Goal: Task Accomplishment & Management: Manage account settings

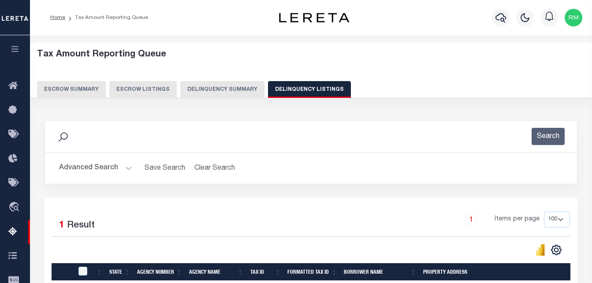
select select
select select "100"
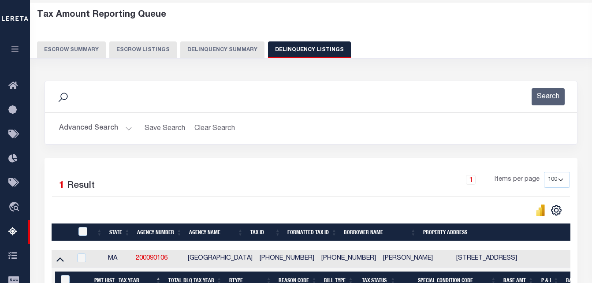
scroll to position [8, 0]
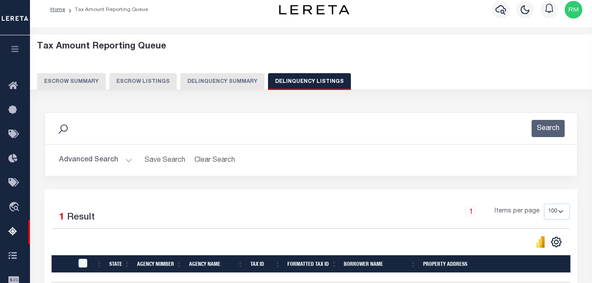
click at [118, 160] on button "Advanced Search" at bounding box center [95, 160] width 73 height 17
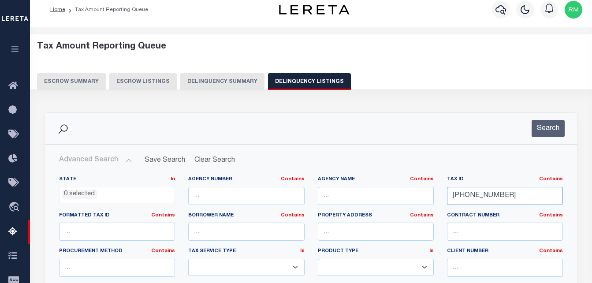
click at [511, 196] on input "114-119-3" at bounding box center [505, 196] width 116 height 18
paste input "000120180039"
type input "000120180039"
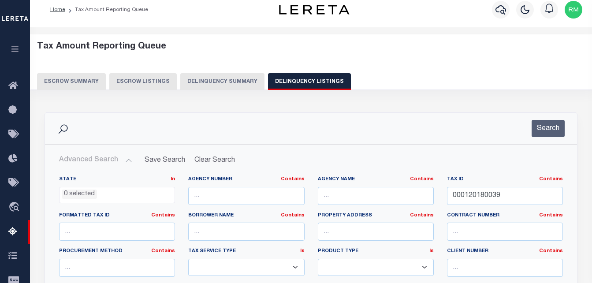
click at [555, 115] on div "Search" at bounding box center [311, 128] width 532 height 31
click at [551, 128] on button "Search" at bounding box center [547, 128] width 33 height 17
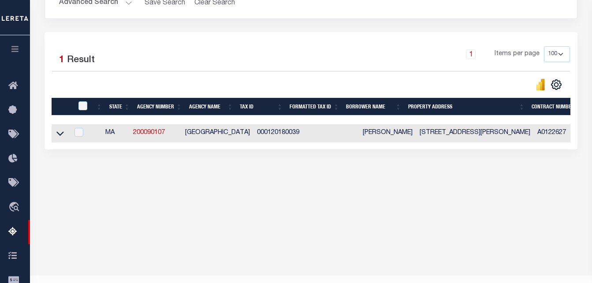
scroll to position [184, 0]
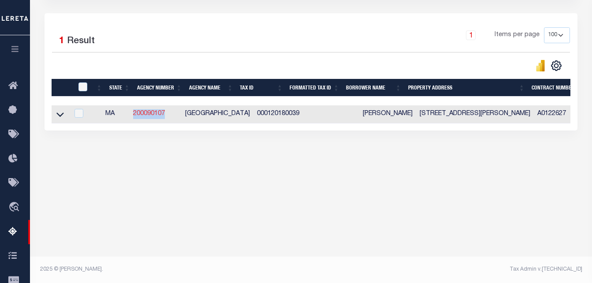
drag, startPoint x: 170, startPoint y: 116, endPoint x: 138, endPoint y: 116, distance: 31.7
click at [138, 116] on td "200090107" at bounding box center [155, 114] width 52 height 18
checkbox input "true"
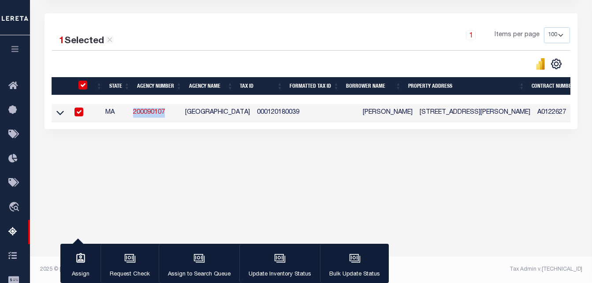
copy link "200090107"
drag, startPoint x: 442, startPoint y: 113, endPoint x: 408, endPoint y: 113, distance: 33.5
click at [416, 113] on td "35 WESLEY STREET NEWTON MA 2458" at bounding box center [475, 113] width 118 height 18
checkbox input "false"
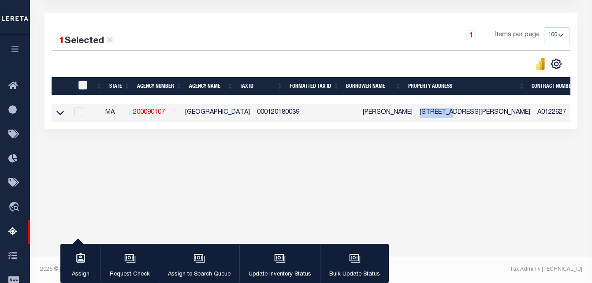
checkbox input "false"
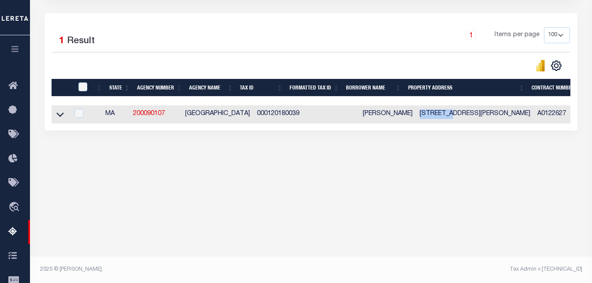
copy td "35 WESLEY"
click at [60, 117] on icon at bounding box center [59, 114] width 7 height 9
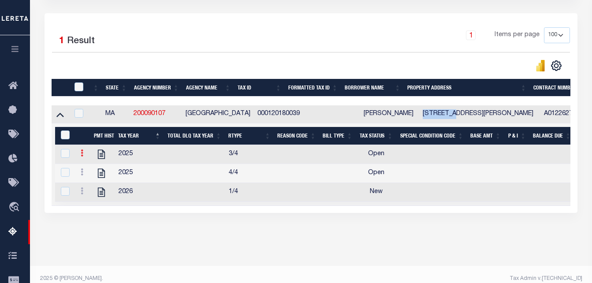
click at [81, 156] on icon at bounding box center [82, 152] width 3 height 7
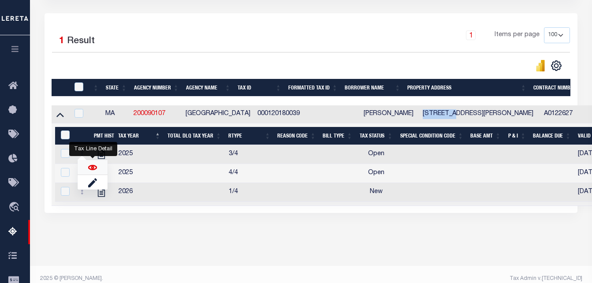
click at [93, 170] on img "" at bounding box center [92, 167] width 9 height 9
checkbox input "false"
checkbox input "true"
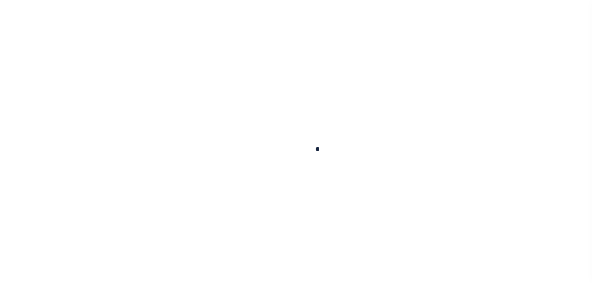
checkbox input "false"
type input "[DATE]"
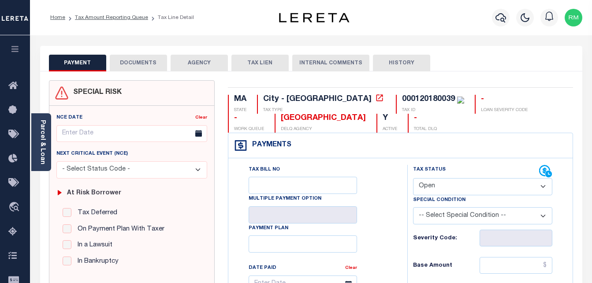
click at [435, 186] on select "- Select Status Code - Open Due/Unpaid Paid Incomplete No Tax Due Internal Refu…" at bounding box center [483, 186] width 140 height 17
select select "PYD"
click at [413, 178] on select "- Select Status Code - Open Due/Unpaid Paid Incomplete No Tax Due Internal Refu…" at bounding box center [483, 186] width 140 height 17
type input "[DATE]"
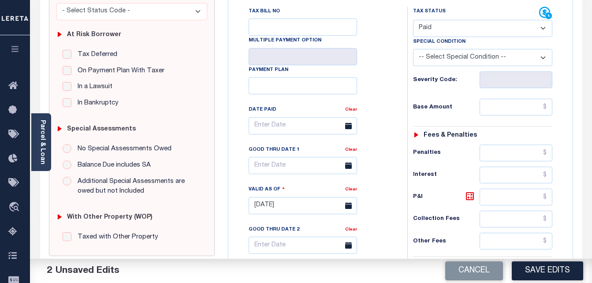
scroll to position [176, 0]
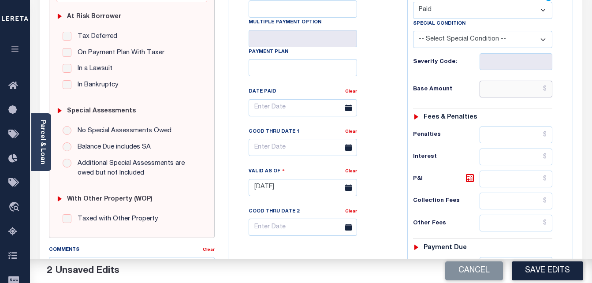
click at [501, 92] on input "text" at bounding box center [515, 89] width 73 height 17
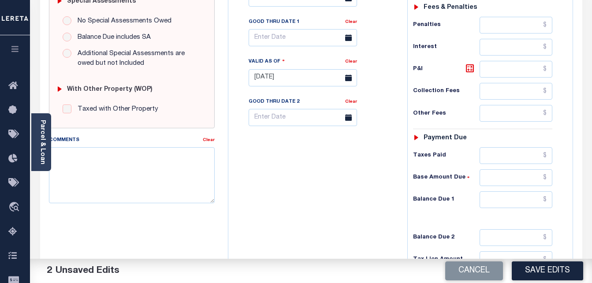
scroll to position [352, 0]
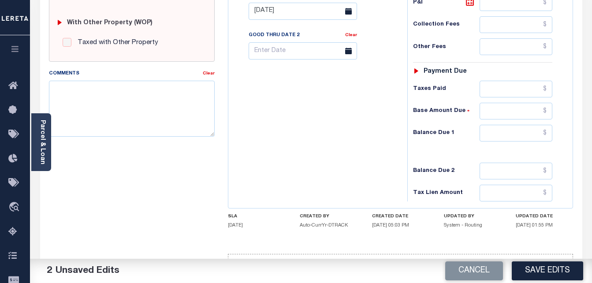
type input "$0.00"
click at [511, 138] on input "text" at bounding box center [515, 133] width 73 height 17
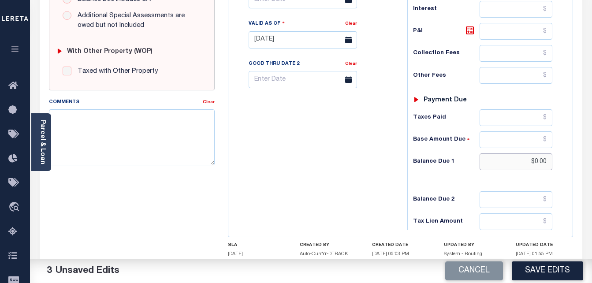
scroll to position [176, 0]
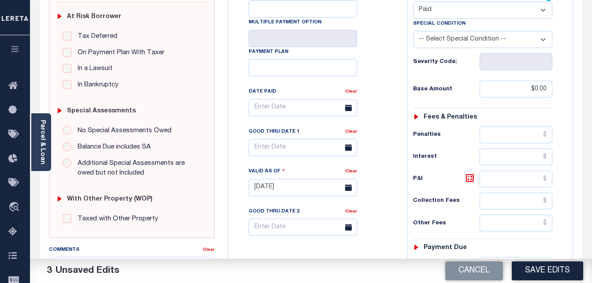
type input "$0.00"
click at [277, 150] on input "text" at bounding box center [302, 147] width 108 height 17
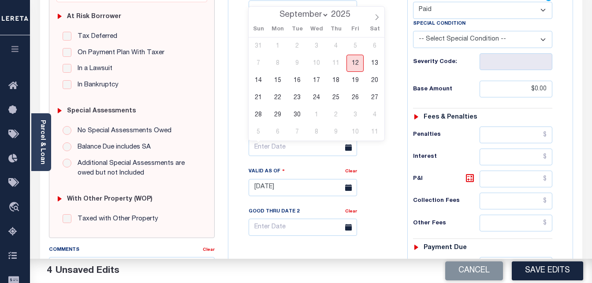
click at [356, 66] on span "12" at bounding box center [354, 63] width 17 height 17
type input "[DATE]"
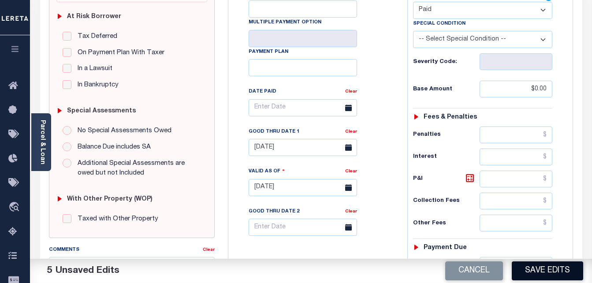
click at [542, 263] on button "Save Edits" at bounding box center [546, 270] width 71 height 19
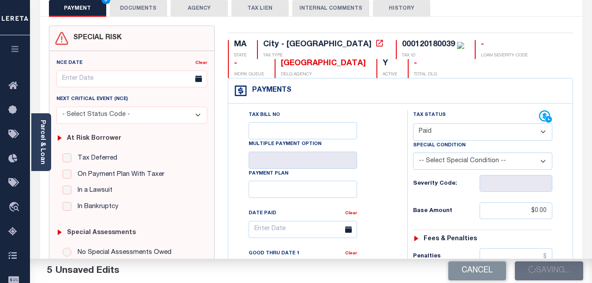
scroll to position [0, 0]
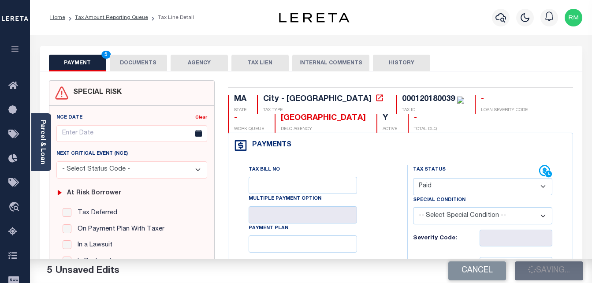
checkbox input "false"
type input "$0"
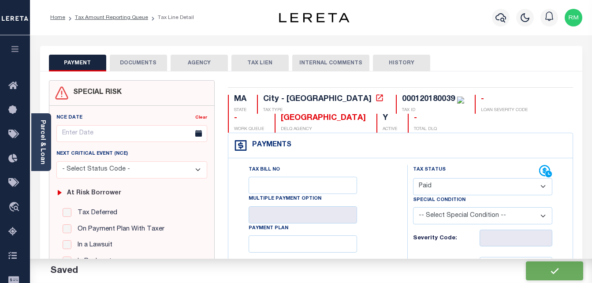
click at [127, 66] on button "DOCUMENTS" at bounding box center [138, 63] width 57 height 17
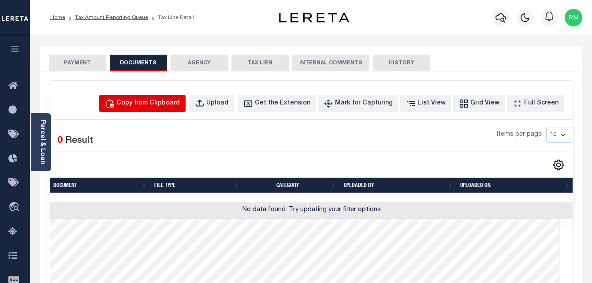
click at [152, 101] on div "Copy from Clipboard" at bounding box center [147, 104] width 63 height 10
select select "POP"
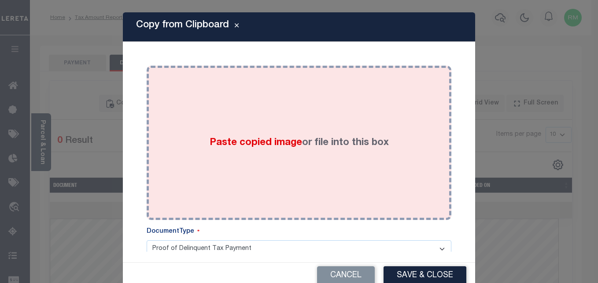
click at [227, 145] on span "Paste copied image" at bounding box center [256, 143] width 92 height 10
click at [330, 167] on div "Paste copied image or file into this box" at bounding box center [299, 142] width 292 height 141
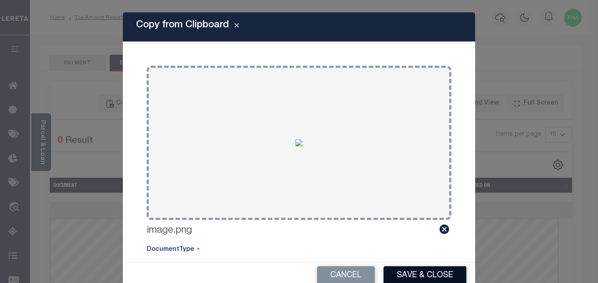
click at [402, 270] on button "Save & Close" at bounding box center [425, 275] width 83 height 19
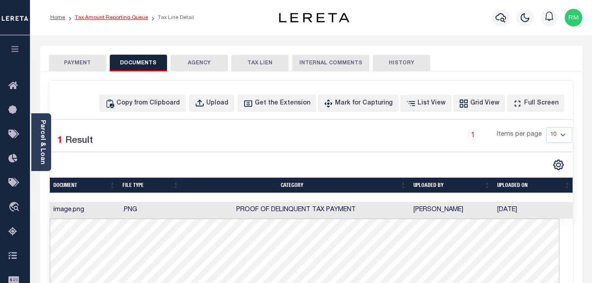
click at [109, 16] on link "Tax Amount Reporting Queue" at bounding box center [111, 17] width 73 height 5
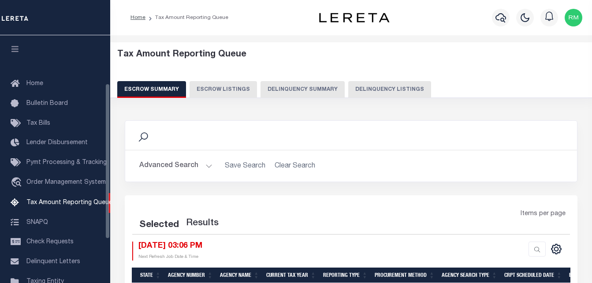
select select "100"
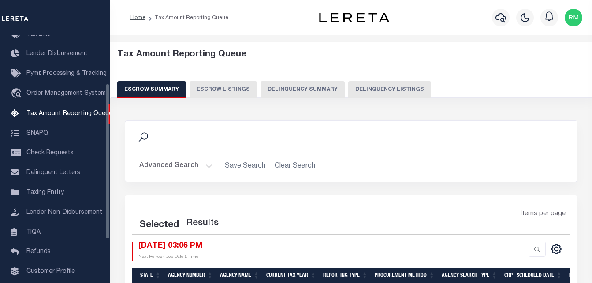
click at [371, 86] on button "Delinquency Listings" at bounding box center [389, 89] width 83 height 17
select select "100"
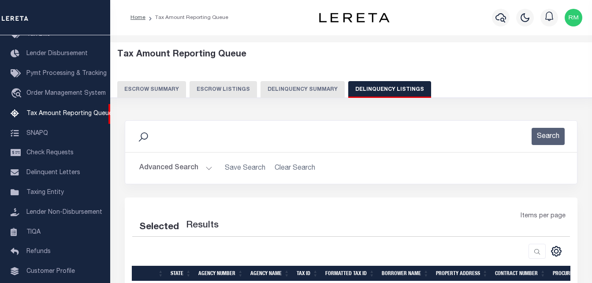
select select "100"
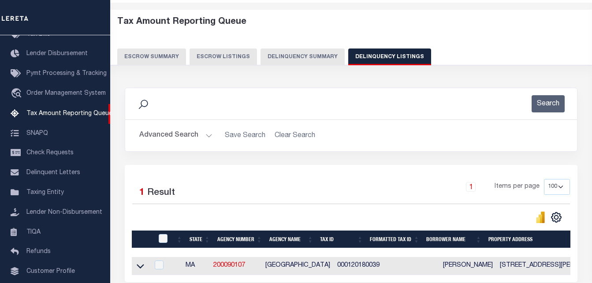
scroll to position [118, 0]
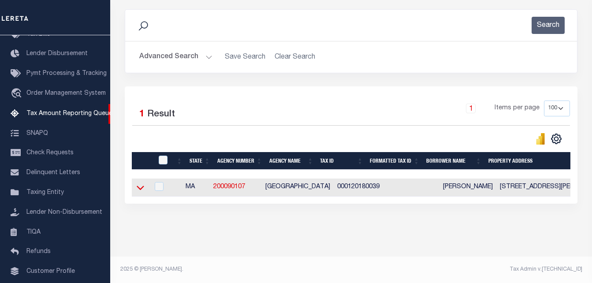
click at [140, 185] on icon at bounding box center [140, 187] width 7 height 9
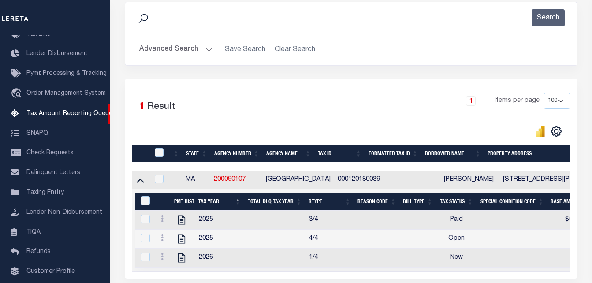
scroll to position [203, 0]
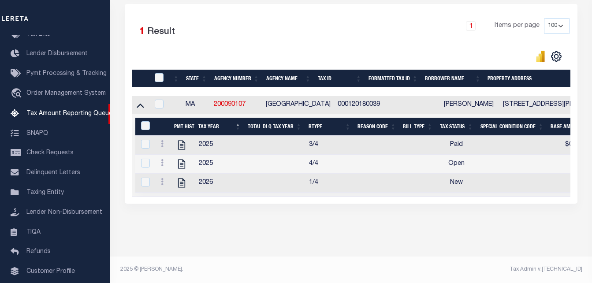
click at [159, 159] on div at bounding box center [162, 164] width 10 height 11
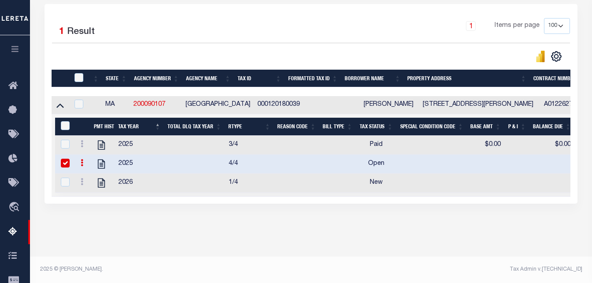
click at [81, 159] on icon at bounding box center [82, 162] width 3 height 7
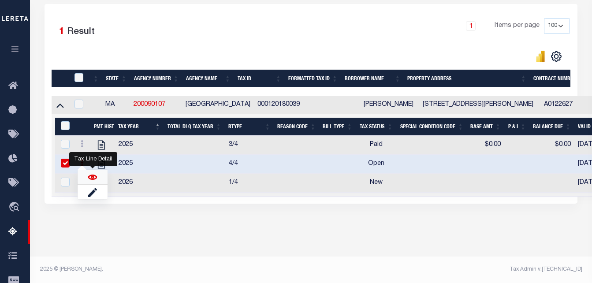
click at [92, 178] on img "" at bounding box center [92, 177] width 9 height 9
checkbox input "false"
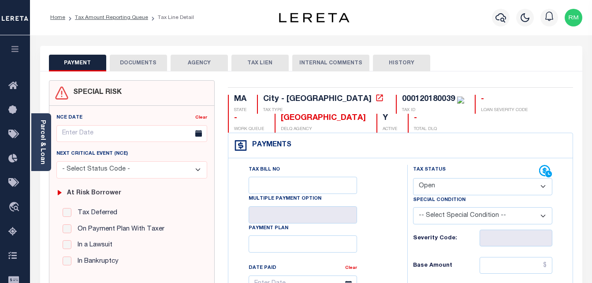
click at [459, 182] on select "- Select Status Code - Open Due/Unpaid Paid Incomplete No Tax Due Internal Refu…" at bounding box center [483, 186] width 140 height 17
select select "PYD"
click at [413, 178] on select "- Select Status Code - Open Due/Unpaid Paid Incomplete No Tax Due Internal Refu…" at bounding box center [483, 186] width 140 height 17
type input "[DATE]"
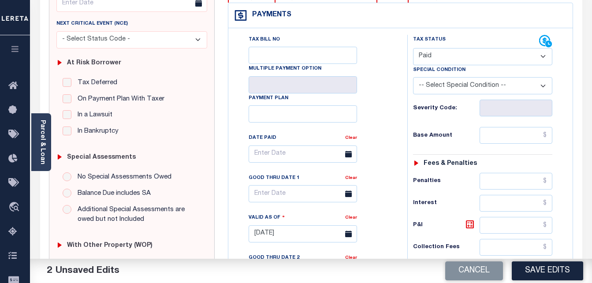
scroll to position [132, 0]
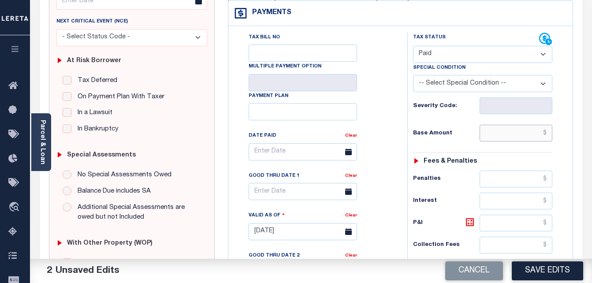
click at [491, 137] on input "text" at bounding box center [515, 133] width 73 height 17
type input "$0.00"
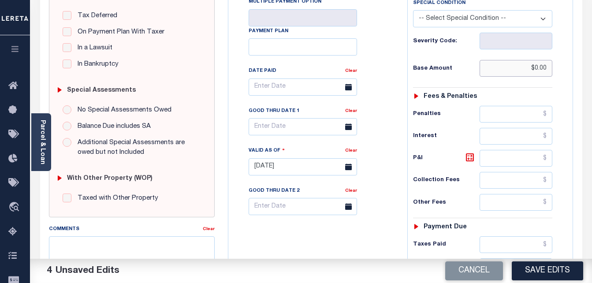
scroll to position [176, 0]
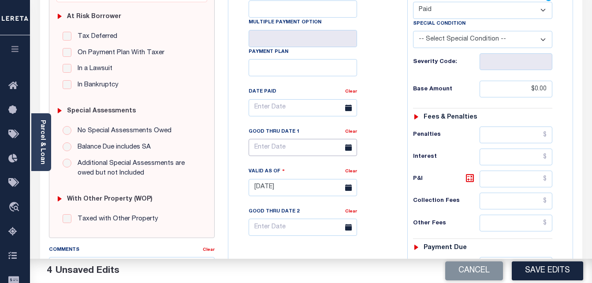
click at [286, 148] on input "text" at bounding box center [302, 147] width 108 height 17
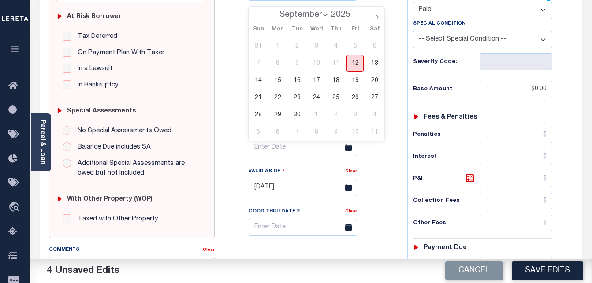
click at [355, 63] on span "12" at bounding box center [354, 63] width 17 height 17
type input "[DATE]"
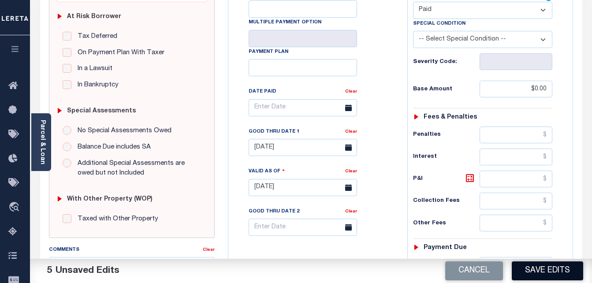
click at [555, 272] on button "Save Edits" at bounding box center [546, 270] width 71 height 19
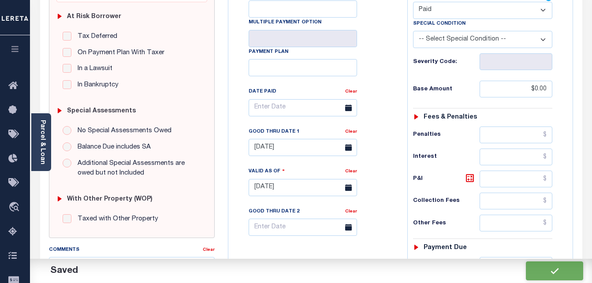
scroll to position [8, 0]
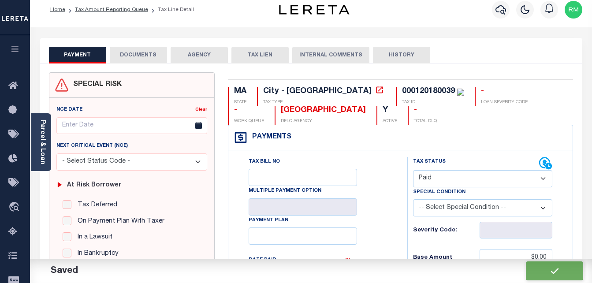
checkbox input "false"
type input "$0"
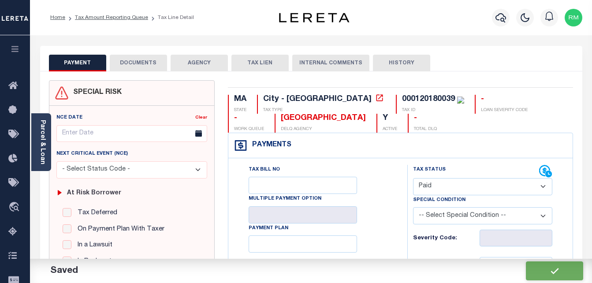
click at [139, 65] on button "DOCUMENTS" at bounding box center [138, 63] width 57 height 17
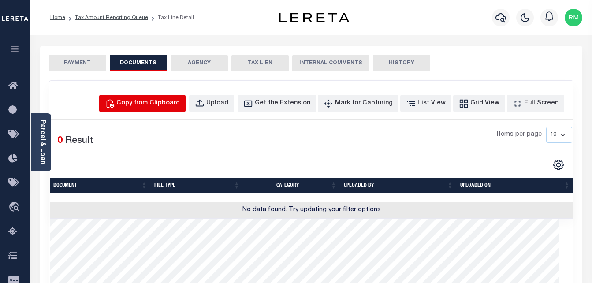
click at [163, 107] on div "Copy from Clipboard" at bounding box center [147, 104] width 63 height 10
select select "POP"
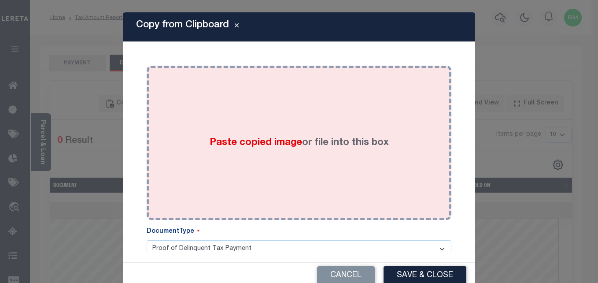
click at [273, 131] on div "Paste copied image or file into this box" at bounding box center [299, 142] width 292 height 141
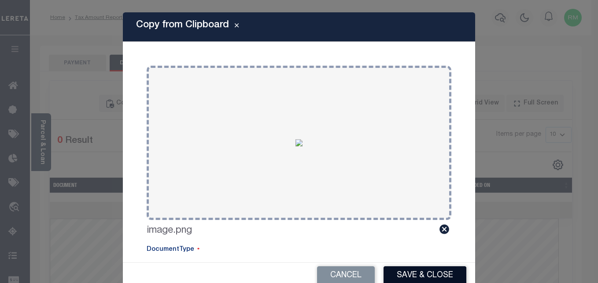
click at [407, 277] on button "Save & Close" at bounding box center [425, 275] width 83 height 19
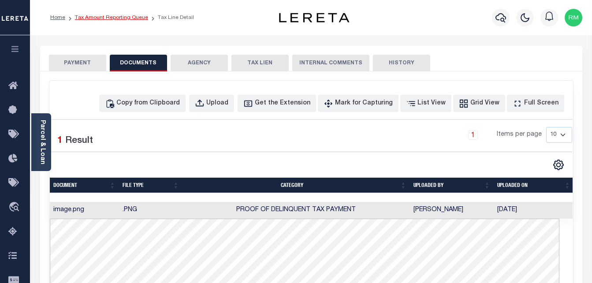
click at [100, 18] on link "Tax Amount Reporting Queue" at bounding box center [111, 17] width 73 height 5
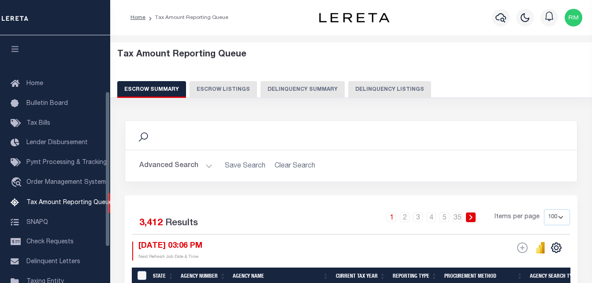
click at [390, 90] on button "Delinquency Listings" at bounding box center [389, 89] width 83 height 17
select select "100"
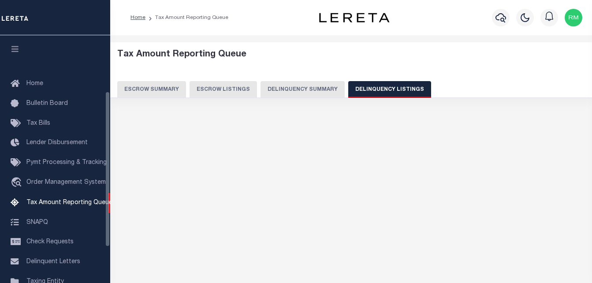
scroll to position [89, 0]
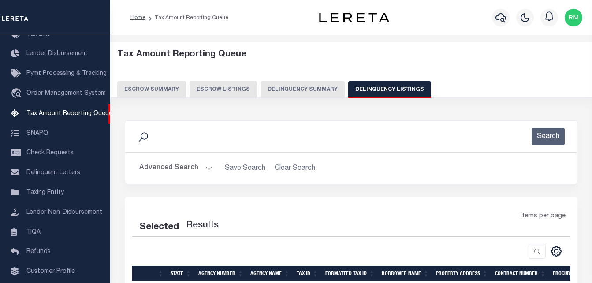
select select "100"
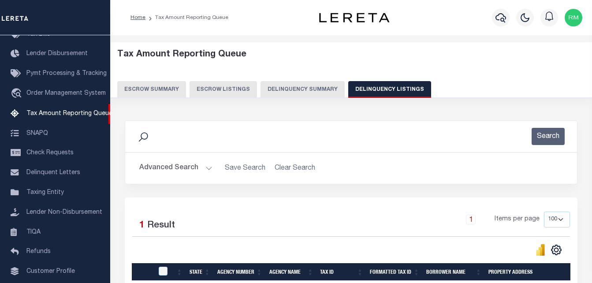
scroll to position [116, 0]
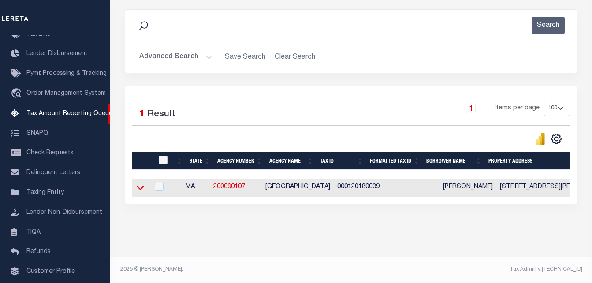
click at [142, 185] on icon at bounding box center [140, 187] width 7 height 9
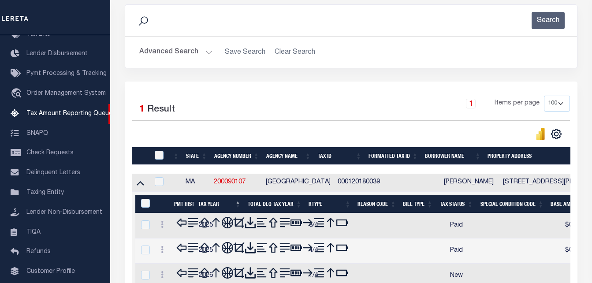
scroll to position [163, 0]
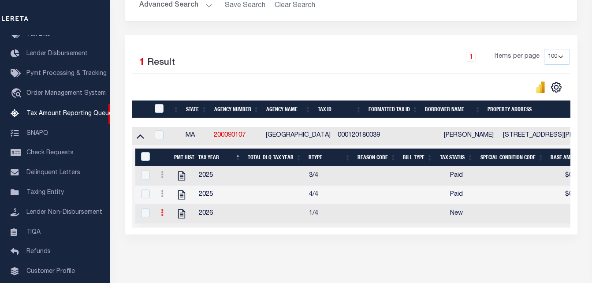
click at [161, 216] on icon at bounding box center [162, 212] width 3 height 7
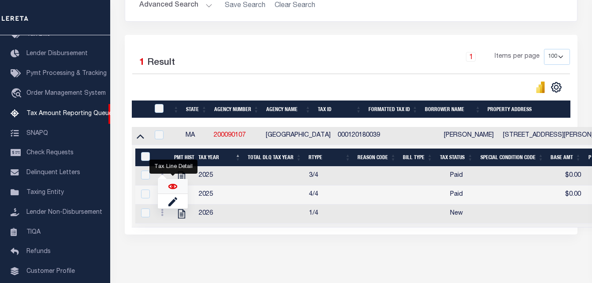
click at [174, 189] on img "" at bounding box center [172, 186] width 9 height 9
checkbox input "true"
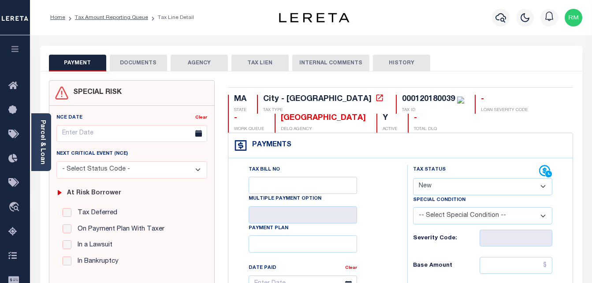
click at [463, 185] on select "- Select Status Code - Open Due/Unpaid Paid Incomplete No Tax Due Internal Refu…" at bounding box center [483, 186] width 140 height 17
select select "PYD"
click at [413, 178] on select "- Select Status Code - Open Due/Unpaid Paid Incomplete No Tax Due Internal Refu…" at bounding box center [483, 186] width 140 height 17
type input "[DATE]"
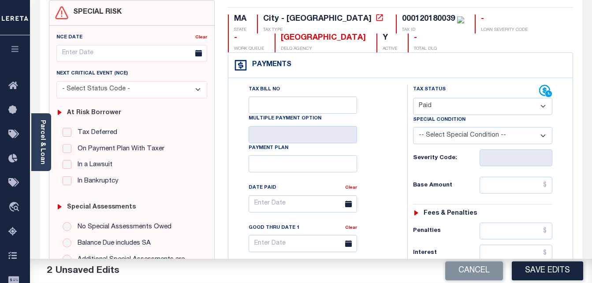
scroll to position [132, 0]
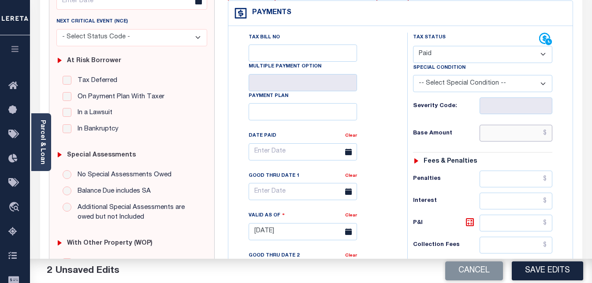
click at [511, 127] on input "text" at bounding box center [515, 133] width 73 height 17
type input "$0.00"
click at [281, 160] on input "text" at bounding box center [302, 151] width 108 height 17
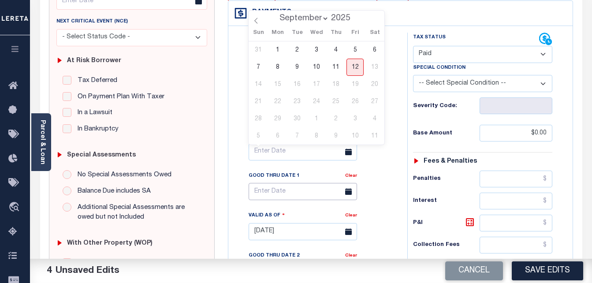
click at [276, 192] on input "text" at bounding box center [302, 191] width 108 height 17
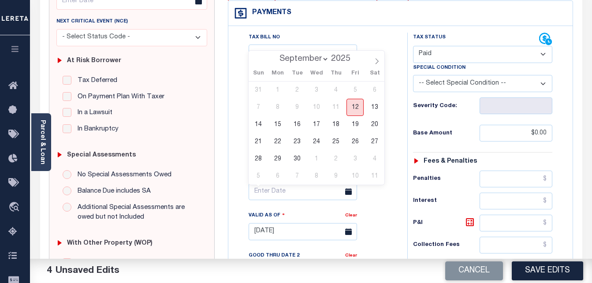
click at [361, 111] on span "12" at bounding box center [354, 107] width 17 height 17
type input "[DATE]"
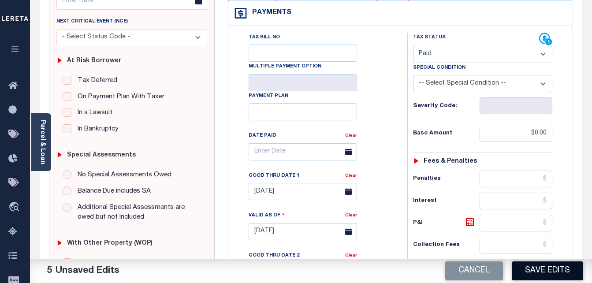
click at [534, 267] on button "Save Edits" at bounding box center [546, 270] width 71 height 19
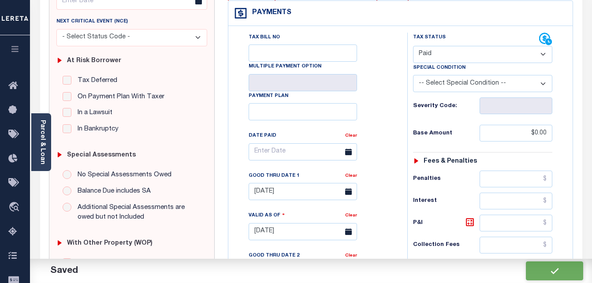
checkbox input "false"
type input "$0"
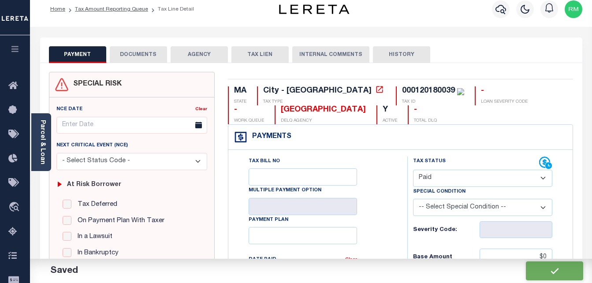
scroll to position [0, 0]
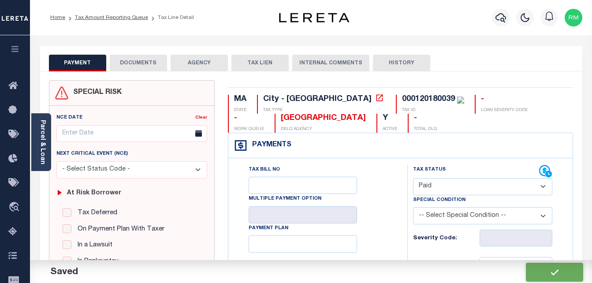
click at [128, 56] on button "DOCUMENTS" at bounding box center [138, 63] width 57 height 17
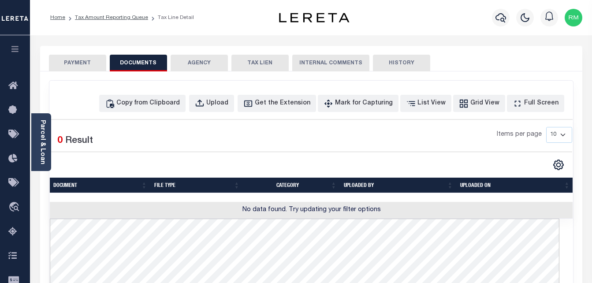
click at [147, 89] on div "Copy from Clipboard Upload Get the Extension Mark for Capturing Got it List Vie…" at bounding box center [310, 284] width 523 height 406
click at [148, 95] on button "Copy from Clipboard" at bounding box center [142, 103] width 86 height 17
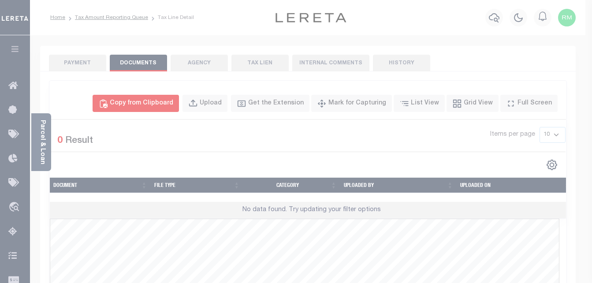
select select "POP"
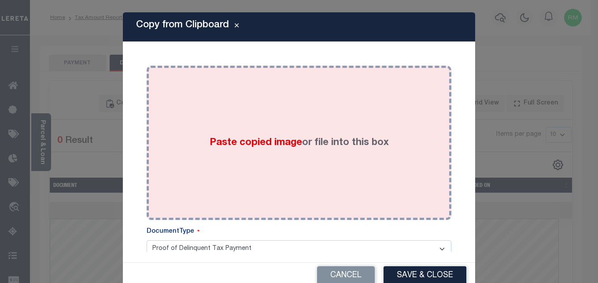
click at [288, 155] on div "Paste copied image or file into this box" at bounding box center [299, 142] width 292 height 141
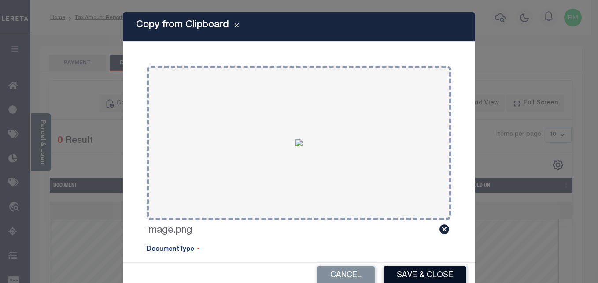
click at [414, 274] on button "Save & Close" at bounding box center [425, 275] width 83 height 19
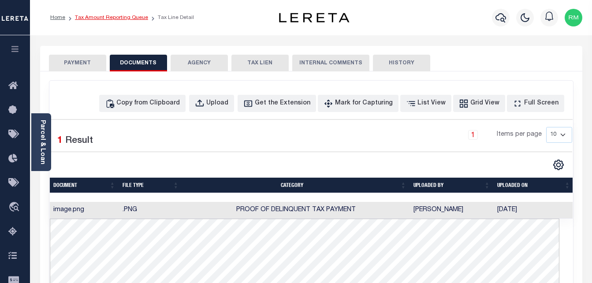
click at [107, 20] on link "Tax Amount Reporting Queue" at bounding box center [111, 17] width 73 height 5
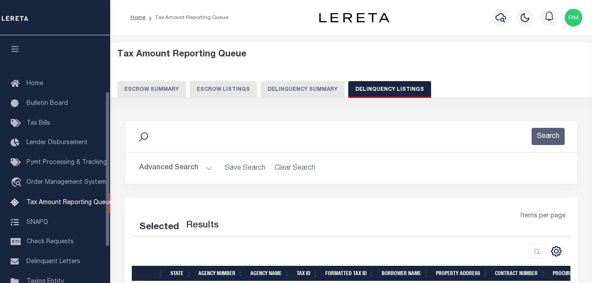
select select "100"
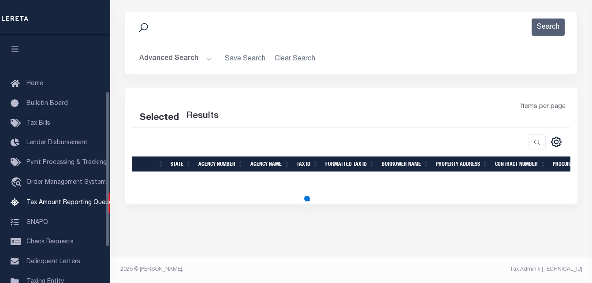
select select "100"
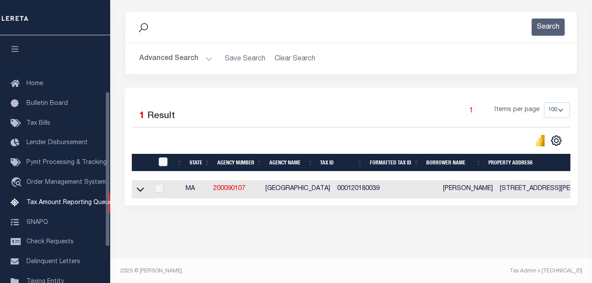
scroll to position [89, 0]
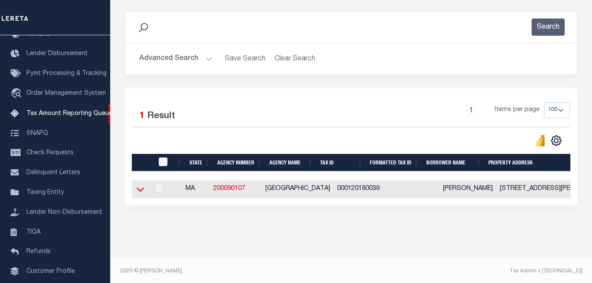
click at [138, 189] on icon at bounding box center [140, 189] width 7 height 9
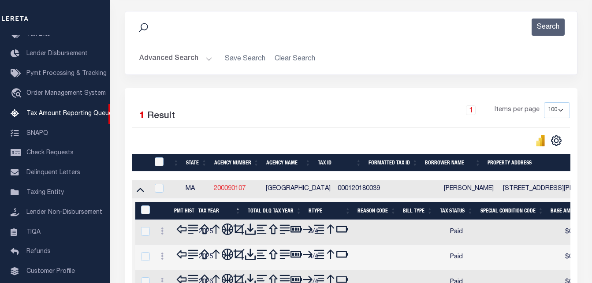
scroll to position [203, 0]
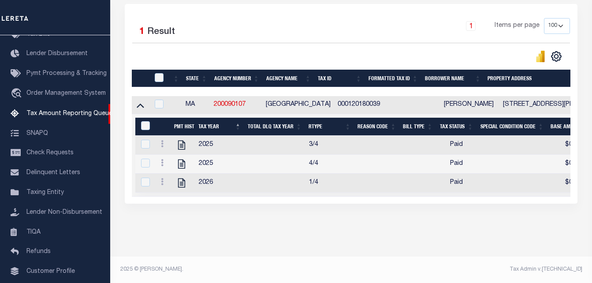
click at [165, 73] on div at bounding box center [159, 78] width 15 height 10
click at [159, 73] on input "checkbox" at bounding box center [159, 77] width 9 height 9
checkbox input "true"
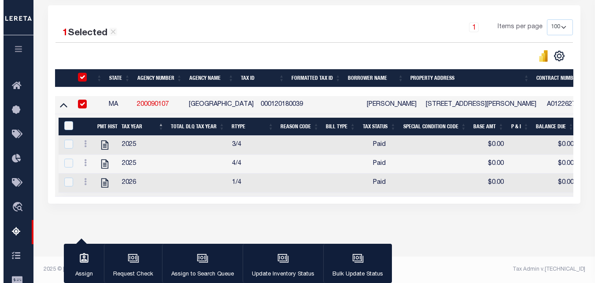
scroll to position [201, 0]
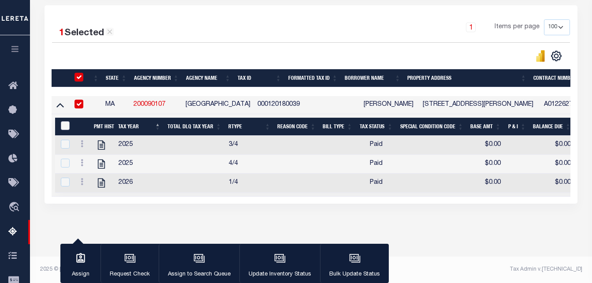
click at [63, 121] on input "&nbsp;" at bounding box center [65, 125] width 9 height 9
checkbox input "true"
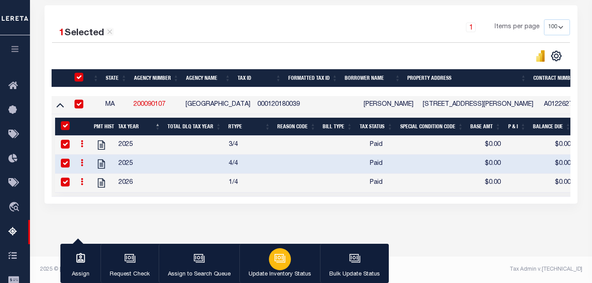
click at [276, 255] on icon "button" at bounding box center [278, 257] width 9 height 7
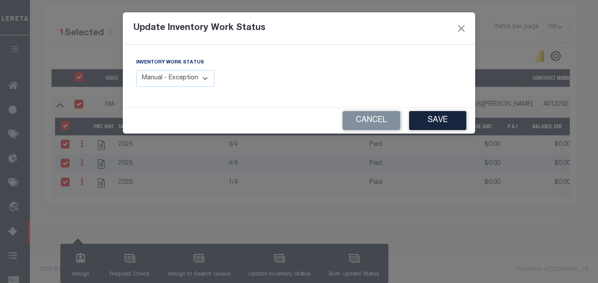
click at [181, 80] on select "Manual - Exception Pended - Awaiting Search Late Add Exception Completed" at bounding box center [175, 78] width 78 height 17
select select "4"
click at [136, 70] on select "Manual - Exception Pended - Awaiting Search Late Add Exception Completed" at bounding box center [175, 78] width 78 height 17
click at [438, 124] on button "Save" at bounding box center [437, 120] width 57 height 19
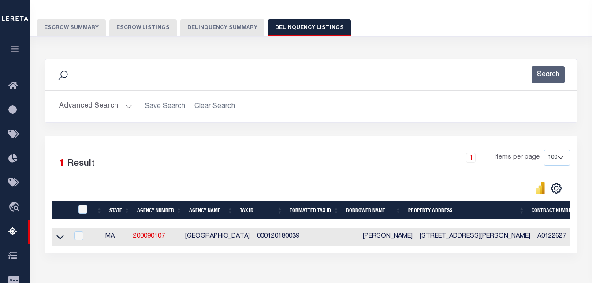
scroll to position [52, 0]
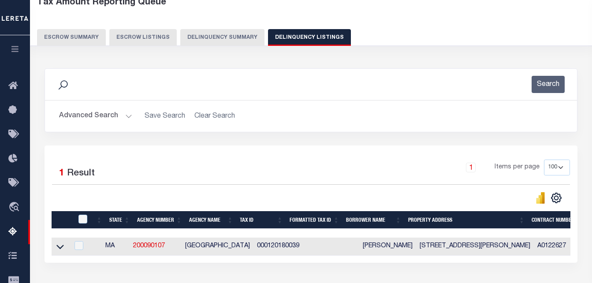
click at [113, 112] on button "Advanced Search" at bounding box center [95, 115] width 73 height 17
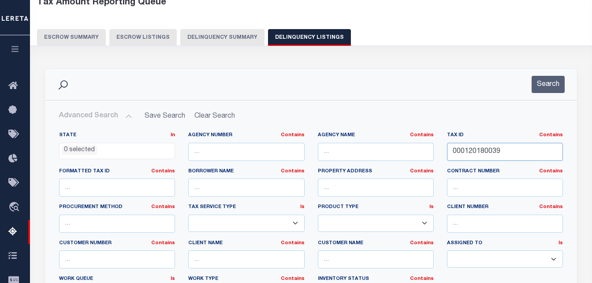
click at [499, 154] on input "000120180039" at bounding box center [505, 152] width 116 height 18
paste input "13-0090-0005B0"
type input "13-0090-0005B0"
click at [535, 85] on button "Search" at bounding box center [547, 84] width 33 height 17
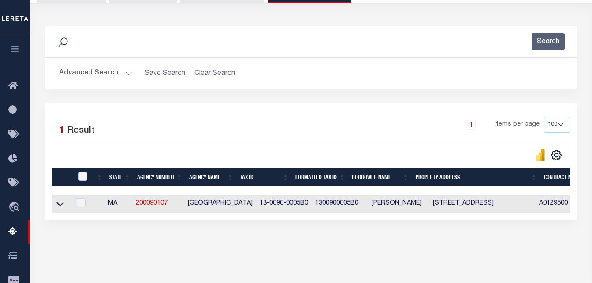
scroll to position [96, 0]
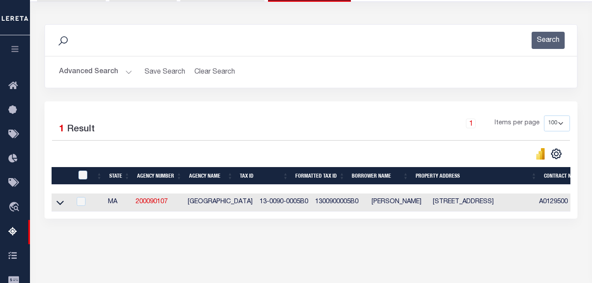
drag, startPoint x: 61, startPoint y: 203, endPoint x: 272, endPoint y: 160, distance: 215.0
click at [61, 203] on icon at bounding box center [59, 202] width 7 height 9
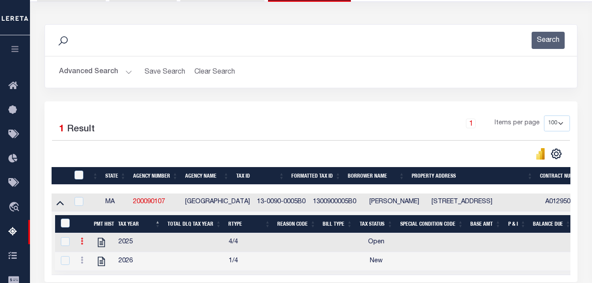
click at [81, 244] on icon at bounding box center [82, 240] width 3 height 7
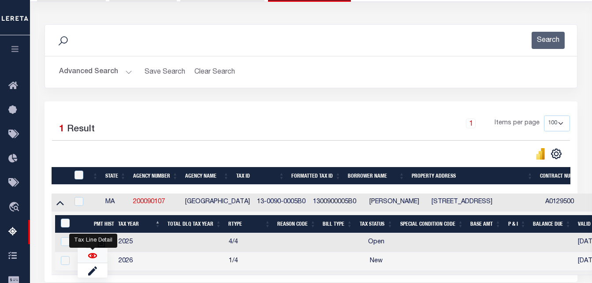
click at [92, 258] on img "" at bounding box center [92, 255] width 9 height 9
checkbox input "false"
checkbox input "true"
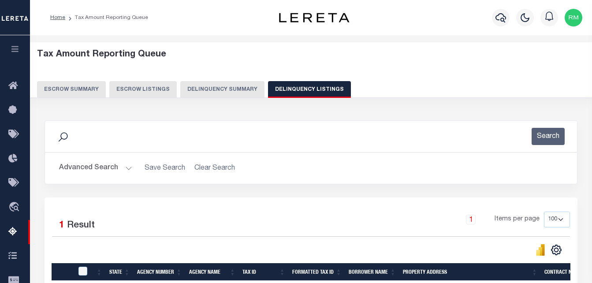
select select
select select "100"
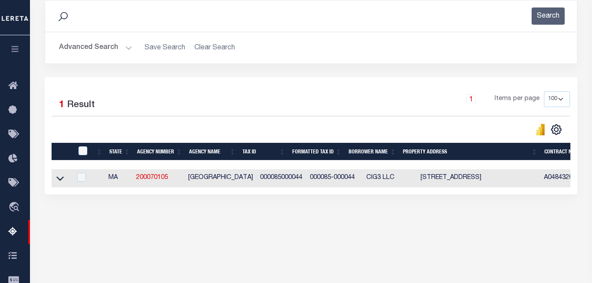
scroll to position [118, 0]
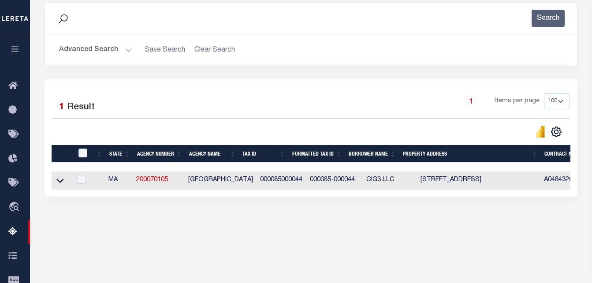
click at [115, 48] on button "Advanced Search" at bounding box center [95, 49] width 73 height 17
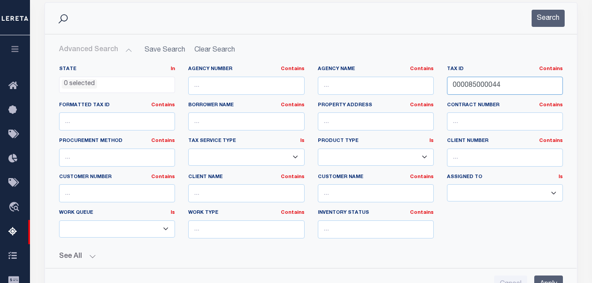
click at [495, 87] on input "000085000044" at bounding box center [505, 86] width 116 height 18
paste input "12-0050-0027A0"
type input "12-0050-0027A0"
click at [542, 19] on button "Search" at bounding box center [547, 18] width 33 height 17
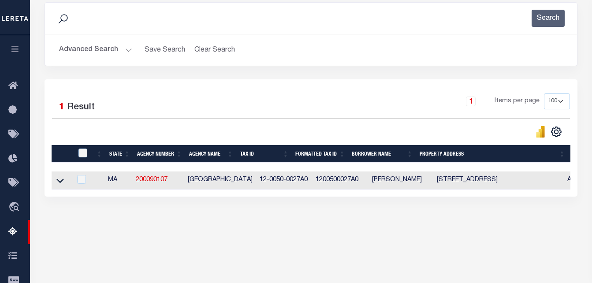
drag, startPoint x: 60, startPoint y: 182, endPoint x: 166, endPoint y: 120, distance: 123.6
click at [60, 182] on icon at bounding box center [59, 180] width 7 height 9
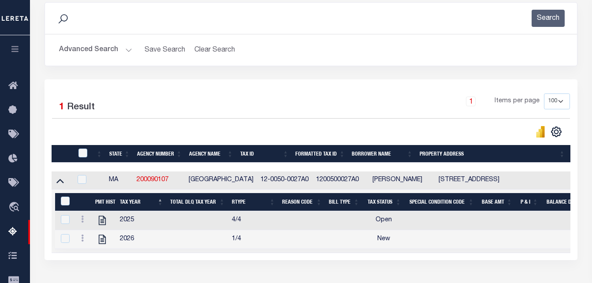
scroll to position [184, 0]
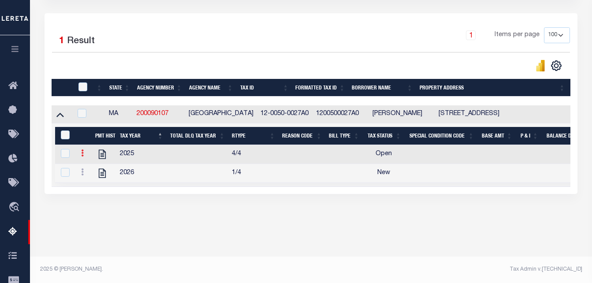
click at [84, 157] on link at bounding box center [83, 154] width 10 height 7
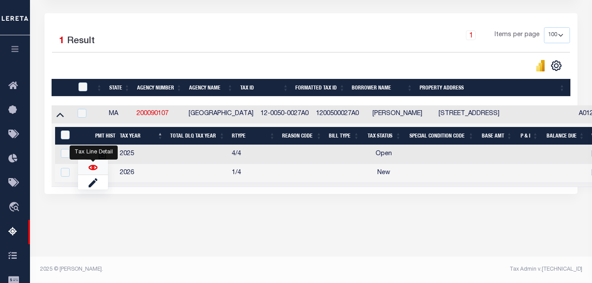
click at [92, 170] on img "" at bounding box center [93, 167] width 9 height 9
checkbox input "false"
checkbox input "true"
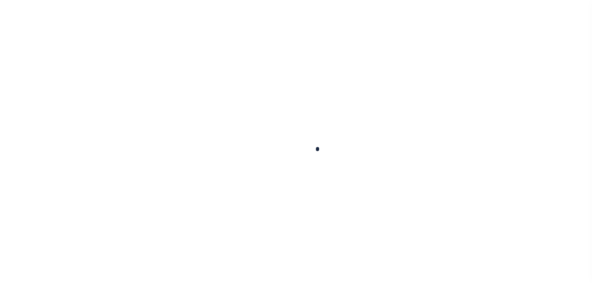
checkbox input "false"
type input "05/02/2025"
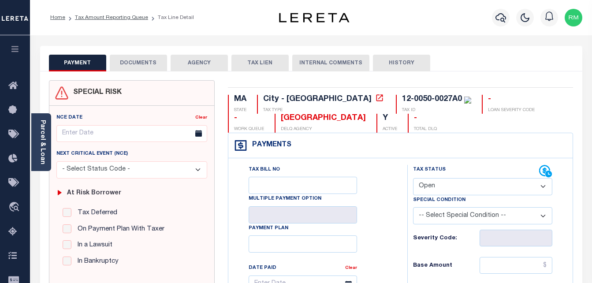
click at [448, 186] on select "- Select Status Code - Open Due/Unpaid Paid Incomplete No Tax Due Internal Refu…" at bounding box center [483, 186] width 140 height 17
select select "PYD"
click at [413, 178] on select "- Select Status Code - Open Due/Unpaid Paid Incomplete No Tax Due Internal Refu…" at bounding box center [483, 186] width 140 height 17
type input "[DATE]"
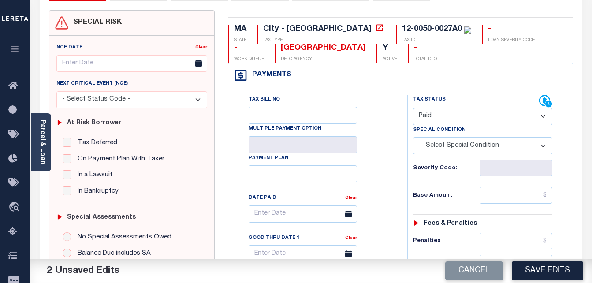
scroll to position [132, 0]
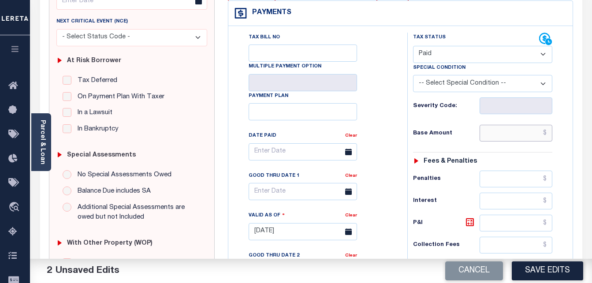
click at [519, 139] on input "text" at bounding box center [515, 133] width 73 height 17
type input "$0.00"
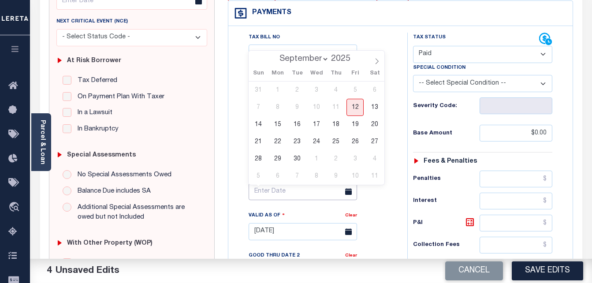
click at [277, 192] on input "text" at bounding box center [302, 191] width 108 height 17
click at [352, 106] on span "12" at bounding box center [354, 107] width 17 height 17
type input "[DATE]"
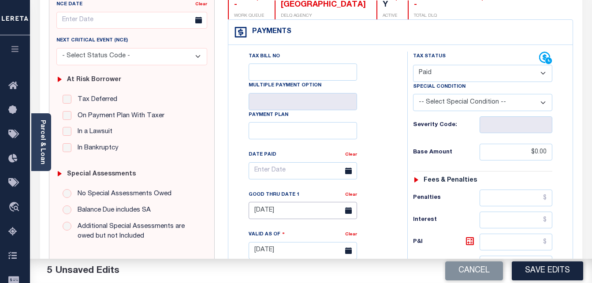
scroll to position [0, 0]
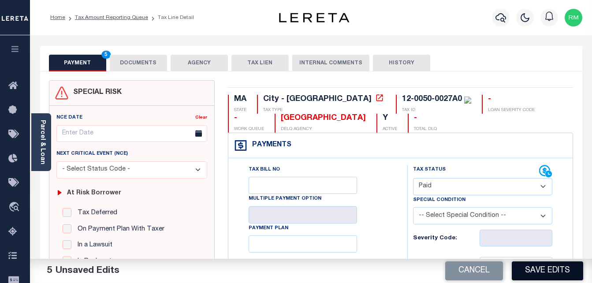
click at [532, 263] on button "Save Edits" at bounding box center [546, 270] width 71 height 19
checkbox input "false"
type input "$0"
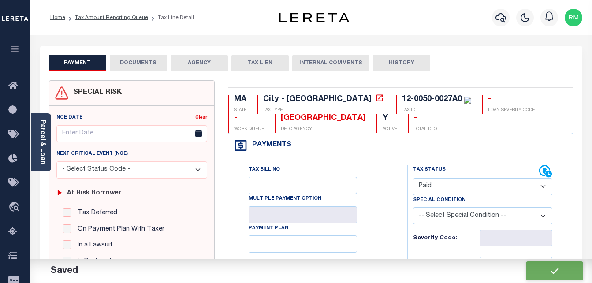
click at [138, 62] on button "DOCUMENTS" at bounding box center [138, 63] width 57 height 17
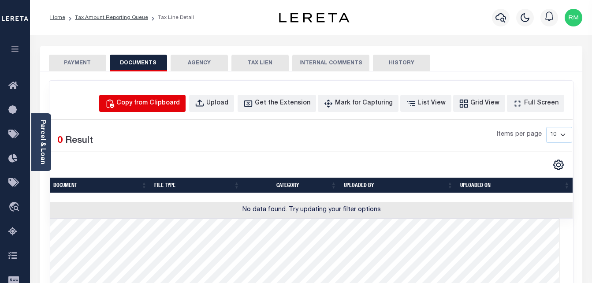
click at [143, 103] on div "Copy from Clipboard" at bounding box center [147, 104] width 63 height 10
select select "POP"
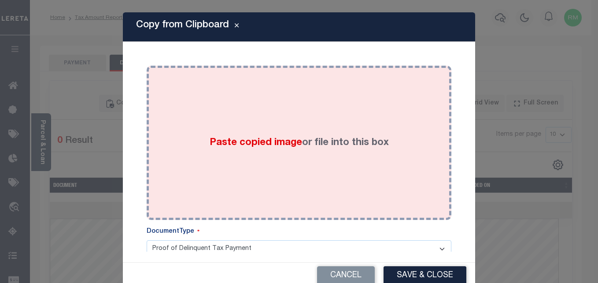
click at [233, 147] on span "Paste copied image" at bounding box center [256, 143] width 92 height 10
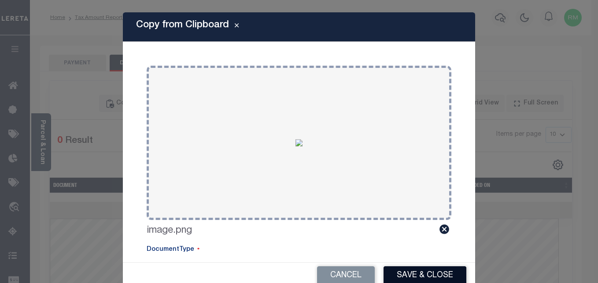
click at [401, 272] on button "Save & Close" at bounding box center [425, 275] width 83 height 19
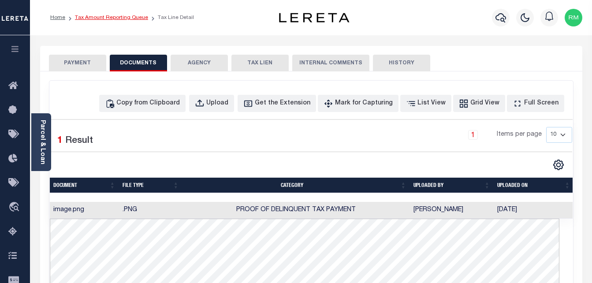
click at [123, 19] on link "Tax Amount Reporting Queue" at bounding box center [111, 17] width 73 height 5
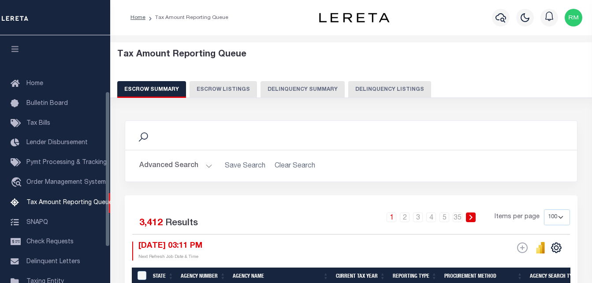
select select "100"
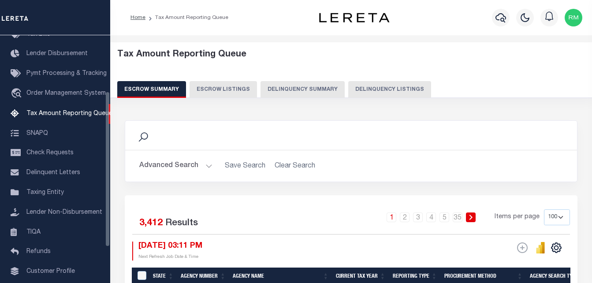
click at [403, 91] on button "Delinquency Listings" at bounding box center [389, 89] width 83 height 17
select select "100"
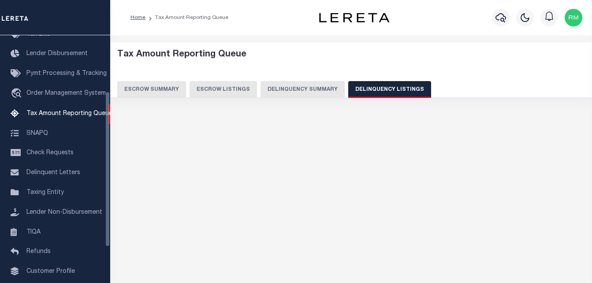
scroll to position [89, 0]
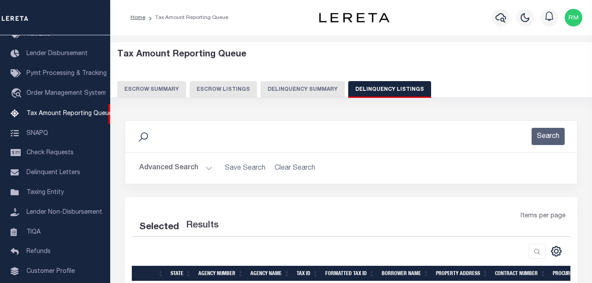
select select "100"
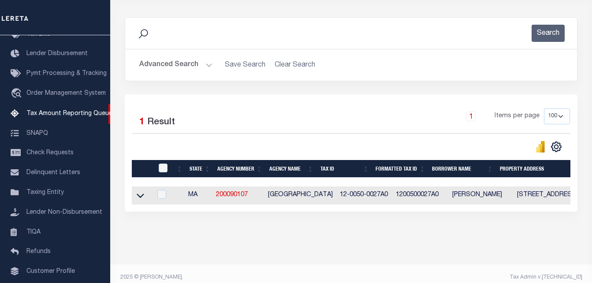
scroll to position [118, 0]
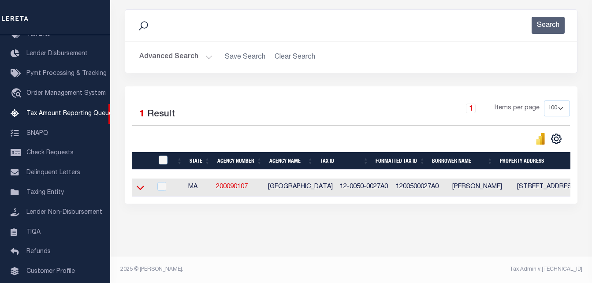
click at [141, 186] on icon at bounding box center [140, 188] width 7 height 4
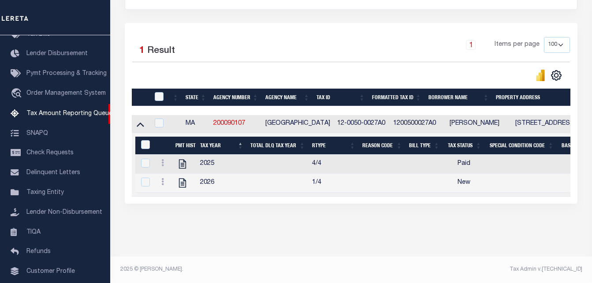
scroll to position [183, 0]
click at [161, 178] on icon at bounding box center [162, 181] width 3 height 7
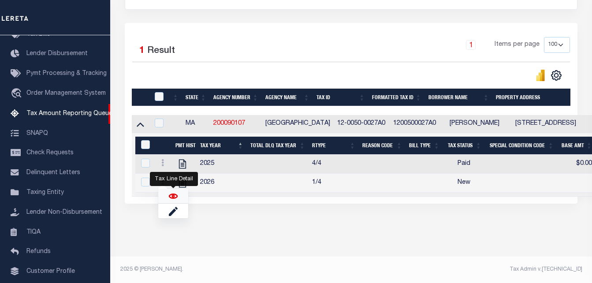
click at [169, 199] on img "" at bounding box center [173, 196] width 9 height 9
checkbox input "true"
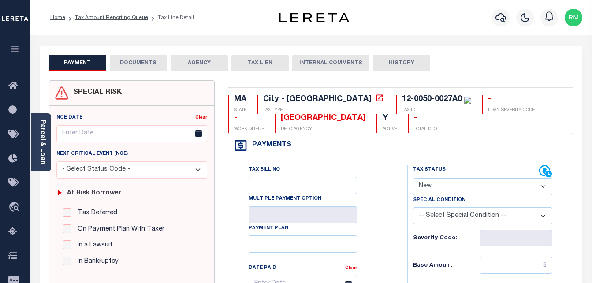
click at [449, 191] on select "- Select Status Code - Open Due/Unpaid Paid Incomplete No Tax Due Internal Refu…" at bounding box center [483, 186] width 140 height 17
select select "PYD"
click at [413, 178] on select "- Select Status Code - Open Due/Unpaid Paid Incomplete No Tax Due Internal Refu…" at bounding box center [483, 186] width 140 height 17
type input "[DATE]"
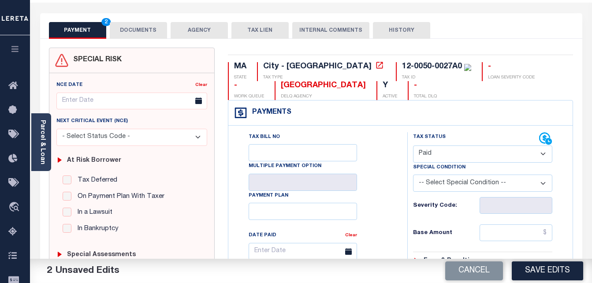
scroll to position [220, 0]
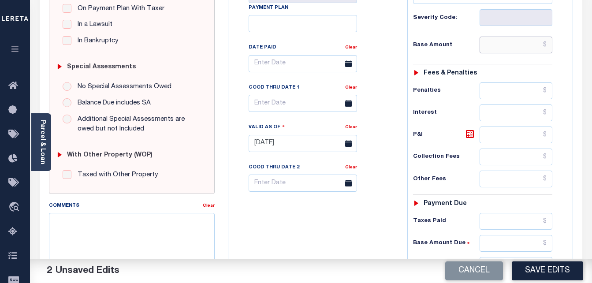
click at [506, 50] on input "text" at bounding box center [515, 45] width 73 height 17
type input "$0.00"
click at [293, 111] on body "Home Tax Amount Reporting Queue Tax Line Detail" at bounding box center [296, 116] width 592 height 672
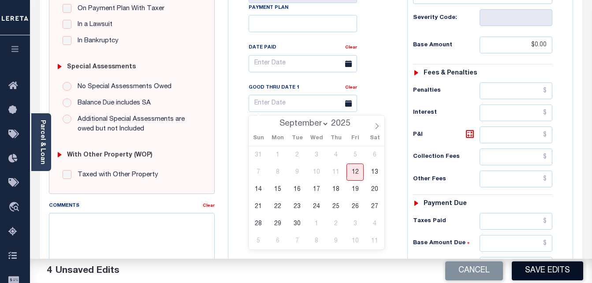
click at [537, 265] on button "Save Edits" at bounding box center [546, 270] width 71 height 19
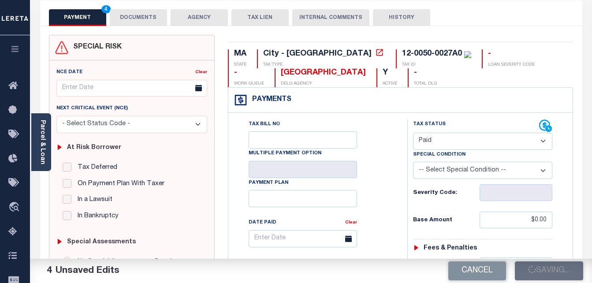
checkbox input "false"
type input "$0"
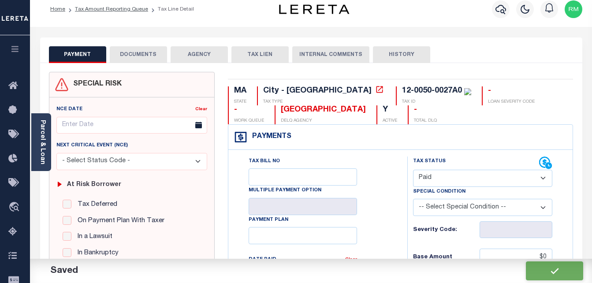
scroll to position [0, 0]
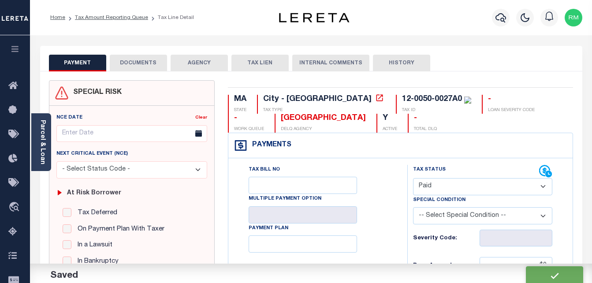
click at [147, 59] on button "DOCUMENTS" at bounding box center [138, 63] width 57 height 17
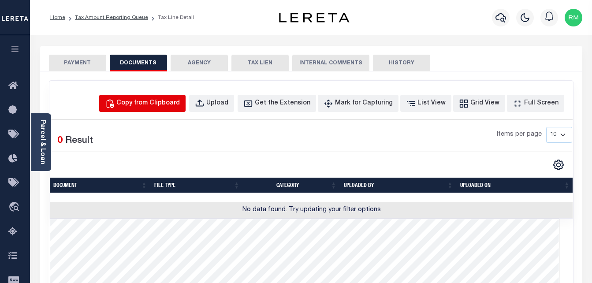
click at [167, 100] on div "Copy from Clipboard" at bounding box center [147, 104] width 63 height 10
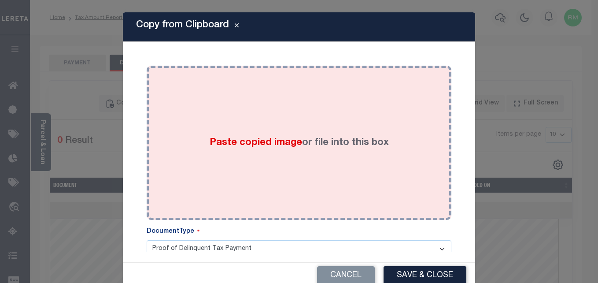
click at [233, 122] on div "Paste copied image or file into this box" at bounding box center [299, 142] width 292 height 141
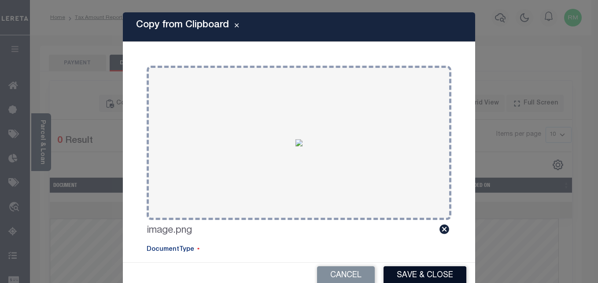
click at [435, 270] on button "Save & Close" at bounding box center [425, 275] width 83 height 19
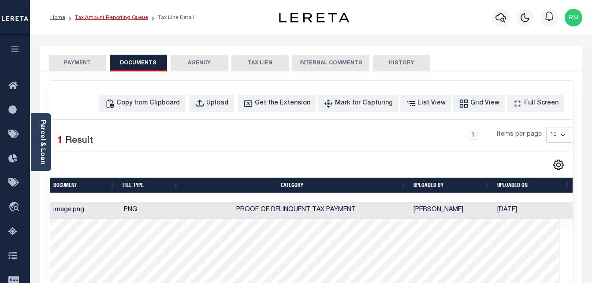
click at [133, 17] on link "Tax Amount Reporting Queue" at bounding box center [111, 17] width 73 height 5
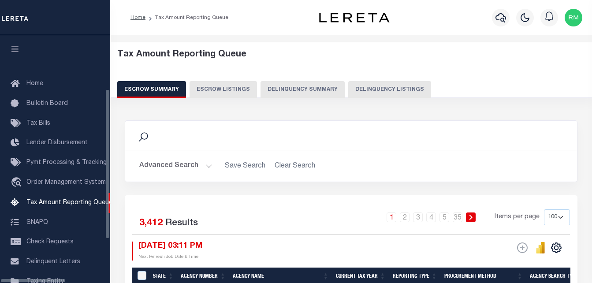
select select "100"
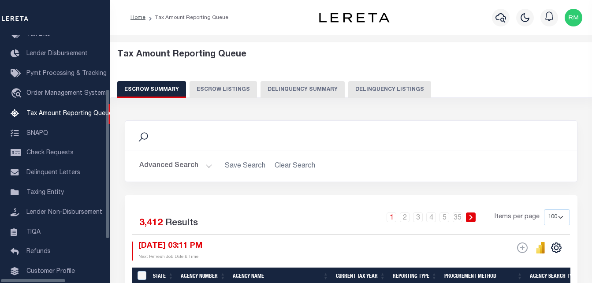
scroll to position [89, 0]
click at [379, 91] on button "Delinquency Listings" at bounding box center [389, 89] width 83 height 17
select select "100"
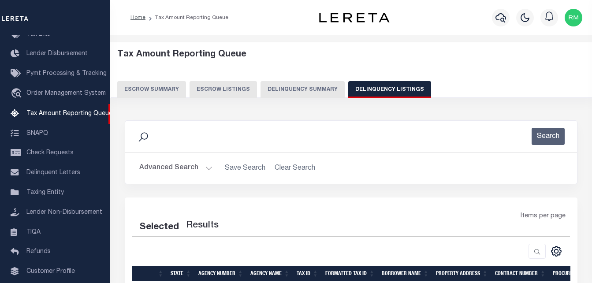
select select "100"
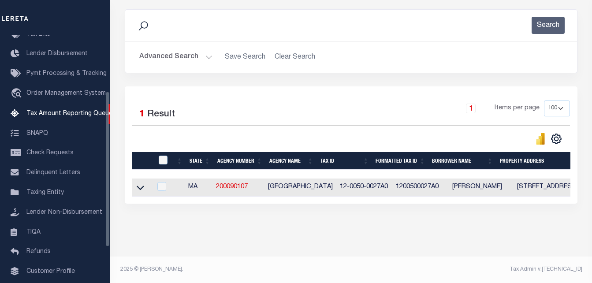
scroll to position [118, 0]
click at [141, 183] on icon at bounding box center [140, 187] width 7 height 9
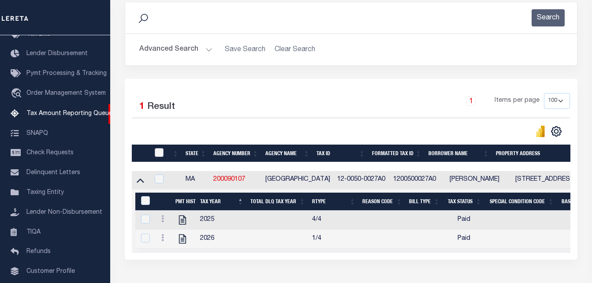
click at [158, 152] on input "checkbox" at bounding box center [159, 152] width 9 height 9
checkbox input "true"
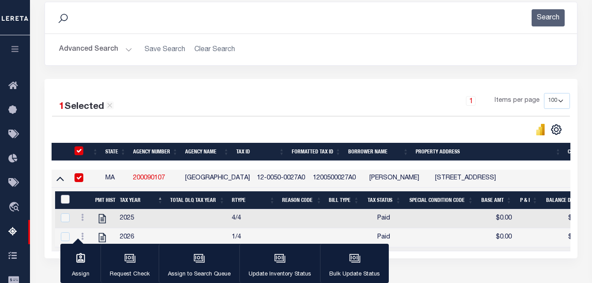
click at [62, 198] on input "&nbsp;" at bounding box center [65, 199] width 9 height 9
checkbox input "true"
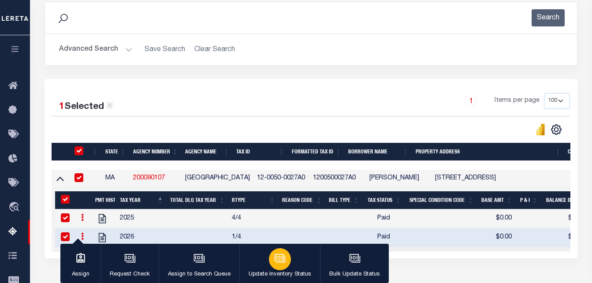
click at [280, 255] on icon "button" at bounding box center [278, 257] width 9 height 7
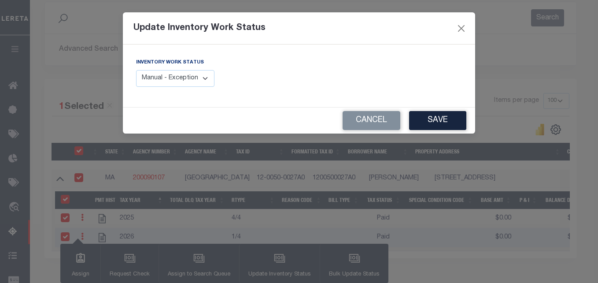
click at [189, 78] on select "Manual - Exception Pended - Awaiting Search Late Add Exception Completed" at bounding box center [175, 78] width 78 height 17
select select "4"
click at [136, 70] on select "Manual - Exception Pended - Awaiting Search Late Add Exception Completed" at bounding box center [175, 78] width 78 height 17
click at [429, 118] on button "Save" at bounding box center [437, 120] width 57 height 19
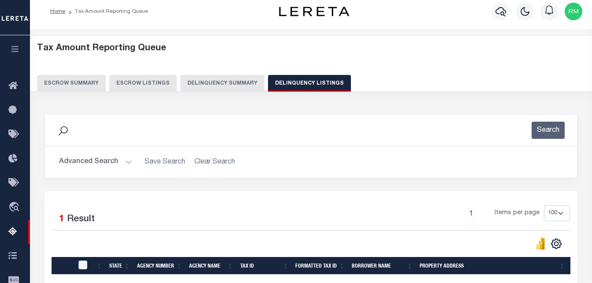
scroll to position [0, 0]
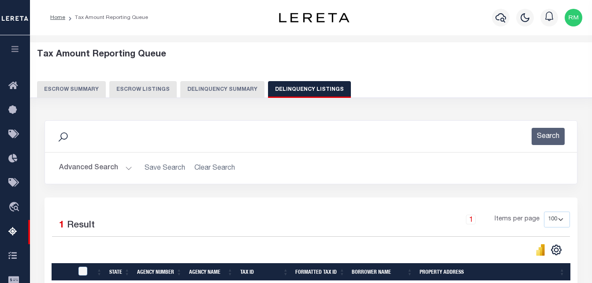
click at [107, 167] on button "Advanced Search" at bounding box center [95, 167] width 73 height 17
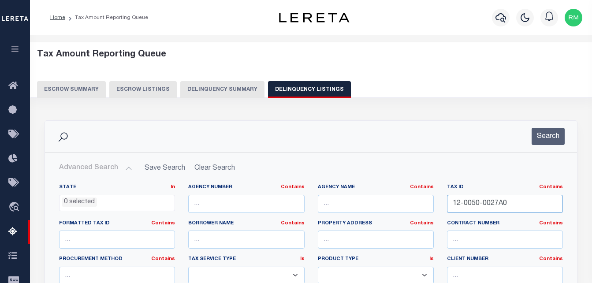
click at [516, 204] on input "12-0050-0027A0" at bounding box center [505, 204] width 116 height 18
paste input "[PHONE_NUMBER]"
type input "13-0120-0005A0"
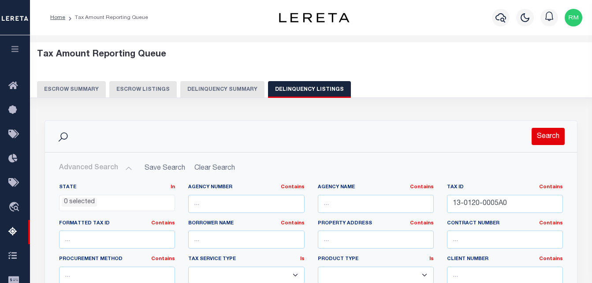
click at [533, 134] on button "Search" at bounding box center [547, 136] width 33 height 17
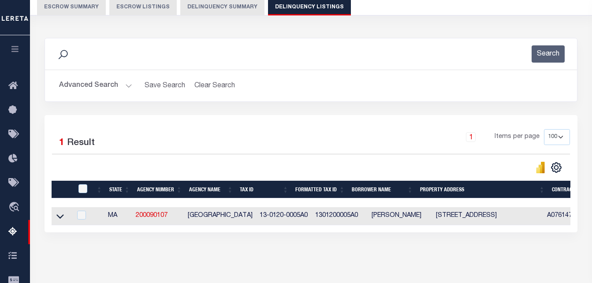
scroll to position [132, 0]
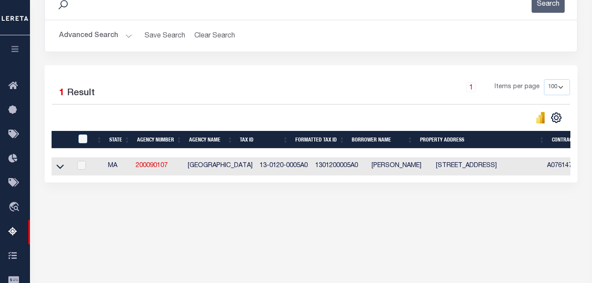
drag, startPoint x: 57, startPoint y: 165, endPoint x: 181, endPoint y: 68, distance: 157.8
click at [57, 165] on icon at bounding box center [59, 166] width 7 height 9
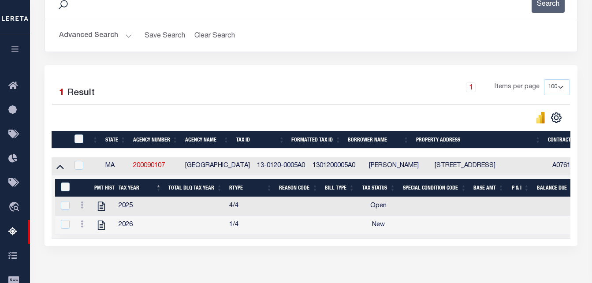
scroll to position [184, 0]
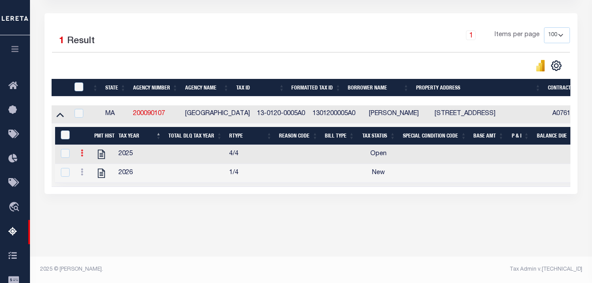
click at [81, 156] on icon at bounding box center [82, 152] width 3 height 7
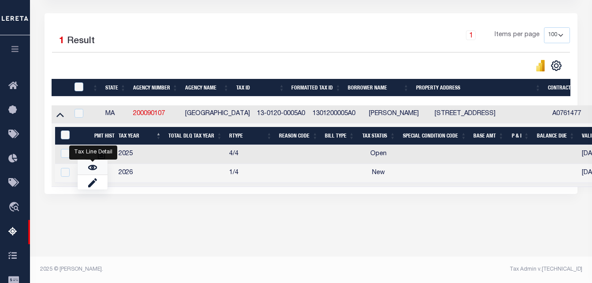
click at [93, 170] on img "" at bounding box center [92, 167] width 9 height 9
checkbox input "false"
checkbox input "true"
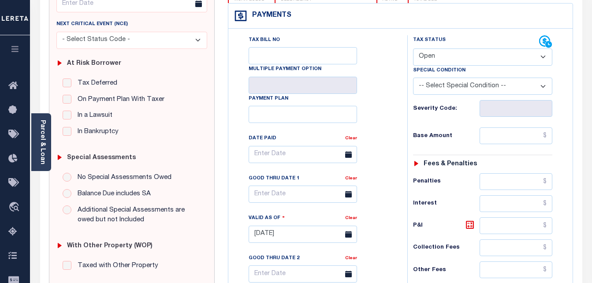
scroll to position [132, 0]
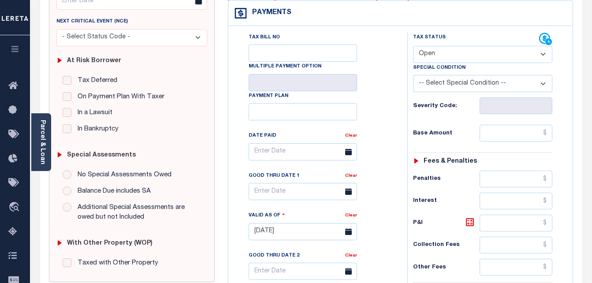
click at [459, 47] on select "- Select Status Code - Open Due/Unpaid Paid Incomplete No Tax Due Internal Refu…" at bounding box center [483, 54] width 140 height 17
select select "PYD"
click at [413, 46] on select "- Select Status Code - Open Due/Unpaid Paid Incomplete No Tax Due Internal Refu…" at bounding box center [483, 54] width 140 height 17
type input "[DATE]"
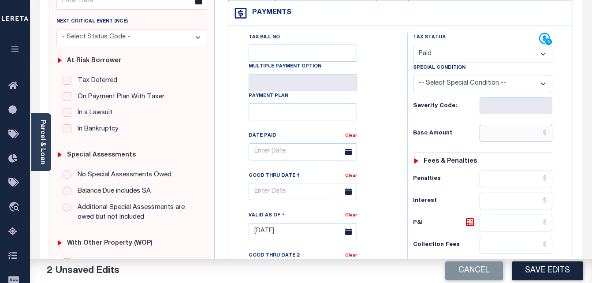
click at [519, 133] on input "text" at bounding box center [515, 133] width 73 height 17
type input "$0.00"
click at [279, 194] on input "text" at bounding box center [302, 191] width 108 height 17
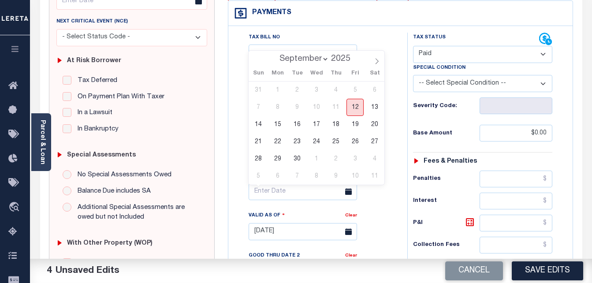
click at [358, 109] on span "12" at bounding box center [354, 107] width 17 height 17
type input "[DATE]"
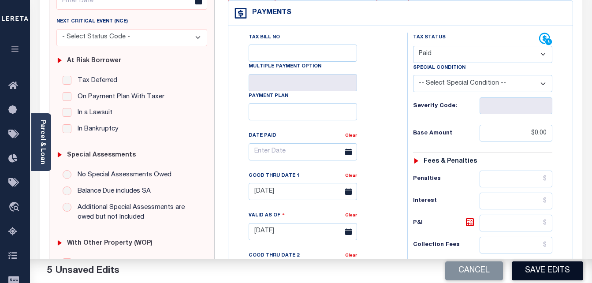
click at [532, 268] on button "Save Edits" at bounding box center [546, 270] width 71 height 19
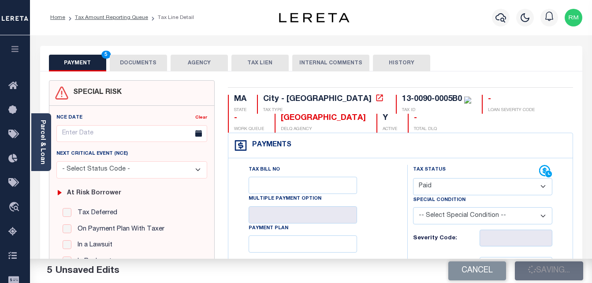
checkbox input "false"
type input "$0"
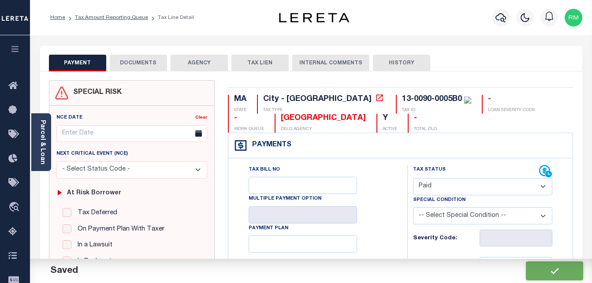
click at [139, 65] on button "DOCUMENTS" at bounding box center [138, 63] width 57 height 17
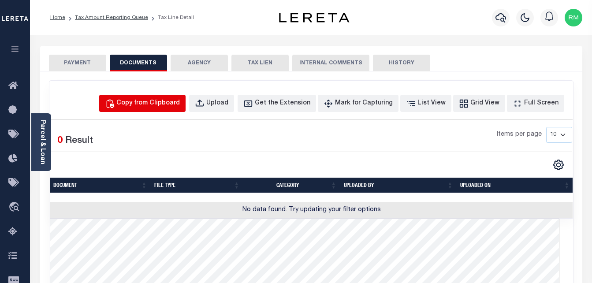
click at [185, 95] on button "Copy from Clipboard" at bounding box center [142, 103] width 86 height 17
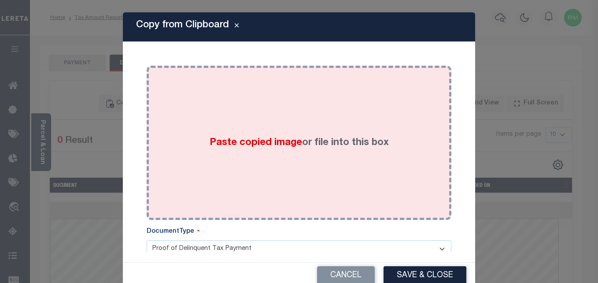
click at [259, 143] on span "Paste copied image" at bounding box center [256, 143] width 92 height 10
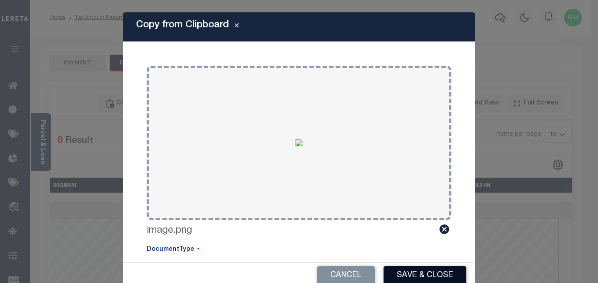
click at [410, 275] on button "Save & Close" at bounding box center [425, 275] width 83 height 19
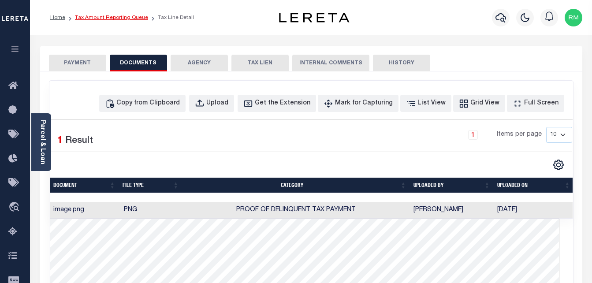
click at [122, 16] on link "Tax Amount Reporting Queue" at bounding box center [111, 17] width 73 height 5
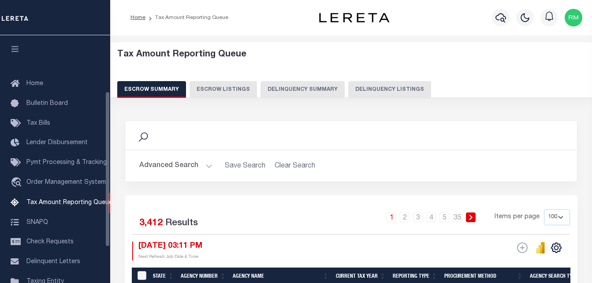
select select "100"
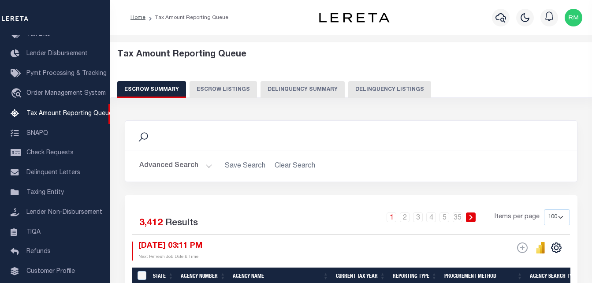
click at [366, 81] on div "Tax Amount Reporting Queue Escrow Summary Escrow Listings Delinquency Summary" at bounding box center [351, 73] width 468 height 48
click at [371, 83] on button "Delinquency Listings" at bounding box center [389, 89] width 83 height 17
select select "100"
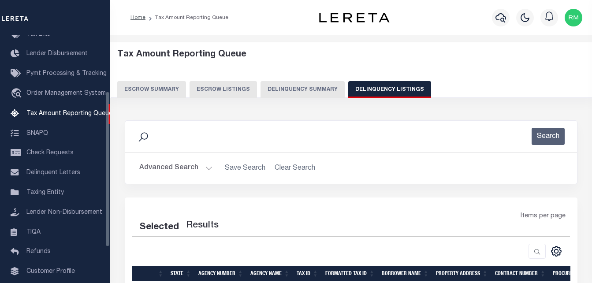
select select "100"
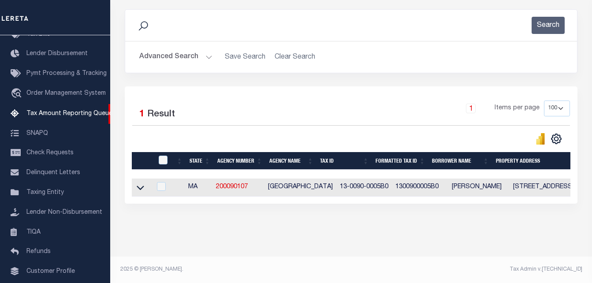
scroll to position [118, 0]
drag, startPoint x: 137, startPoint y: 181, endPoint x: 217, endPoint y: 110, distance: 106.4
click at [137, 186] on icon at bounding box center [140, 188] width 7 height 4
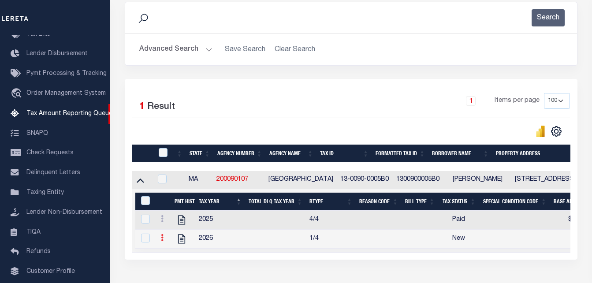
click at [161, 239] on icon at bounding box center [162, 237] width 3 height 7
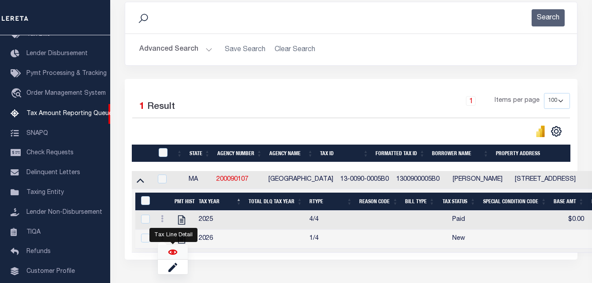
click at [170, 255] on img "" at bounding box center [172, 252] width 9 height 9
checkbox input "true"
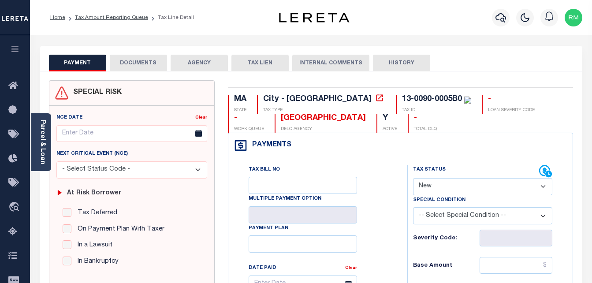
click at [445, 191] on select "- Select Status Code - Open Due/Unpaid Paid Incomplete No Tax Due Internal Refu…" at bounding box center [483, 186] width 140 height 17
select select "PYD"
click at [413, 178] on select "- Select Status Code - Open Due/Unpaid Paid Incomplete No Tax Due Internal Refu…" at bounding box center [483, 186] width 140 height 17
type input "[DATE]"
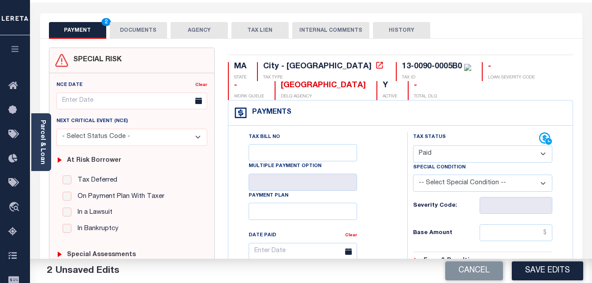
scroll to position [176, 0]
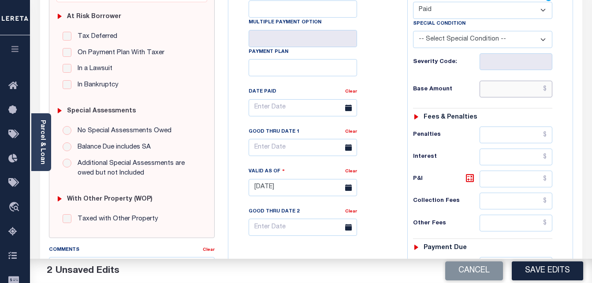
click at [501, 83] on input "text" at bounding box center [515, 89] width 73 height 17
type input "$0.00"
click at [287, 156] on input "text" at bounding box center [302, 147] width 108 height 17
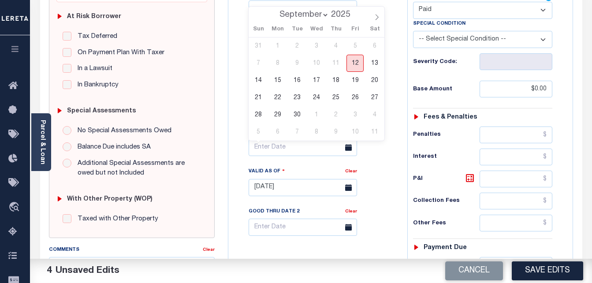
drag, startPoint x: 359, startPoint y: 63, endPoint x: 375, endPoint y: 92, distance: 32.9
click at [358, 63] on span "12" at bounding box center [354, 63] width 17 height 17
type input "[DATE]"
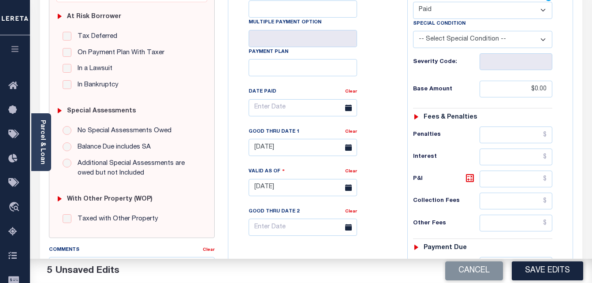
click at [530, 270] on button "Save Edits" at bounding box center [546, 270] width 71 height 19
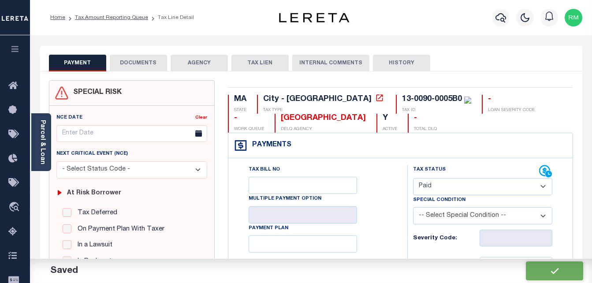
checkbox input "false"
type input "$0"
click at [144, 67] on button "DOCUMENTS" at bounding box center [138, 63] width 57 height 17
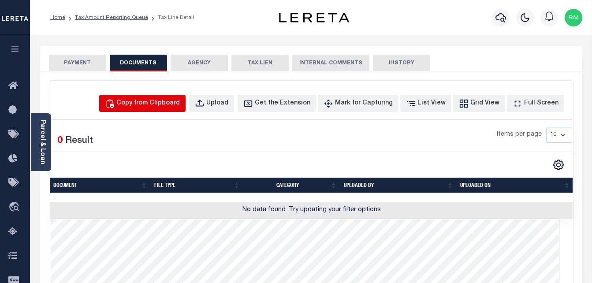
click at [179, 104] on div "Copy from Clipboard" at bounding box center [147, 104] width 63 height 10
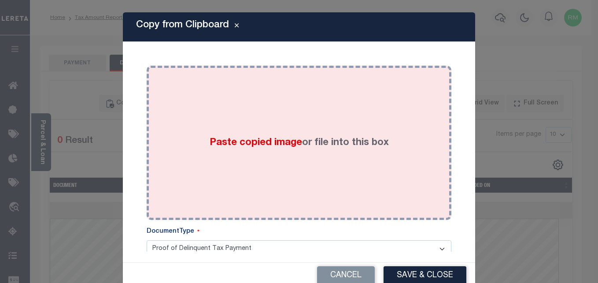
click at [280, 127] on div "Paste copied image or file into this box" at bounding box center [299, 142] width 292 height 141
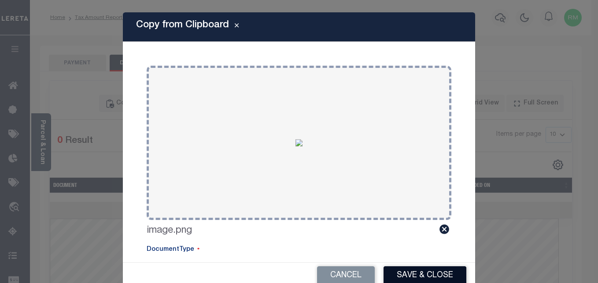
click at [411, 276] on button "Save & Close" at bounding box center [425, 275] width 83 height 19
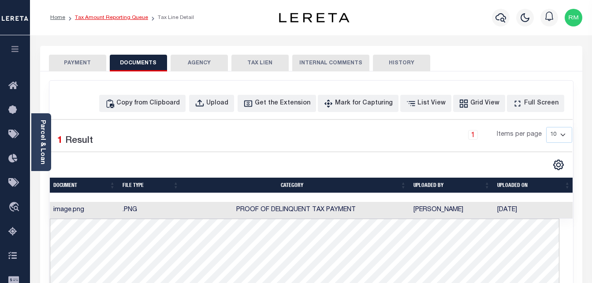
click at [138, 18] on link "Tax Amount Reporting Queue" at bounding box center [111, 17] width 73 height 5
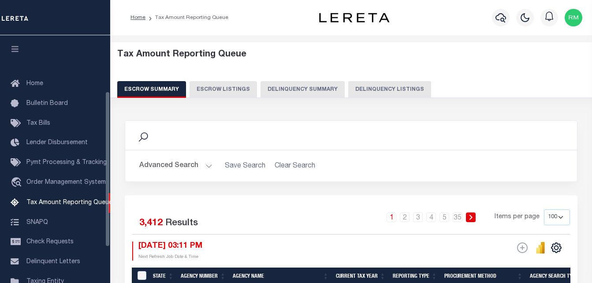
select select "100"
click at [320, 77] on div "Tax Amount Reporting Queue Escrow Summary Escrow Listings Delinquency Summary" at bounding box center [351, 73] width 468 height 48
click at [381, 97] on button "Delinquency Listings" at bounding box center [389, 89] width 83 height 17
select select "100"
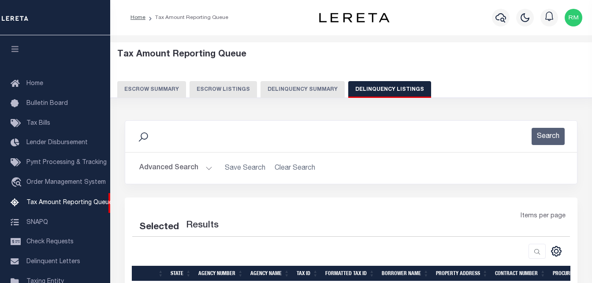
scroll to position [89, 0]
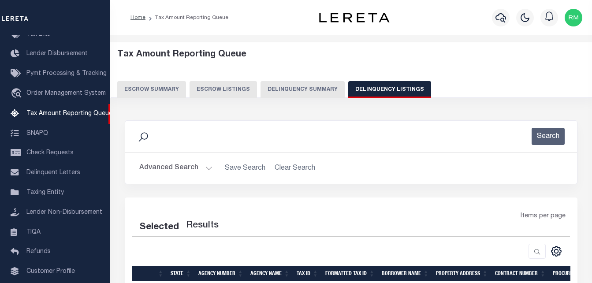
select select "100"
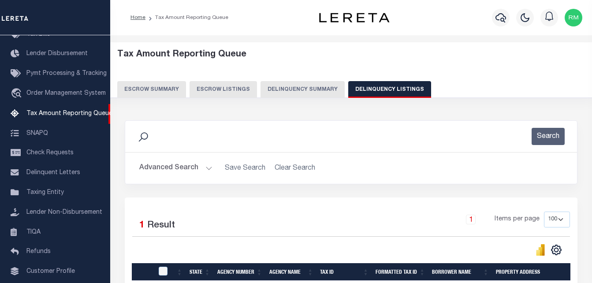
scroll to position [118, 0]
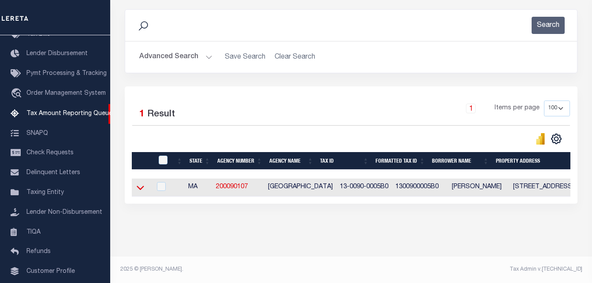
click at [142, 185] on icon at bounding box center [140, 187] width 7 height 9
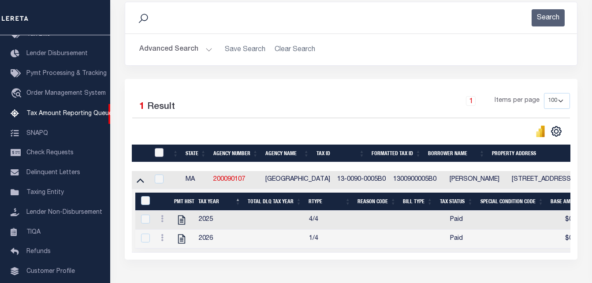
click at [158, 156] on input "checkbox" at bounding box center [159, 152] width 9 height 9
checkbox input "true"
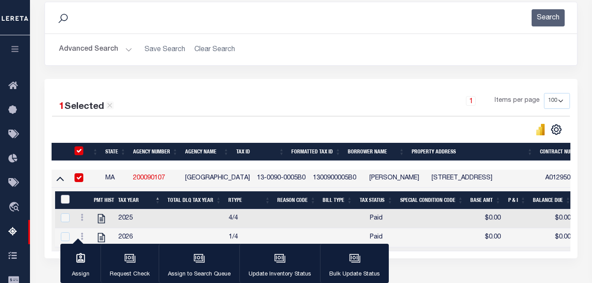
click at [66, 198] on input "&nbsp;" at bounding box center [65, 199] width 9 height 9
checkbox input "true"
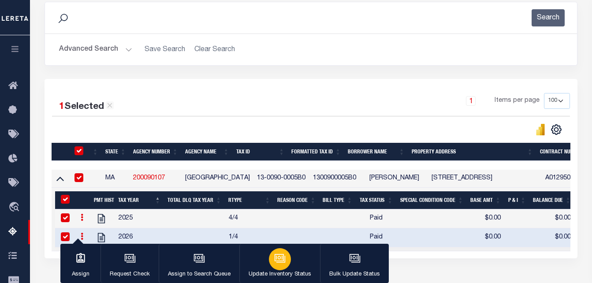
click at [269, 260] on div "button" at bounding box center [280, 259] width 22 height 22
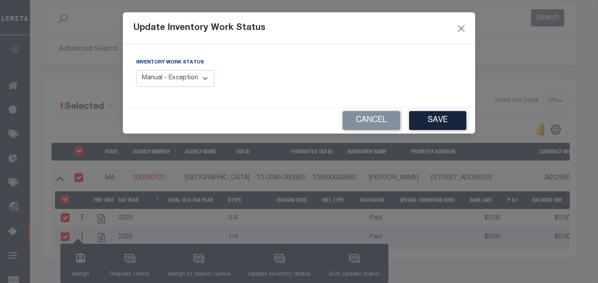
click at [184, 79] on select "Manual - Exception Pended - Awaiting Search Late Add Exception Completed" at bounding box center [175, 78] width 78 height 17
select select "4"
click at [136, 70] on select "Manual - Exception Pended - Awaiting Search Late Add Exception Completed" at bounding box center [175, 78] width 78 height 17
drag, startPoint x: 428, startPoint y: 119, endPoint x: 371, endPoint y: 81, distance: 68.9
click at [429, 119] on button "Save" at bounding box center [437, 120] width 57 height 19
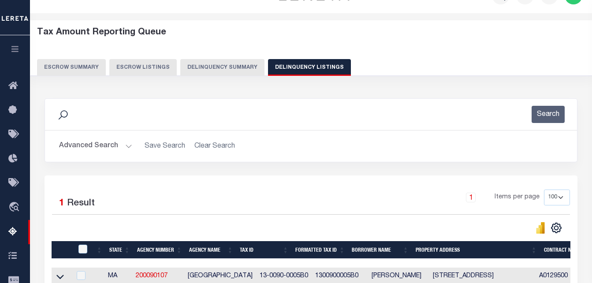
scroll to position [0, 0]
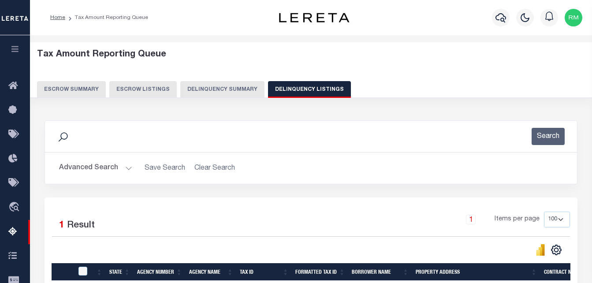
click at [108, 172] on button "Advanced Search" at bounding box center [95, 167] width 73 height 17
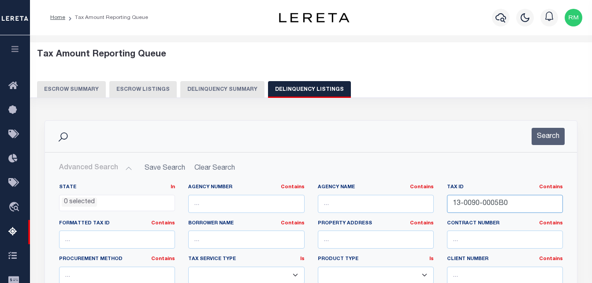
click at [483, 199] on input "13-0090-0005B0" at bounding box center [505, 204] width 116 height 18
paste input "22-0170-00010"
type input "22-0170-000100"
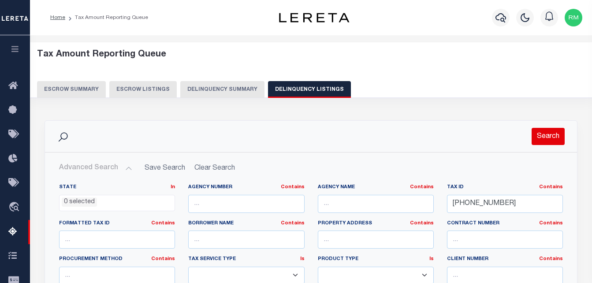
click at [543, 133] on button "Search" at bounding box center [547, 136] width 33 height 17
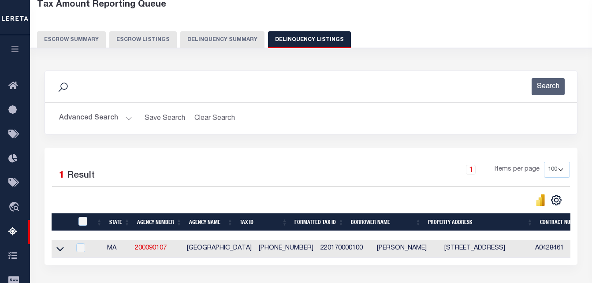
scroll to position [132, 0]
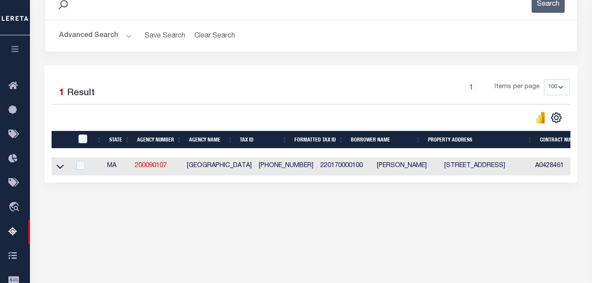
drag, startPoint x: 58, startPoint y: 168, endPoint x: 107, endPoint y: 179, distance: 50.5
click at [58, 168] on icon at bounding box center [59, 167] width 7 height 4
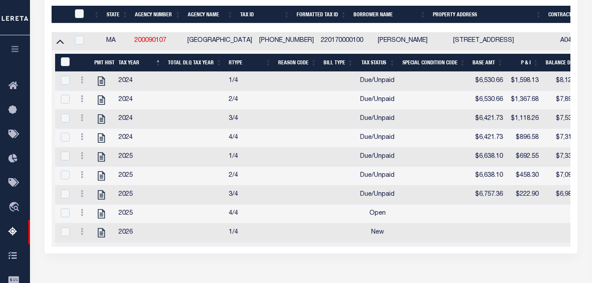
scroll to position [259, 0]
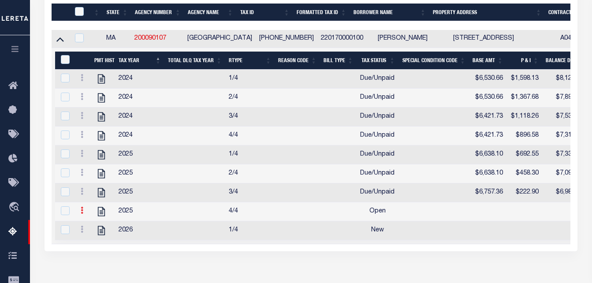
click at [79, 215] on link at bounding box center [82, 211] width 10 height 7
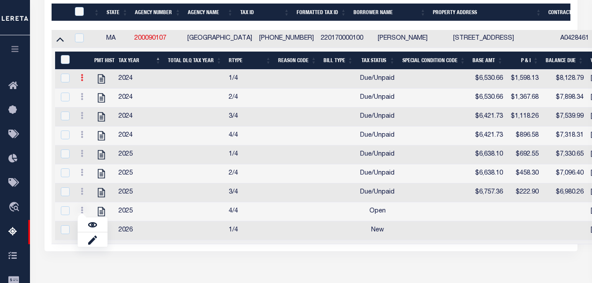
click at [82, 81] on icon at bounding box center [82, 77] width 3 height 7
click at [91, 94] on img "" at bounding box center [92, 92] width 9 height 9
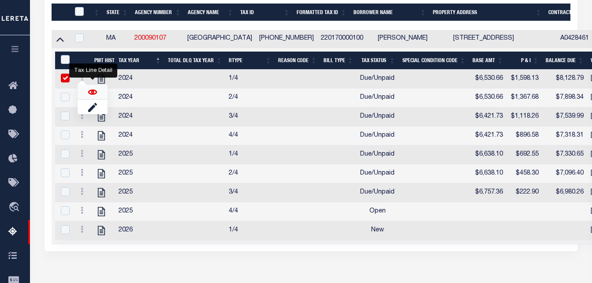
checkbox input "false"
checkbox input "true"
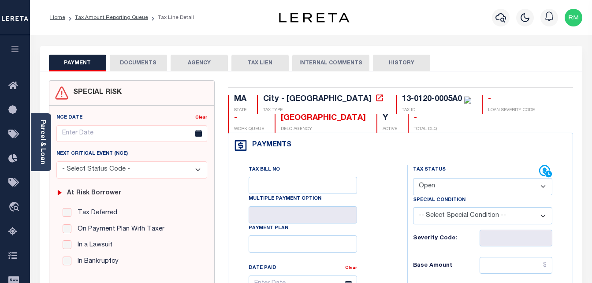
click at [451, 185] on select "- Select Status Code - Open Due/Unpaid Paid Incomplete No Tax Due Internal Refu…" at bounding box center [483, 186] width 140 height 17
select select "PYD"
click at [413, 178] on select "- Select Status Code - Open Due/Unpaid Paid Incomplete No Tax Due Internal Refu…" at bounding box center [483, 186] width 140 height 17
type input "[DATE]"
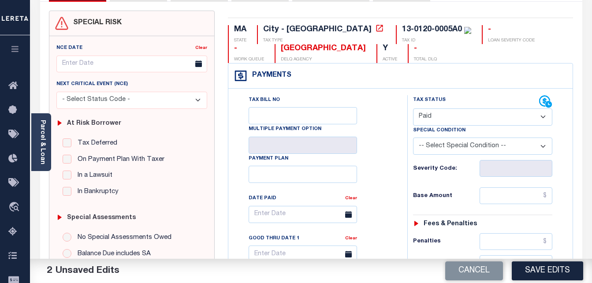
scroll to position [132, 0]
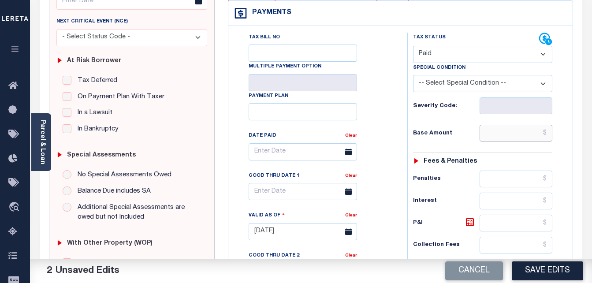
click at [503, 133] on input "text" at bounding box center [515, 133] width 73 height 17
type input "$0.00"
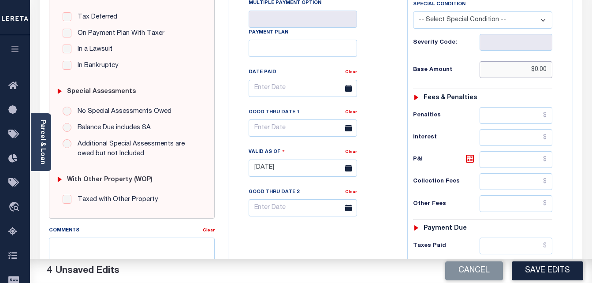
scroll to position [220, 0]
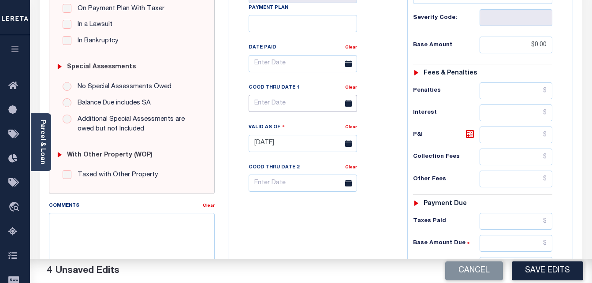
click at [292, 107] on input "text" at bounding box center [302, 103] width 108 height 17
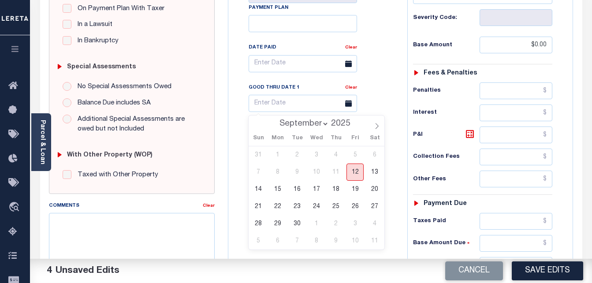
click at [352, 170] on span "12" at bounding box center [354, 171] width 17 height 17
type input "[DATE]"
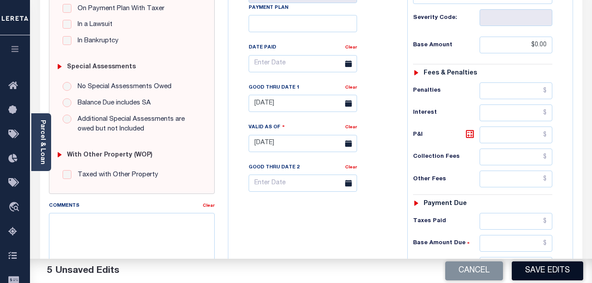
click at [558, 268] on button "Save Edits" at bounding box center [546, 270] width 71 height 19
checkbox input "false"
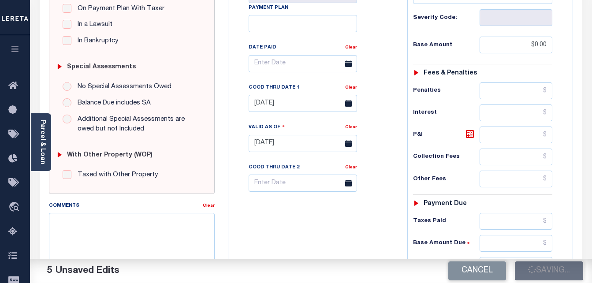
type input "$0"
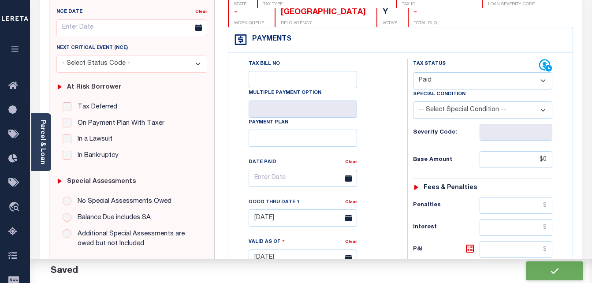
scroll to position [0, 0]
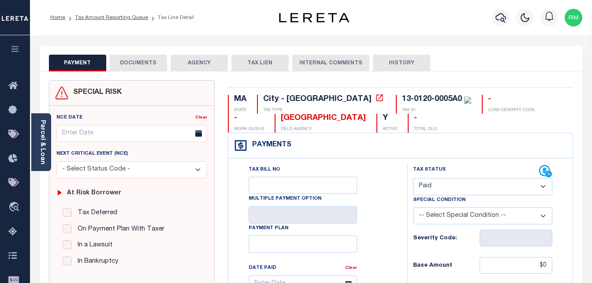
click at [144, 68] on button "DOCUMENTS" at bounding box center [138, 63] width 57 height 17
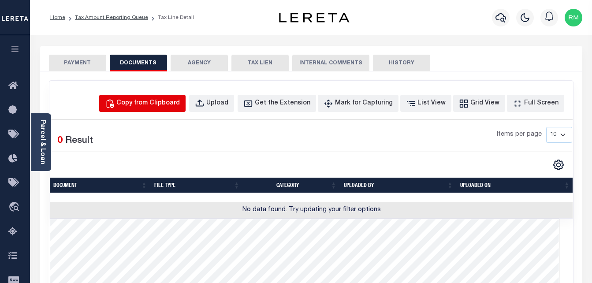
click at [180, 107] on div "Copy from Clipboard" at bounding box center [147, 104] width 63 height 10
select select "POP"
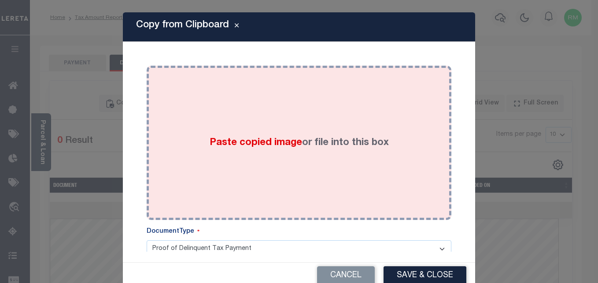
click at [262, 141] on span "Paste copied image" at bounding box center [256, 143] width 92 height 10
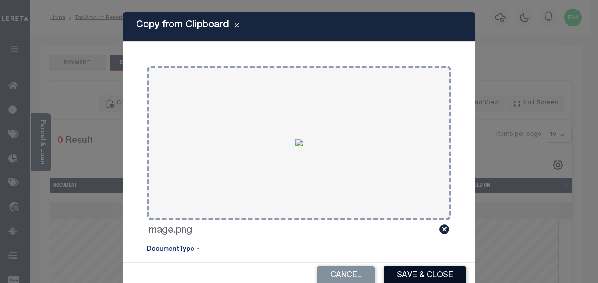
click at [418, 271] on button "Save & Close" at bounding box center [425, 275] width 83 height 19
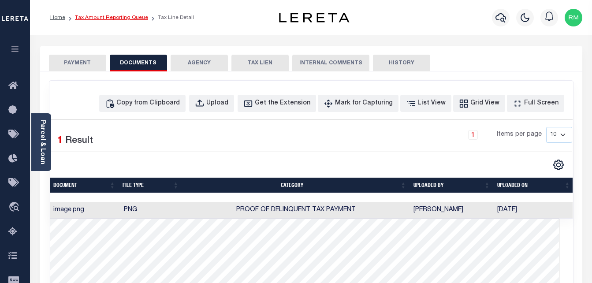
click at [128, 16] on link "Tax Amount Reporting Queue" at bounding box center [111, 17] width 73 height 5
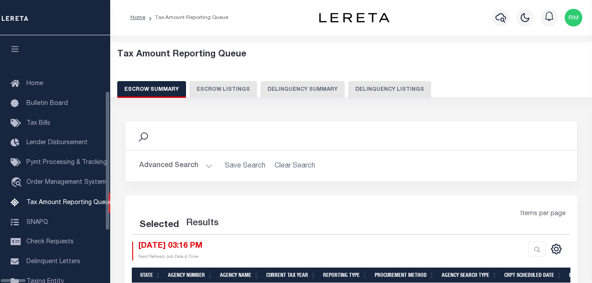
select select "100"
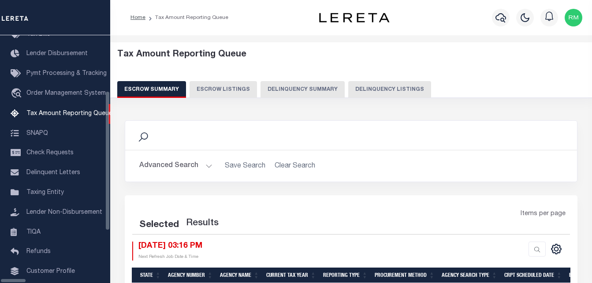
select select "100"
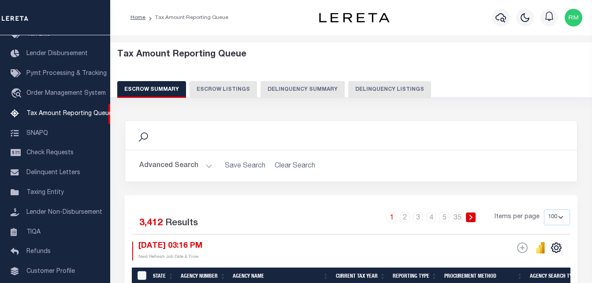
click at [374, 86] on button "Delinquency Listings" at bounding box center [389, 89] width 83 height 17
select select "100"
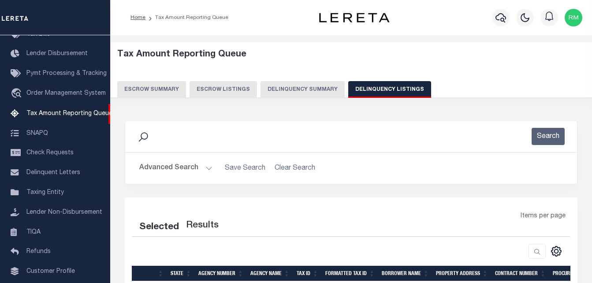
select select "100"
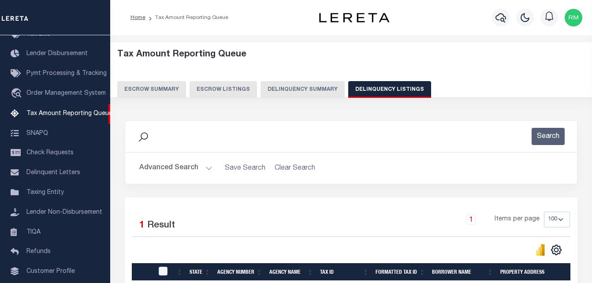
scroll to position [118, 0]
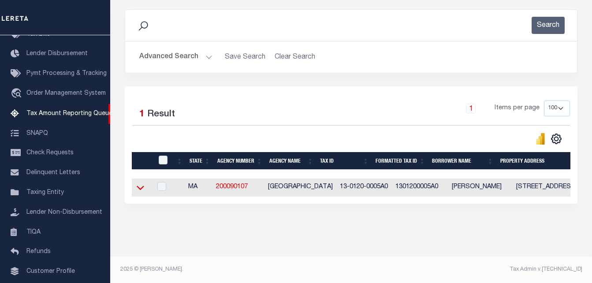
click at [138, 183] on icon at bounding box center [140, 187] width 7 height 9
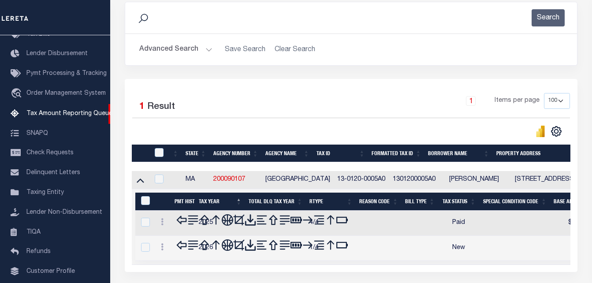
scroll to position [183, 0]
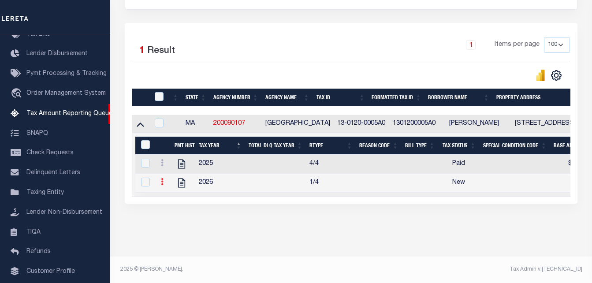
click at [158, 179] on link at bounding box center [162, 182] width 10 height 7
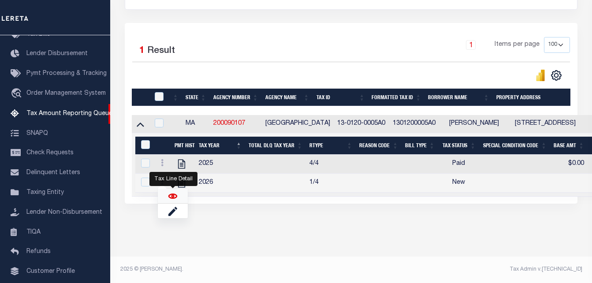
click at [171, 198] on img "" at bounding box center [172, 196] width 9 height 9
checkbox input "true"
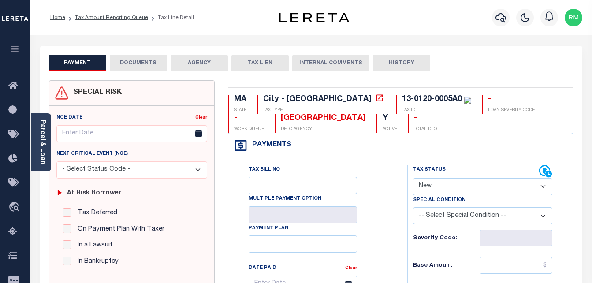
click at [451, 194] on select "- Select Status Code - Open Due/Unpaid Paid Incomplete No Tax Due Internal Refu…" at bounding box center [483, 186] width 140 height 17
select select "PYD"
click at [413, 178] on select "- Select Status Code - Open Due/Unpaid Paid Incomplete No Tax Due Internal Refu…" at bounding box center [483, 186] width 140 height 17
type input "[DATE]"
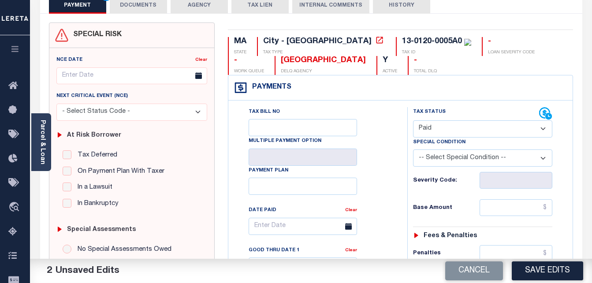
scroll to position [132, 0]
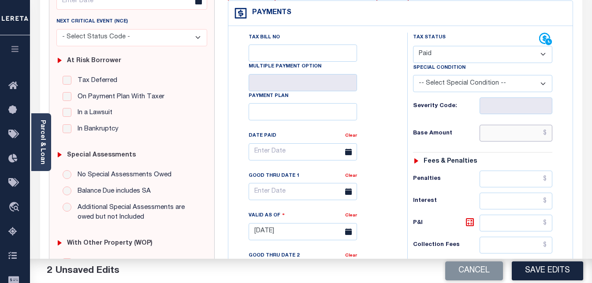
click at [489, 131] on input "text" at bounding box center [515, 133] width 73 height 17
type input "$0.00"
click at [288, 198] on input "text" at bounding box center [302, 191] width 108 height 17
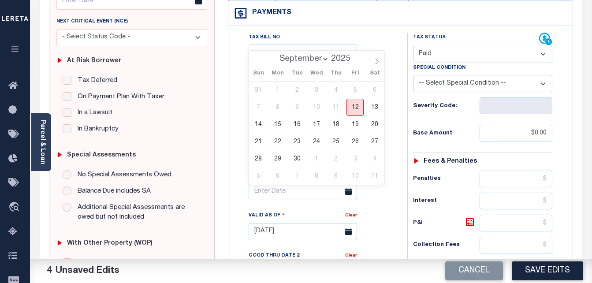
click at [356, 111] on span "12" at bounding box center [354, 107] width 17 height 17
type input "[DATE]"
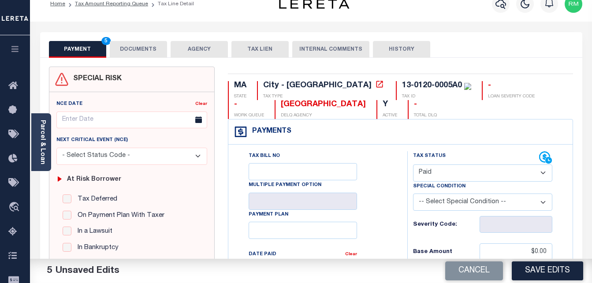
scroll to position [0, 0]
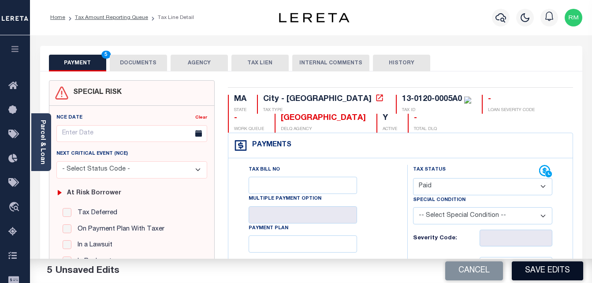
click at [544, 271] on button "Save Edits" at bounding box center [546, 270] width 71 height 19
checkbox input "false"
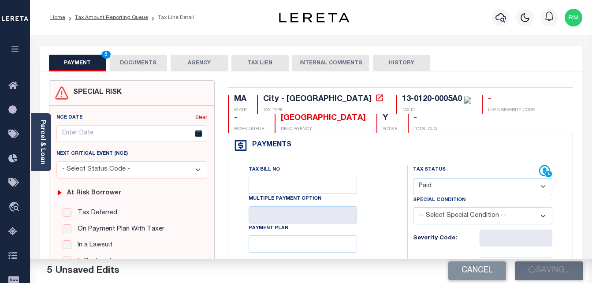
type input "$0"
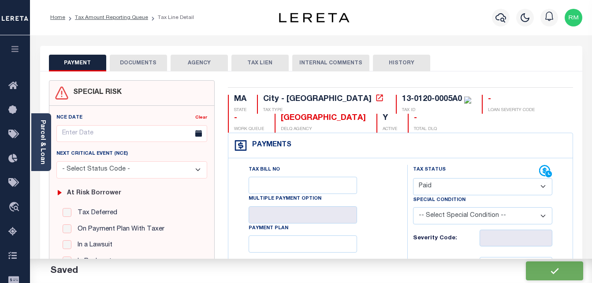
click at [137, 51] on div "PAYMENT DOCUMENTS AGENCY DELINQUENT PAYEE TAX LIEN" at bounding box center [311, 59] width 542 height 26
click at [139, 59] on button "DOCUMENTS" at bounding box center [138, 63] width 57 height 17
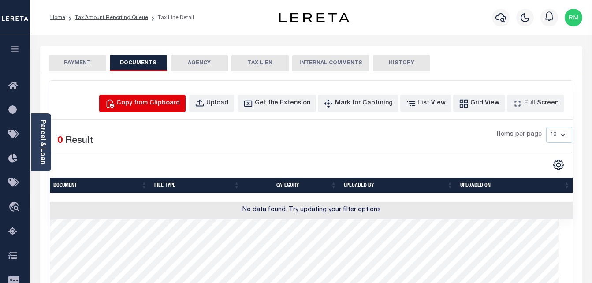
click at [165, 104] on div "Copy from Clipboard" at bounding box center [147, 104] width 63 height 10
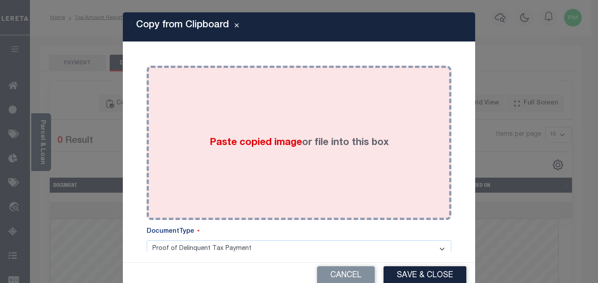
click at [252, 165] on div "Paste copied image or file into this box" at bounding box center [299, 142] width 292 height 141
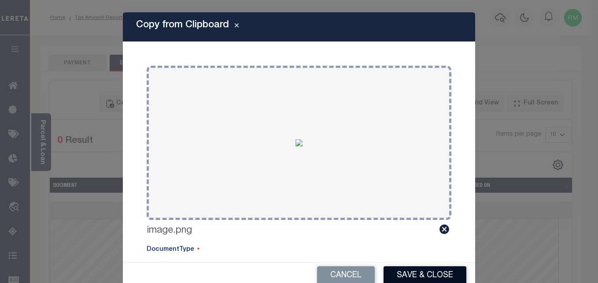
click at [429, 277] on button "Save & Close" at bounding box center [425, 275] width 83 height 19
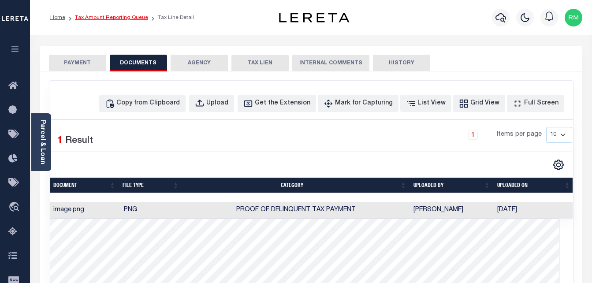
click at [110, 16] on link "Tax Amount Reporting Queue" at bounding box center [111, 17] width 73 height 5
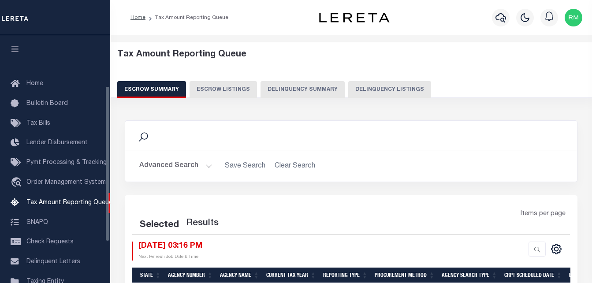
click at [374, 89] on button "Delinquency Listings" at bounding box center [389, 89] width 83 height 17
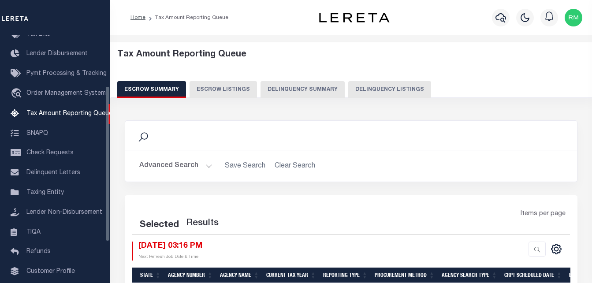
select select "100"
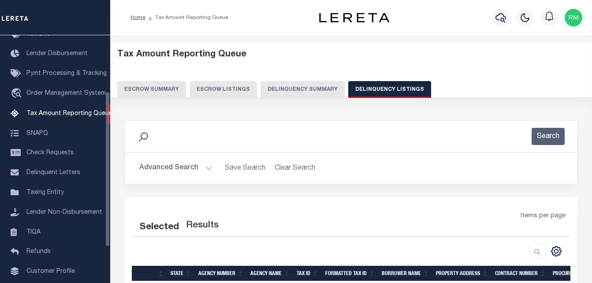
select select "100"
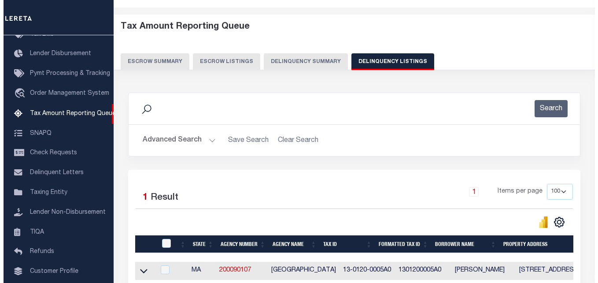
scroll to position [118, 0]
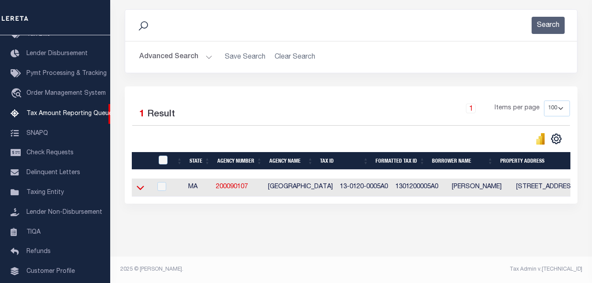
click at [137, 184] on icon at bounding box center [140, 187] width 7 height 9
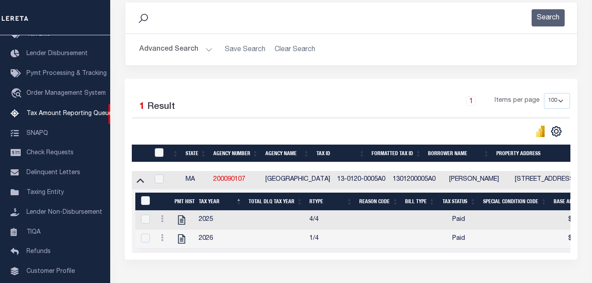
click at [159, 152] on input "checkbox" at bounding box center [159, 152] width 9 height 9
checkbox input "true"
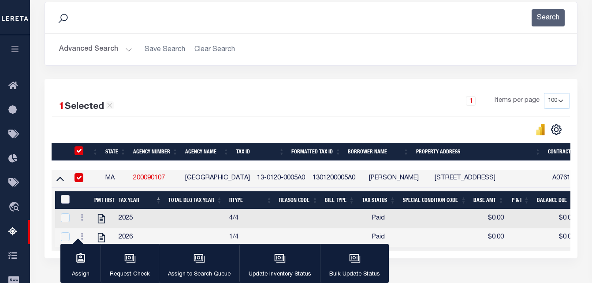
click input "&nbsp;"
checkbox input "true"
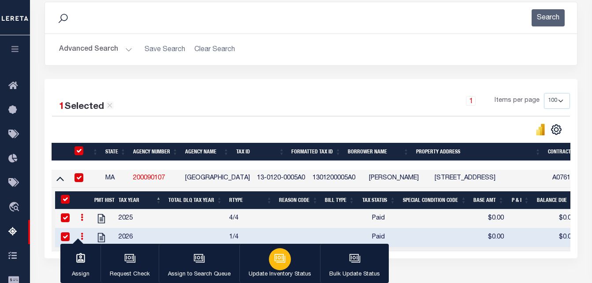
click icon "button"
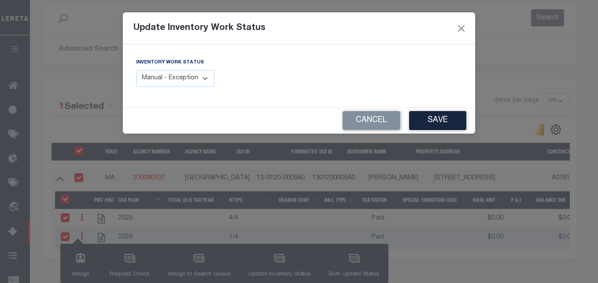
click select "Manual - Exception Pended - Awaiting Search Late Add Exception Completed"
select select "4"
click select "Manual - Exception Pended - Awaiting Search Late Add Exception Completed"
click button "Save"
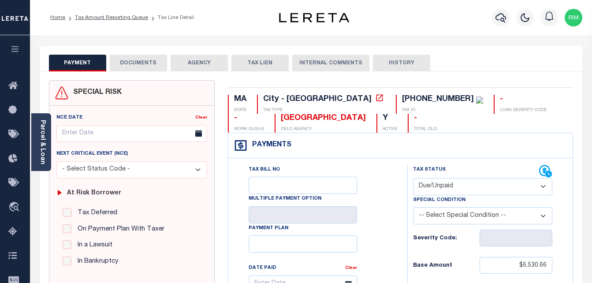
click at [446, 187] on select "- Select Status Code - Open Due/Unpaid Paid Incomplete No Tax Due Internal Refu…" at bounding box center [483, 186] width 140 height 17
select select "PYD"
click at [413, 178] on select "- Select Status Code - Open Due/Unpaid Paid Incomplete No Tax Due Internal Refu…" at bounding box center [483, 186] width 140 height 17
type input "[DATE]"
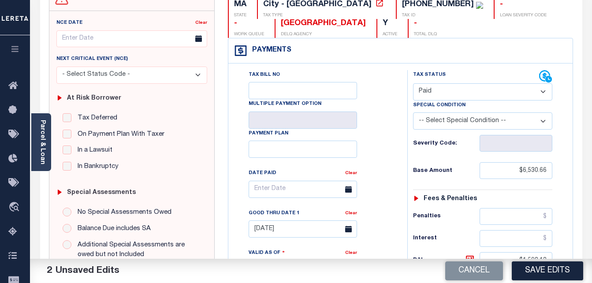
scroll to position [132, 0]
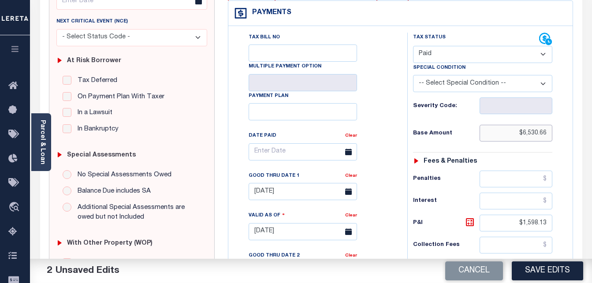
click at [538, 129] on input "$6,530.66" at bounding box center [515, 133] width 73 height 17
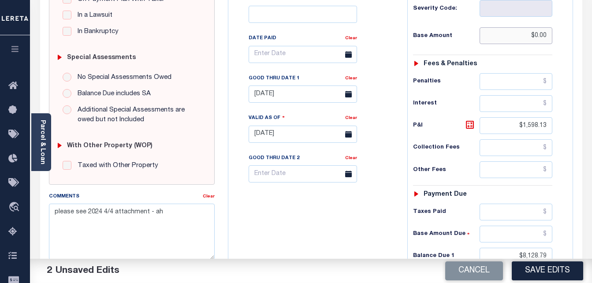
scroll to position [308, 0]
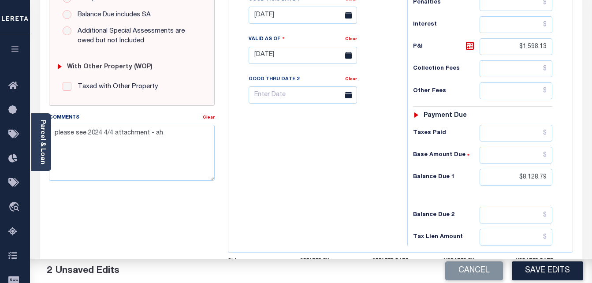
type input "$0.00"
click at [530, 50] on input "$1,598.13" at bounding box center [515, 46] width 73 height 17
type input "$0.00"
click at [536, 176] on input "$8,128.79" at bounding box center [515, 177] width 73 height 17
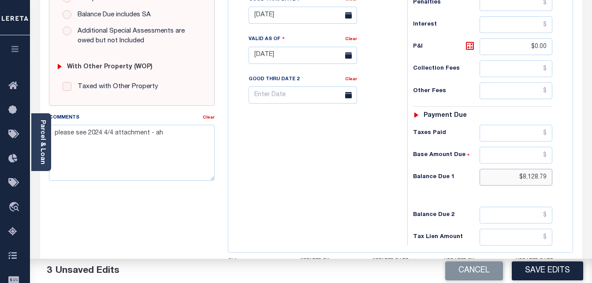
click at [536, 176] on input "$8,128.79" at bounding box center [515, 177] width 73 height 17
type input "$0.00"
click at [291, 19] on body "Home Tax Amount Reporting Queue Tax Line Detail" at bounding box center [296, 26] width 592 height 668
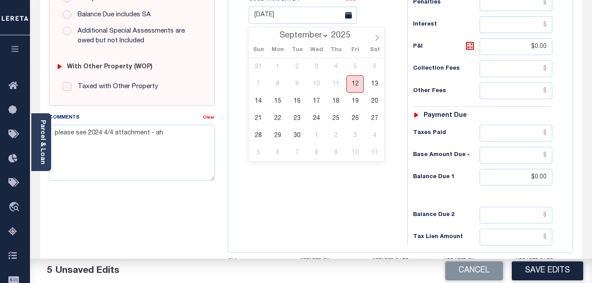
click at [359, 80] on span "12" at bounding box center [354, 83] width 17 height 17
type input "[DATE]"
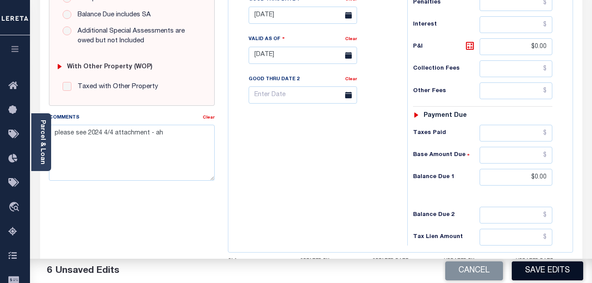
click at [540, 270] on button "Save Edits" at bounding box center [546, 270] width 71 height 19
checkbox input "false"
type input "$0"
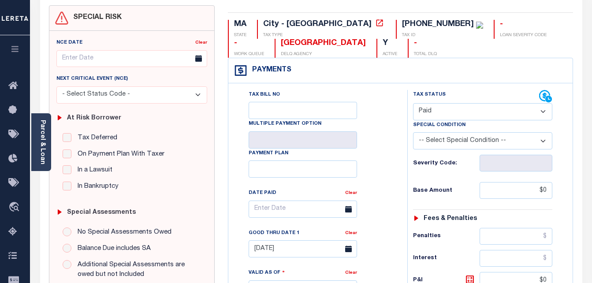
scroll to position [0, 0]
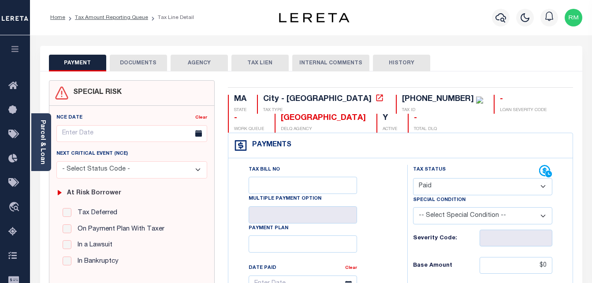
click at [126, 60] on button "DOCUMENTS" at bounding box center [138, 63] width 57 height 17
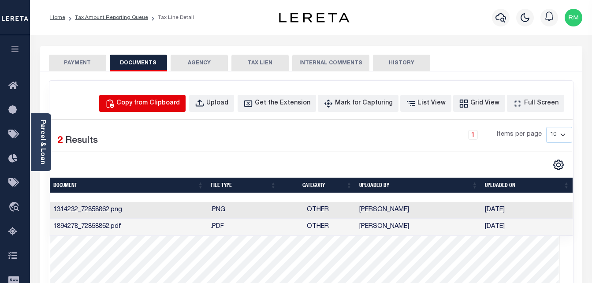
click at [157, 103] on div "Copy from Clipboard" at bounding box center [147, 104] width 63 height 10
select select "POP"
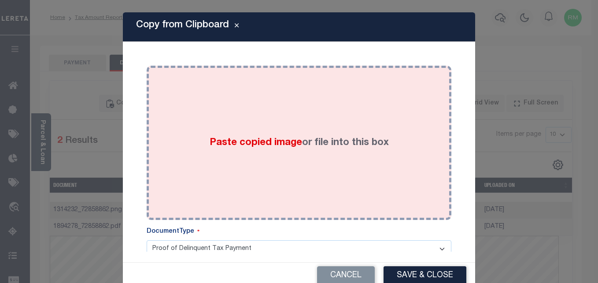
click at [293, 155] on div "Paste copied image or file into this box" at bounding box center [299, 142] width 292 height 141
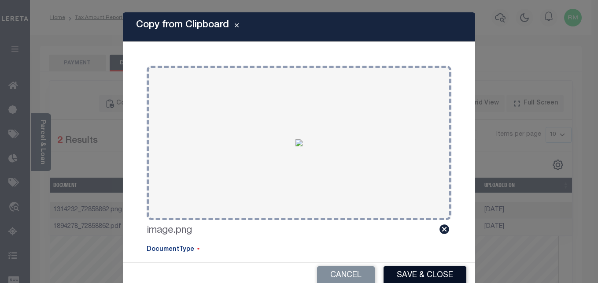
click at [410, 272] on button "Save & Close" at bounding box center [425, 275] width 83 height 19
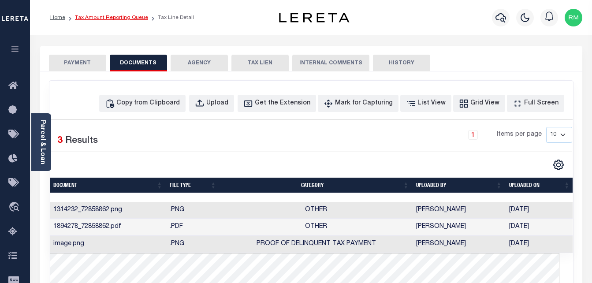
click at [89, 17] on link "Tax Amount Reporting Queue" at bounding box center [111, 17] width 73 height 5
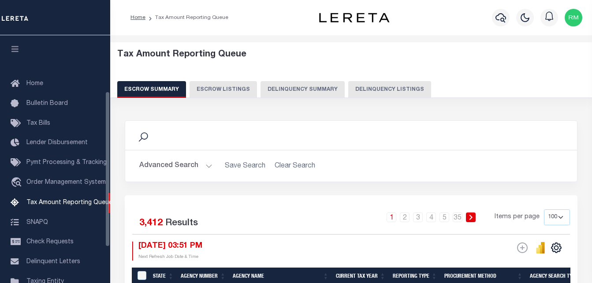
select select "100"
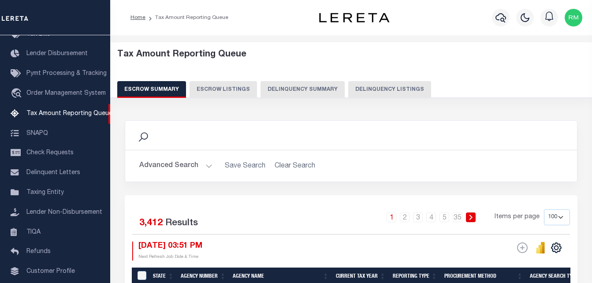
click at [398, 87] on button "Delinquency Listings" at bounding box center [389, 89] width 83 height 17
select select "100"
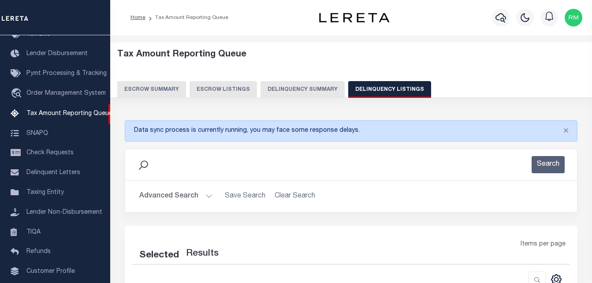
select select "100"
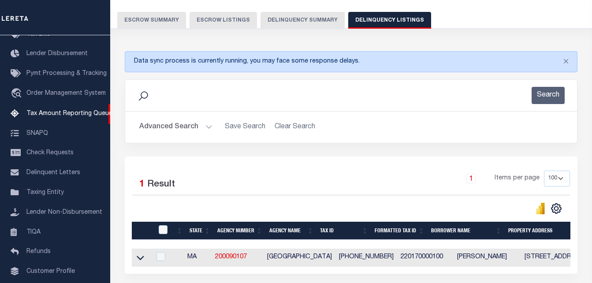
scroll to position [88, 0]
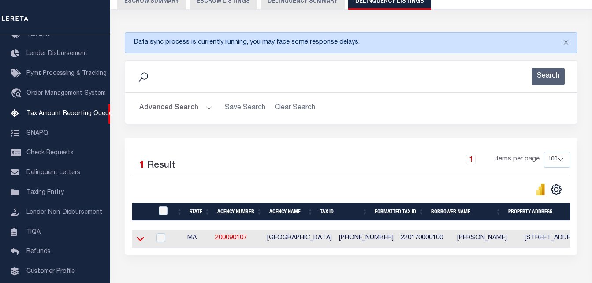
click at [141, 241] on icon at bounding box center [140, 238] width 7 height 9
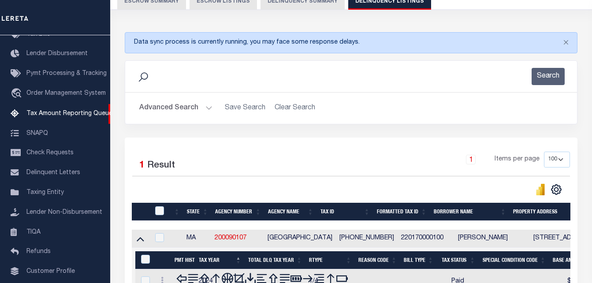
scroll to position [264, 0]
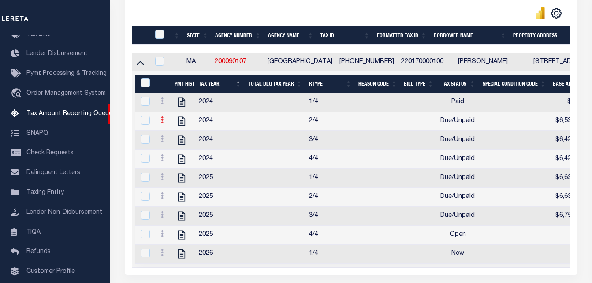
click at [163, 123] on icon at bounding box center [162, 119] width 3 height 7
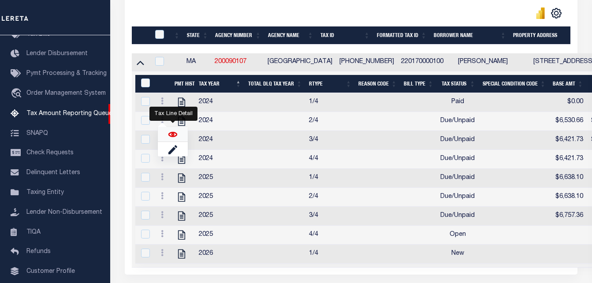
click at [173, 139] on img "" at bounding box center [172, 134] width 9 height 9
checkbox input "true"
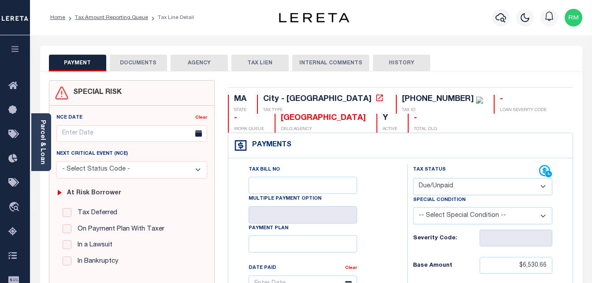
click at [437, 188] on select "- Select Status Code - Open Due/Unpaid Paid Incomplete No Tax Due Internal Refu…" at bounding box center [483, 186] width 140 height 17
select select "PYD"
click at [413, 178] on select "- Select Status Code - Open Due/Unpaid Paid Incomplete No Tax Due Internal Refu…" at bounding box center [483, 186] width 140 height 17
type input "[DATE]"
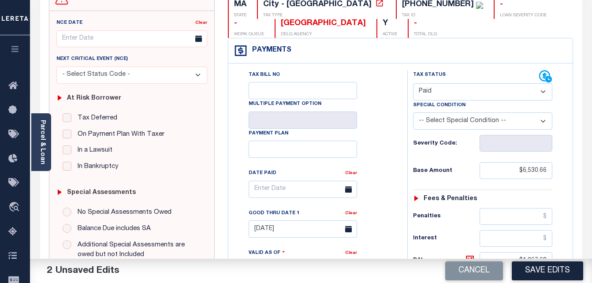
scroll to position [176, 0]
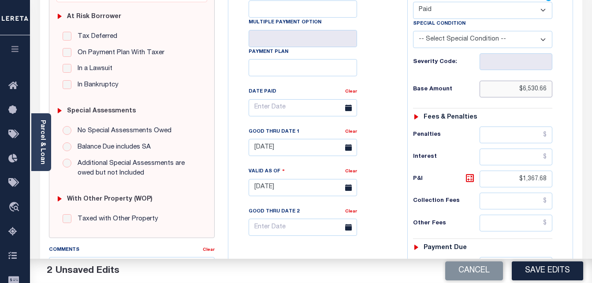
click at [533, 90] on input "$6,530.66" at bounding box center [515, 89] width 73 height 17
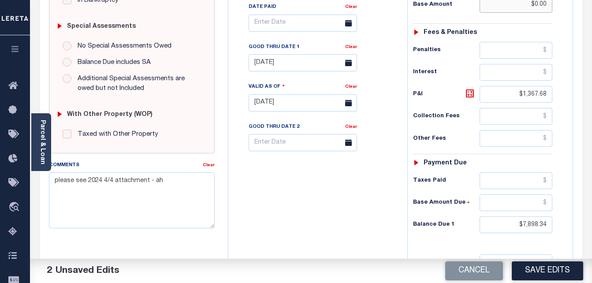
scroll to position [308, 0]
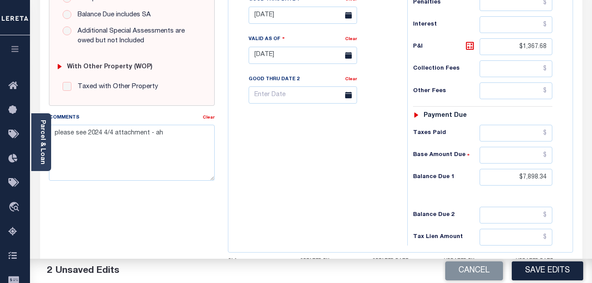
type input "$0.00"
click at [531, 49] on input "$1,367.68" at bounding box center [515, 46] width 73 height 17
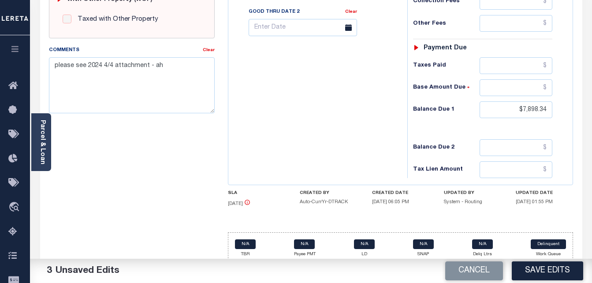
scroll to position [386, 0]
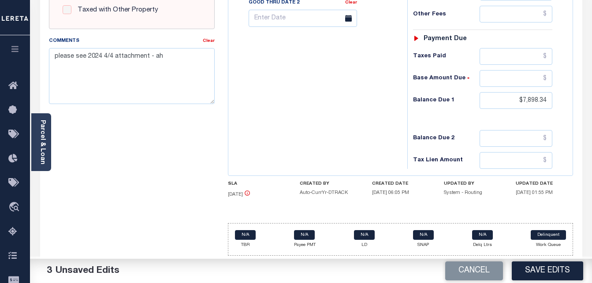
type input "$0.00"
click at [535, 101] on input "$7,898.34" at bounding box center [515, 100] width 73 height 17
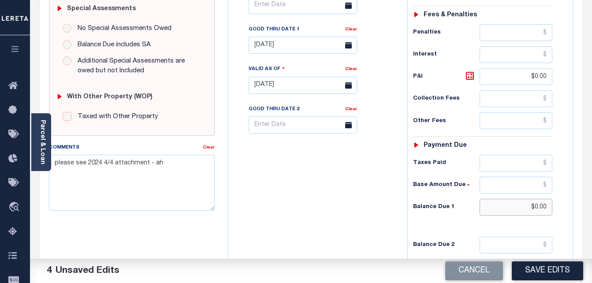
scroll to position [254, 0]
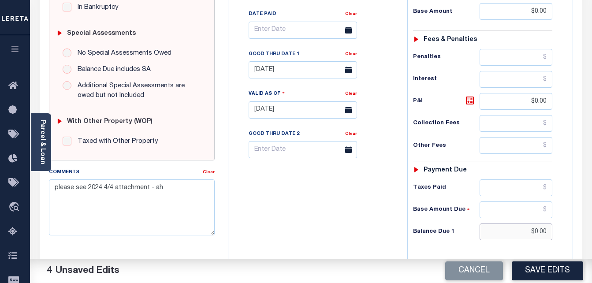
type input "$0.00"
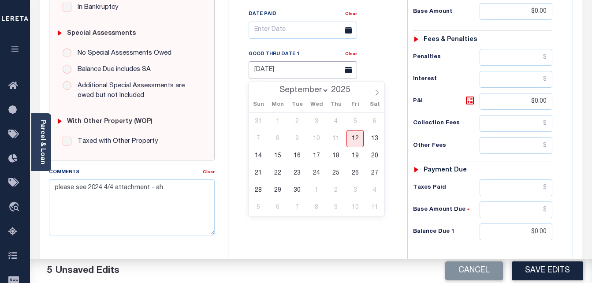
click at [294, 74] on input "[DATE]" at bounding box center [302, 69] width 108 height 17
click at [357, 142] on span "12" at bounding box center [354, 138] width 17 height 17
type input "[DATE]"
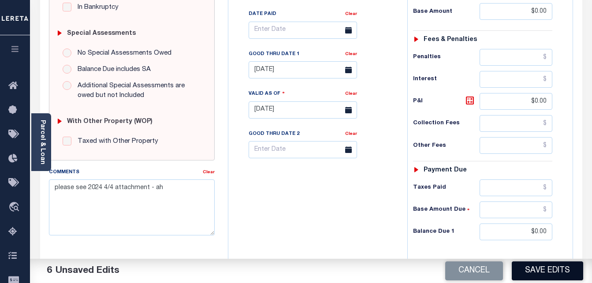
click at [554, 264] on button "Save Edits" at bounding box center [546, 270] width 71 height 19
checkbox input "false"
type input "$0"
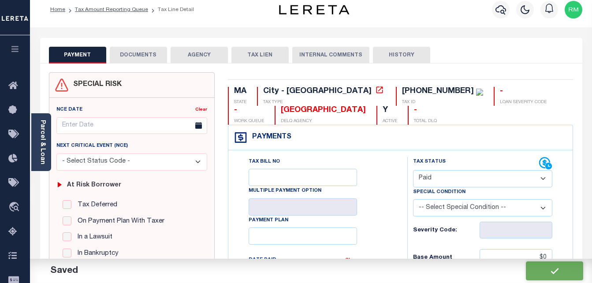
scroll to position [0, 0]
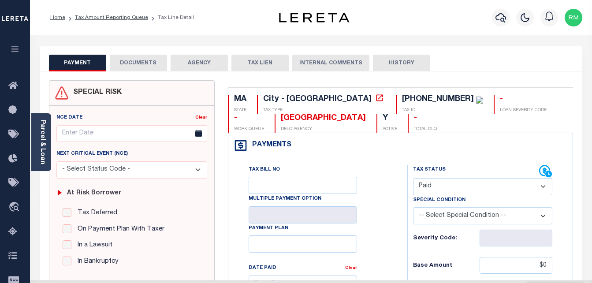
click at [118, 60] on button "DOCUMENTS" at bounding box center [138, 63] width 57 height 17
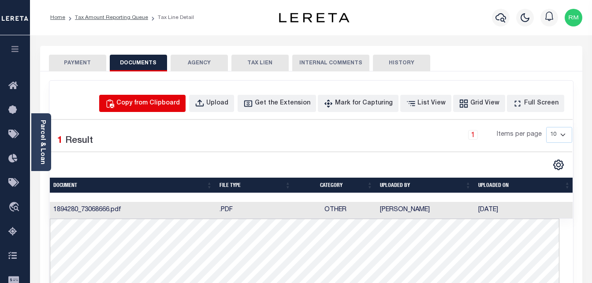
click at [177, 101] on div "Copy from Clipboard" at bounding box center [147, 104] width 63 height 10
select select "POP"
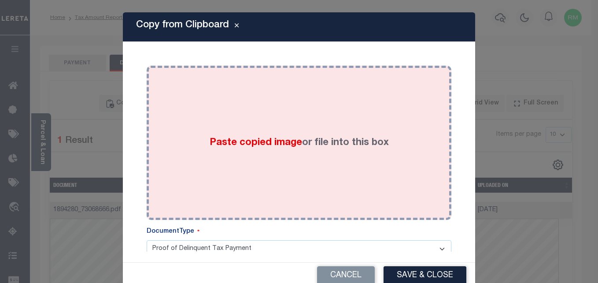
click at [255, 144] on span "Paste copied image" at bounding box center [256, 143] width 92 height 10
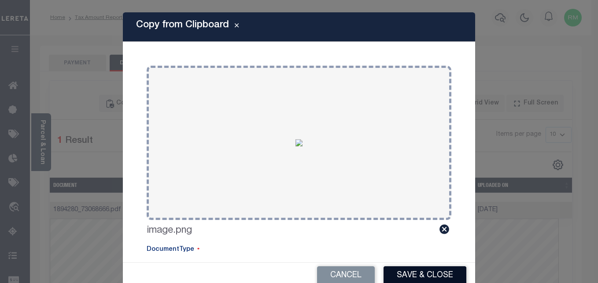
click at [435, 274] on button "Save & Close" at bounding box center [425, 275] width 83 height 19
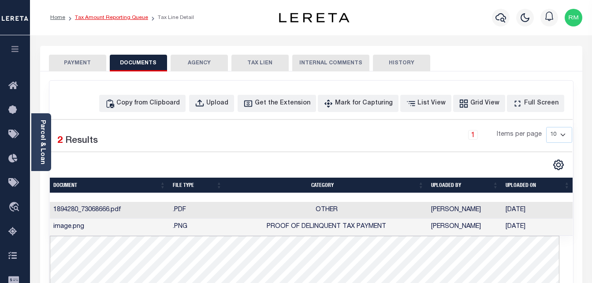
click at [122, 17] on link "Tax Amount Reporting Queue" at bounding box center [111, 17] width 73 height 5
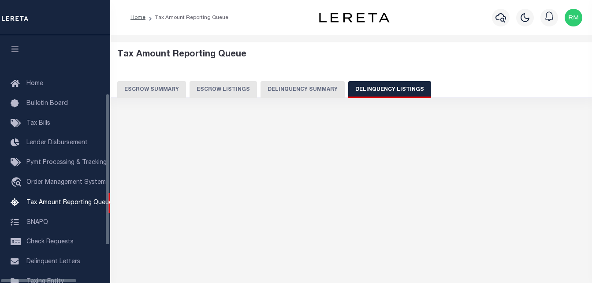
select select "100"
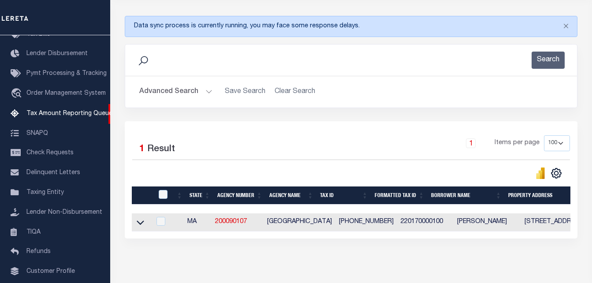
scroll to position [132, 0]
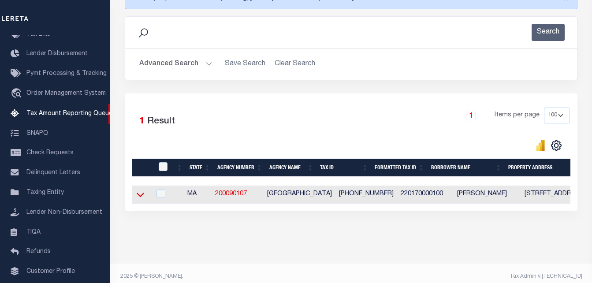
drag, startPoint x: 142, startPoint y: 196, endPoint x: 247, endPoint y: 124, distance: 126.7
click at [141, 196] on icon at bounding box center [140, 194] width 7 height 9
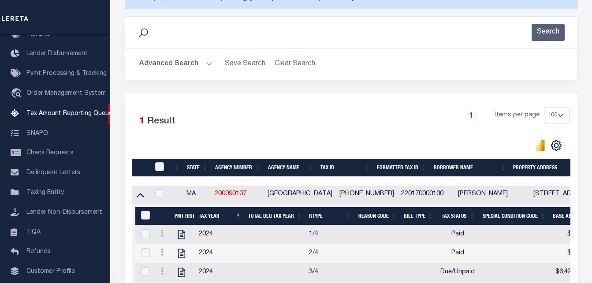
scroll to position [220, 0]
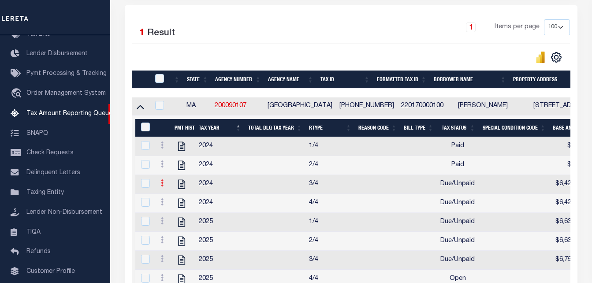
click at [159, 187] on link at bounding box center [162, 184] width 10 height 7
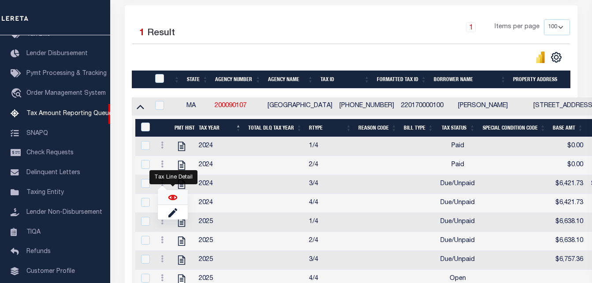
click at [171, 201] on img "" at bounding box center [172, 197] width 9 height 9
checkbox input "true"
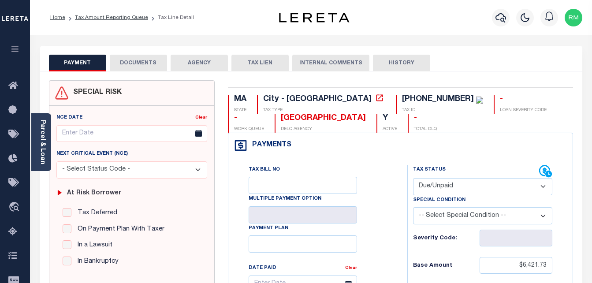
click at [445, 186] on select "- Select Status Code - Open Due/Unpaid Paid Incomplete No Tax Due Internal Refu…" at bounding box center [483, 186] width 140 height 17
select select "PYD"
click at [413, 178] on select "- Select Status Code - Open Due/Unpaid Paid Incomplete No Tax Due Internal Refu…" at bounding box center [483, 186] width 140 height 17
type input "[DATE]"
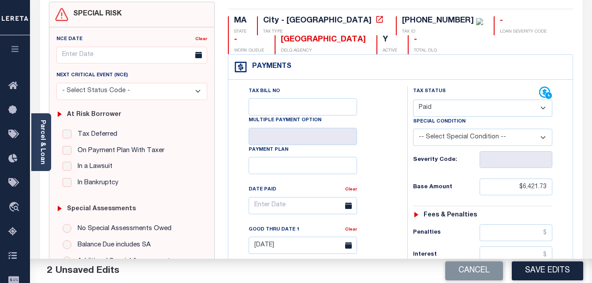
scroll to position [88, 0]
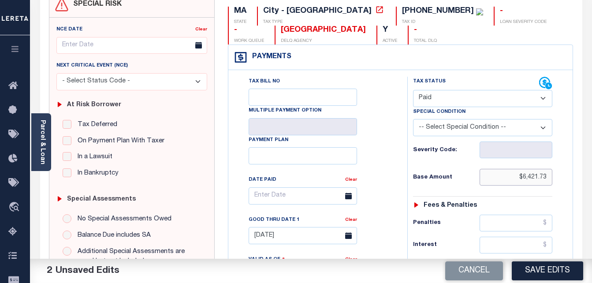
click at [530, 174] on input "$6,421.73" at bounding box center [515, 177] width 73 height 17
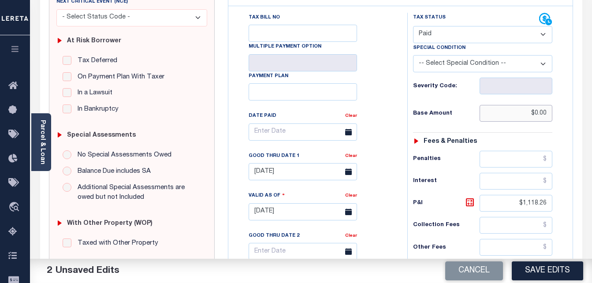
scroll to position [220, 0]
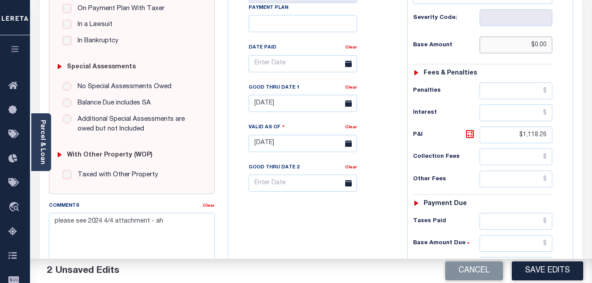
type input "$0.00"
click at [529, 137] on input "$1,118.26" at bounding box center [515, 134] width 73 height 17
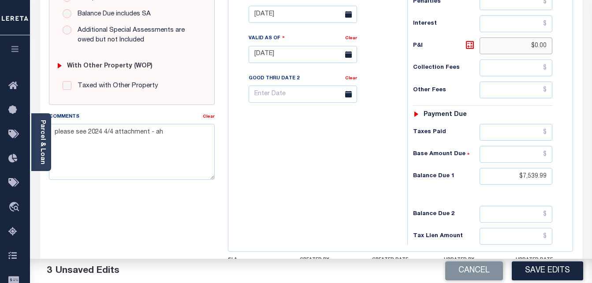
scroll to position [352, 0]
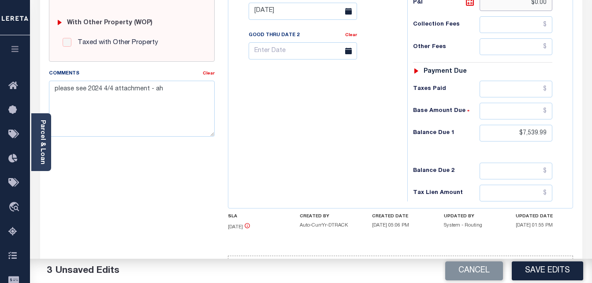
type input "$0.00"
click at [529, 134] on input "$7,539.99" at bounding box center [515, 133] width 73 height 17
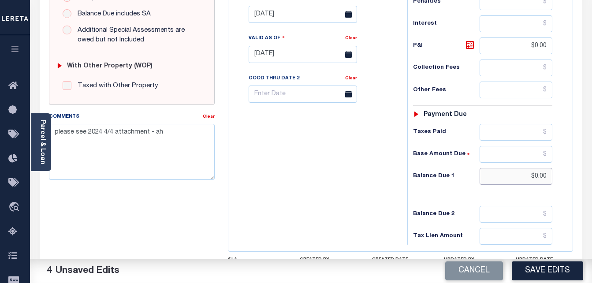
scroll to position [308, 0]
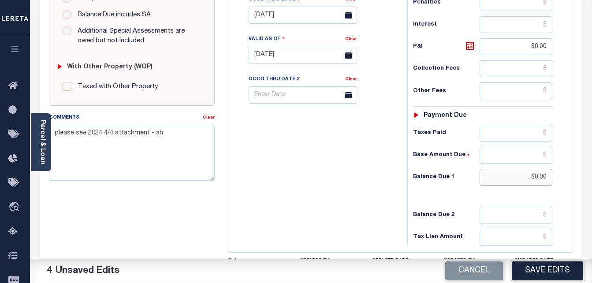
type input "$0.00"
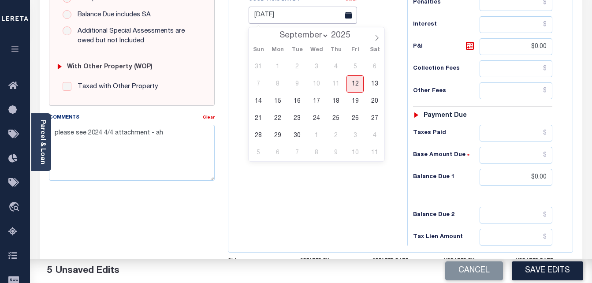
click at [298, 12] on input "[DATE]" at bounding box center [302, 15] width 108 height 17
click at [359, 84] on span "12" at bounding box center [354, 83] width 17 height 17
type input "[DATE]"
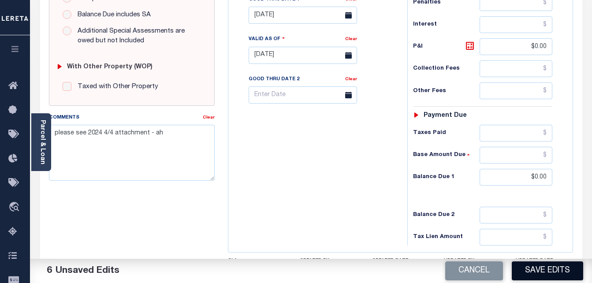
click at [537, 265] on button "Save Edits" at bounding box center [546, 270] width 71 height 19
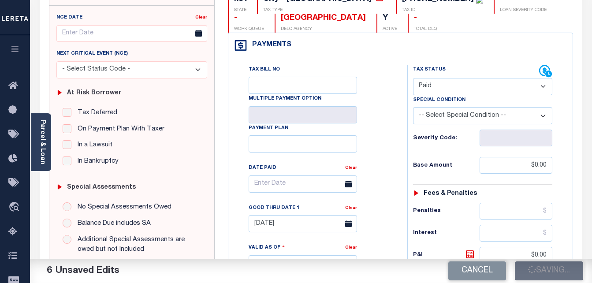
checkbox input "false"
type input "$0"
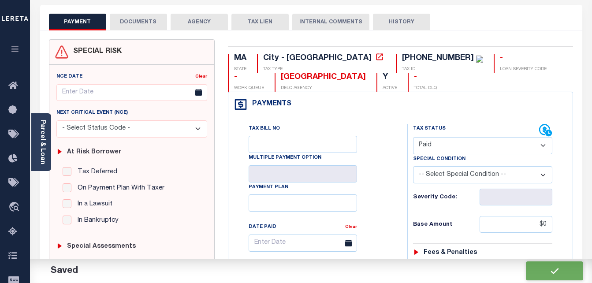
scroll to position [0, 0]
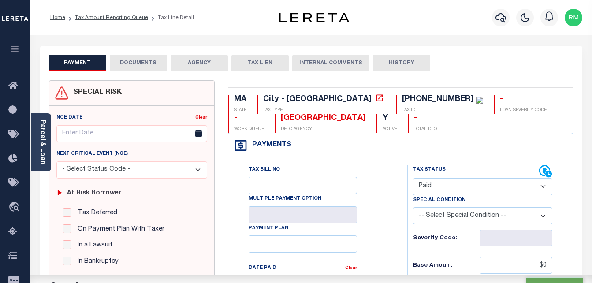
click at [137, 55] on button "DOCUMENTS" at bounding box center [138, 63] width 57 height 17
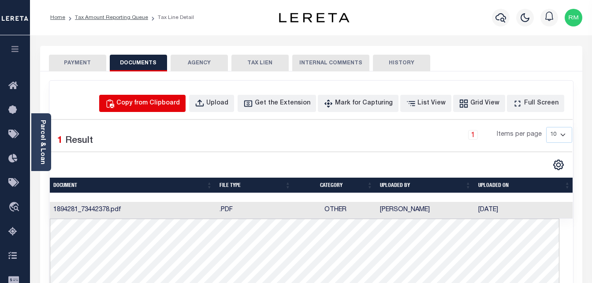
click at [153, 96] on button "Copy from Clipboard" at bounding box center [142, 103] width 86 height 17
select select "POP"
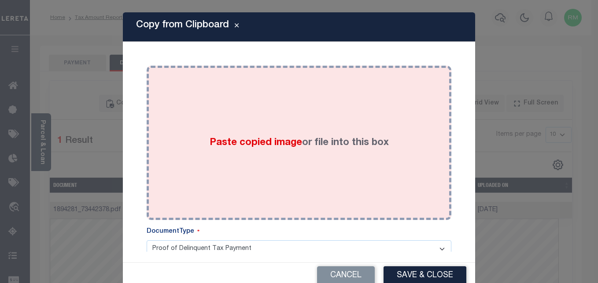
click at [232, 123] on div "Paste copied image or file into this box" at bounding box center [299, 142] width 292 height 141
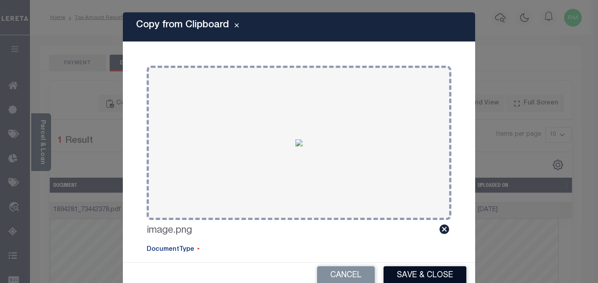
click at [398, 276] on button "Save & Close" at bounding box center [425, 275] width 83 height 19
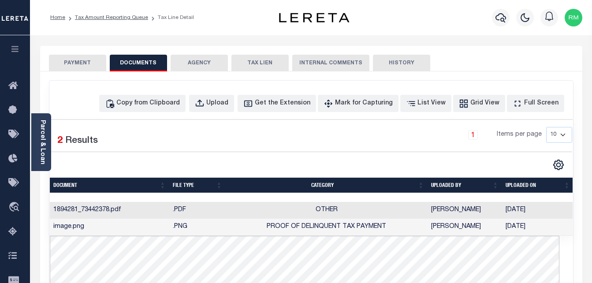
click at [124, 14] on li "Tax Amount Reporting Queue" at bounding box center [106, 18] width 83 height 8
click at [124, 20] on link "Tax Amount Reporting Queue" at bounding box center [111, 17] width 73 height 5
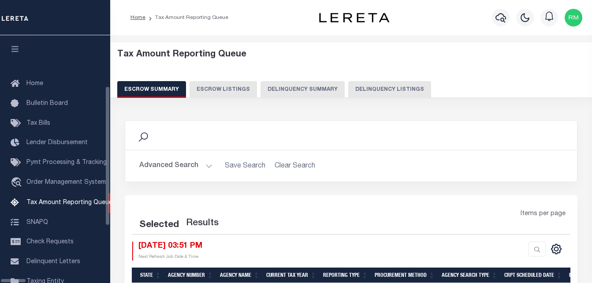
click at [362, 84] on button "Delinquency Listings" at bounding box center [389, 89] width 83 height 17
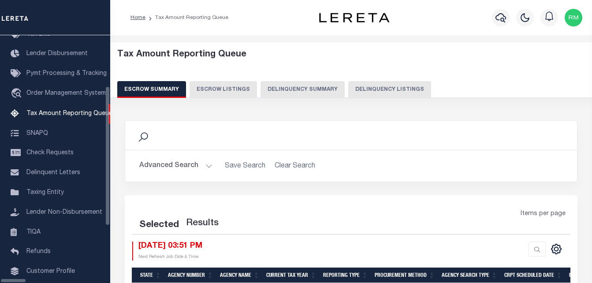
select select "100"
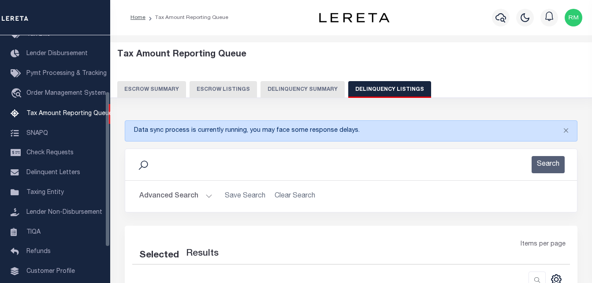
select select "100"
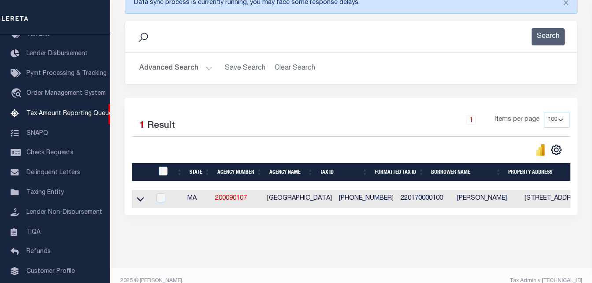
scroll to position [147, 0]
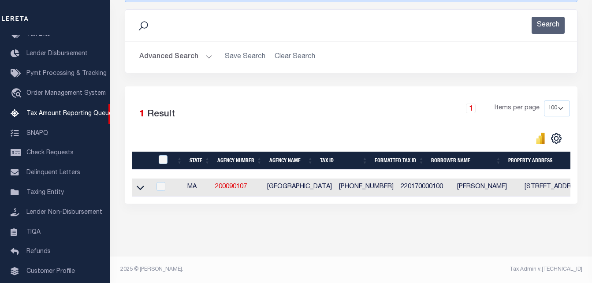
click at [140, 183] on icon at bounding box center [140, 187] width 7 height 9
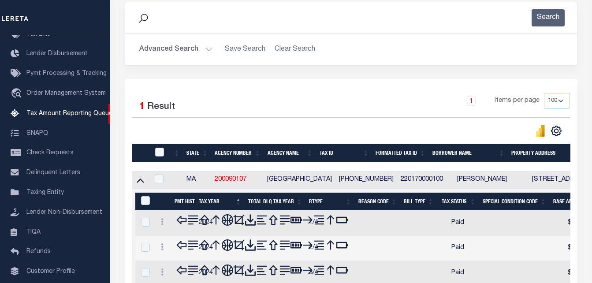
scroll to position [347, 0]
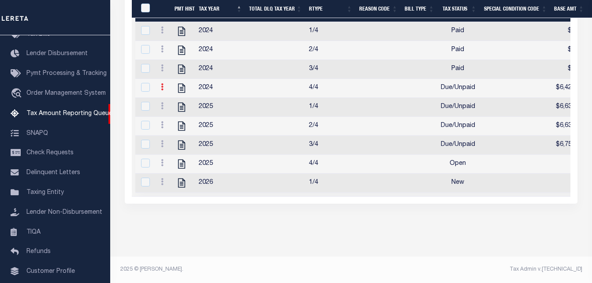
click at [163, 83] on icon at bounding box center [162, 86] width 3 height 7
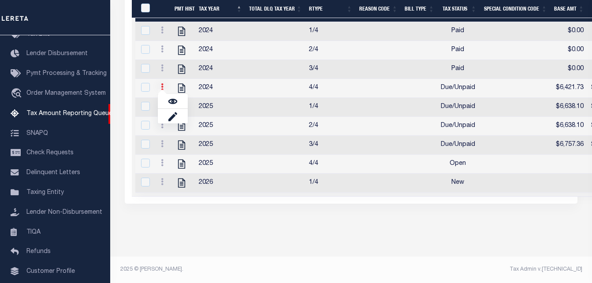
scroll to position [333, 0]
click at [172, 100] on img "" at bounding box center [172, 101] width 9 height 9
checkbox input "true"
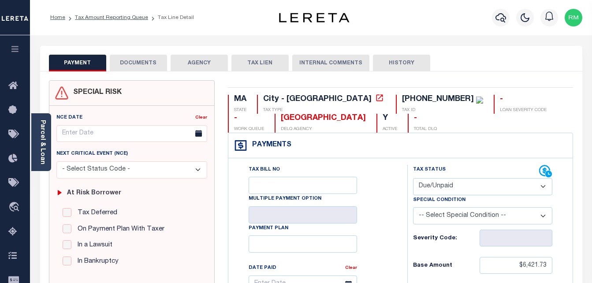
click at [465, 190] on select "- Select Status Code - Open Due/Unpaid Paid Incomplete No Tax Due Internal Refu…" at bounding box center [483, 186] width 140 height 17
select select "PYD"
click at [413, 178] on select "- Select Status Code - Open Due/Unpaid Paid Incomplete No Tax Due Internal Refu…" at bounding box center [483, 186] width 140 height 17
type input "[DATE]"
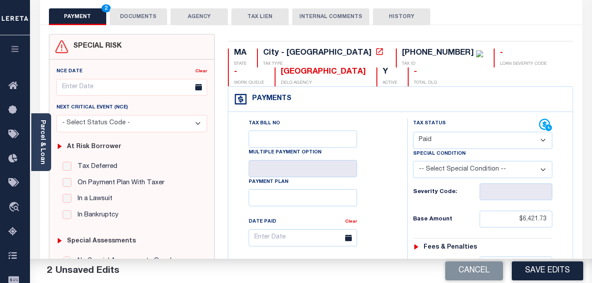
scroll to position [132, 0]
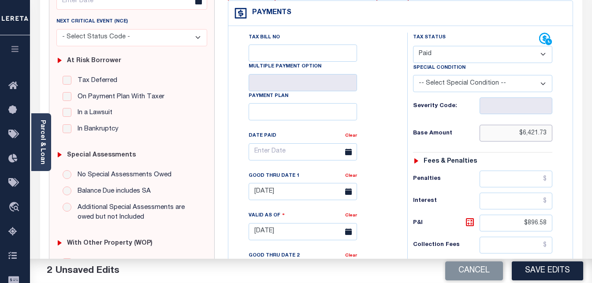
click at [533, 133] on input "$6,421.73" at bounding box center [515, 133] width 73 height 17
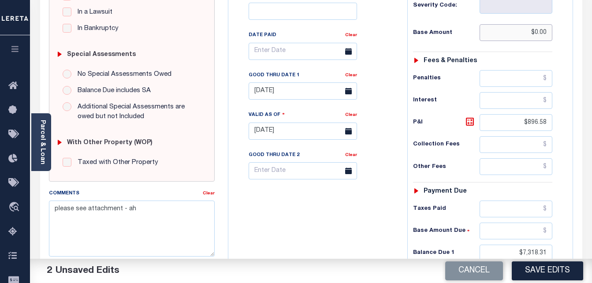
scroll to position [308, 0]
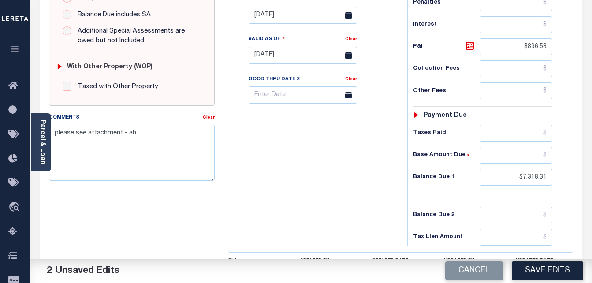
type input "$0.00"
click at [534, 48] on input "$896.58" at bounding box center [515, 46] width 73 height 17
type input "$0.00"
click at [527, 178] on input "$7,318.31" at bounding box center [515, 177] width 73 height 17
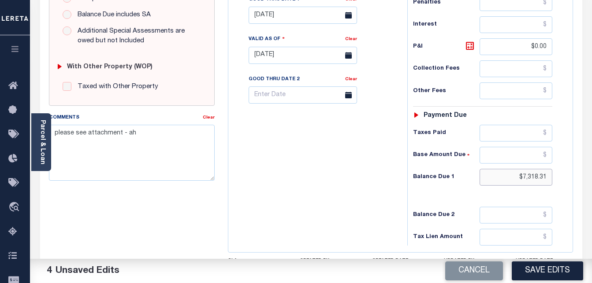
click at [527, 178] on input "$7,318.31" at bounding box center [515, 177] width 73 height 17
type input "$0.00"
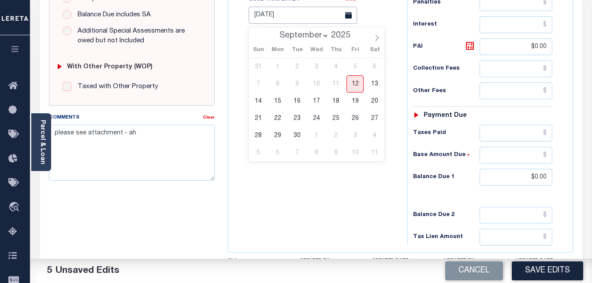
click at [287, 18] on input "[DATE]" at bounding box center [302, 15] width 108 height 17
click at [352, 84] on span "12" at bounding box center [354, 83] width 17 height 17
type input "[DATE]"
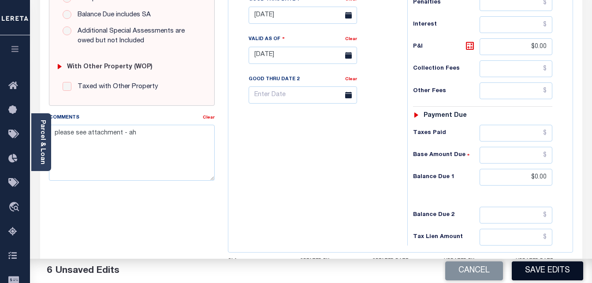
drag, startPoint x: 530, startPoint y: 277, endPoint x: 525, endPoint y: 275, distance: 5.2
click at [530, 277] on button "Save Edits" at bounding box center [546, 270] width 71 height 19
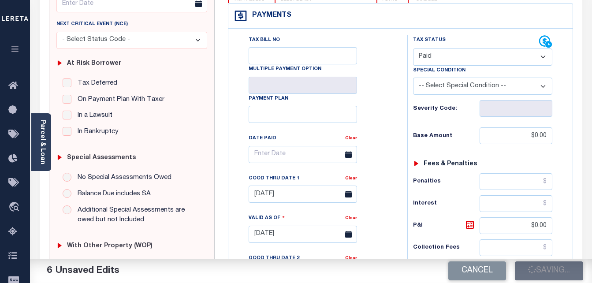
checkbox input "false"
type input "$0"
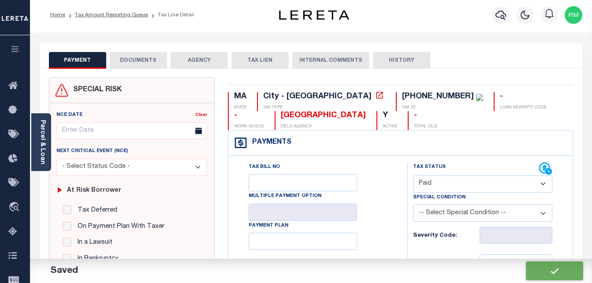
scroll to position [0, 0]
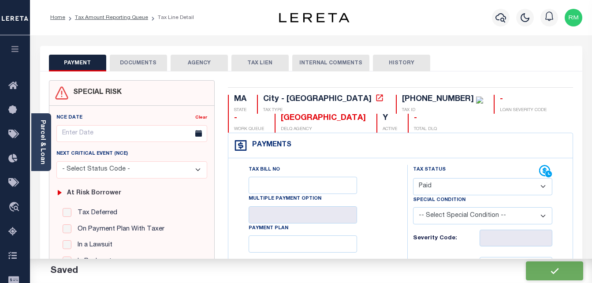
click at [152, 69] on button "DOCUMENTS" at bounding box center [138, 63] width 57 height 17
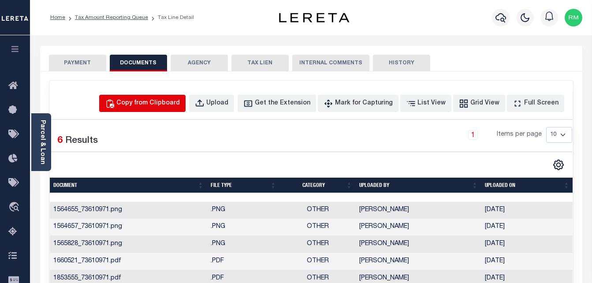
click at [174, 97] on button "Copy from Clipboard" at bounding box center [142, 103] width 86 height 17
select select "POP"
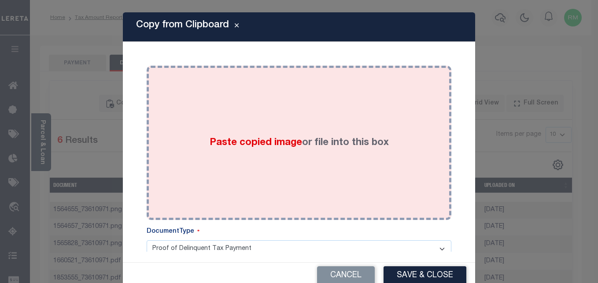
click at [210, 144] on span "Paste copied image" at bounding box center [256, 143] width 92 height 10
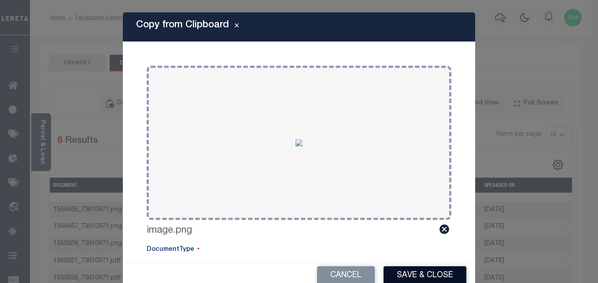
click at [419, 271] on button "Save & Close" at bounding box center [425, 275] width 83 height 19
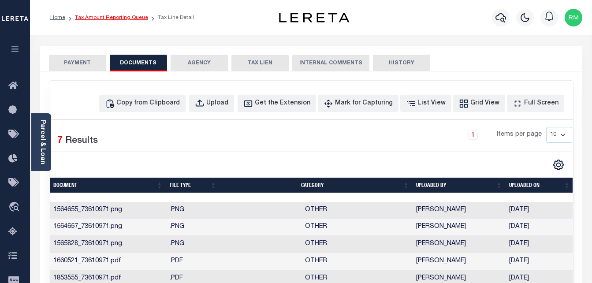
click at [119, 15] on link "Tax Amount Reporting Queue" at bounding box center [111, 17] width 73 height 5
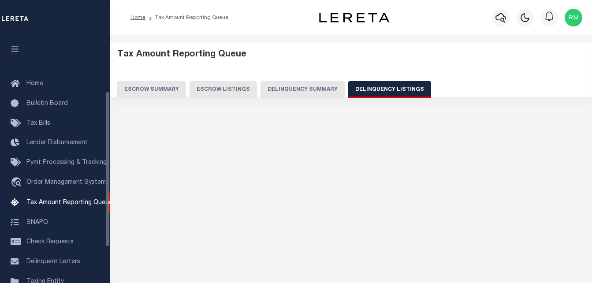
select select "100"
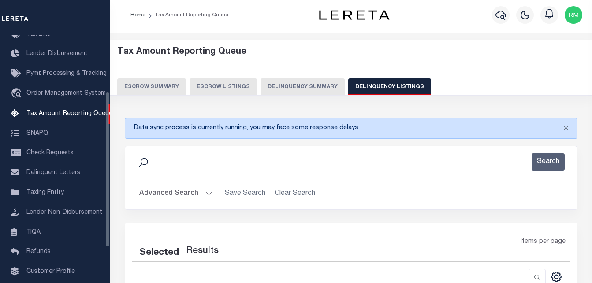
scroll to position [137, 0]
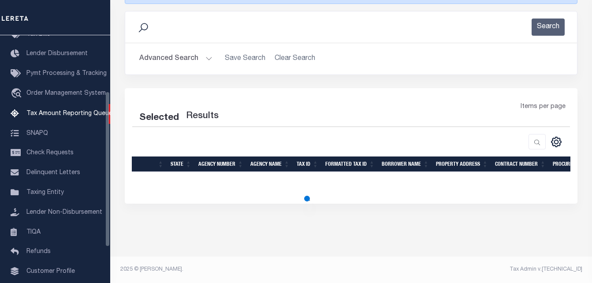
select select "100"
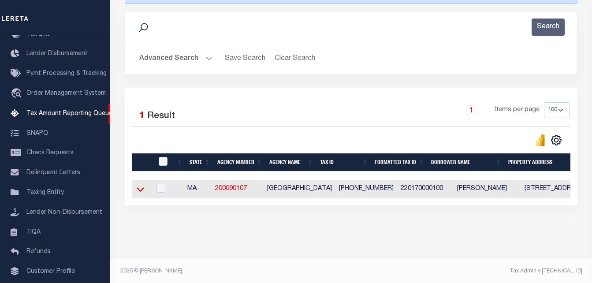
click at [141, 192] on icon at bounding box center [140, 189] width 7 height 4
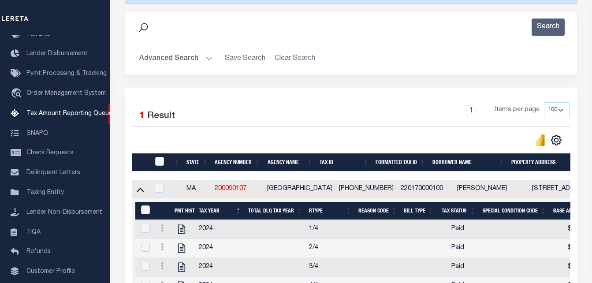
scroll to position [279, 0]
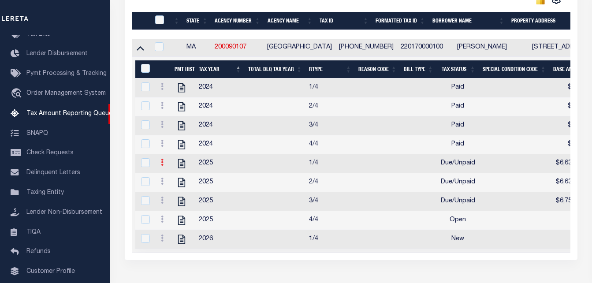
click at [163, 166] on icon at bounding box center [162, 162] width 3 height 7
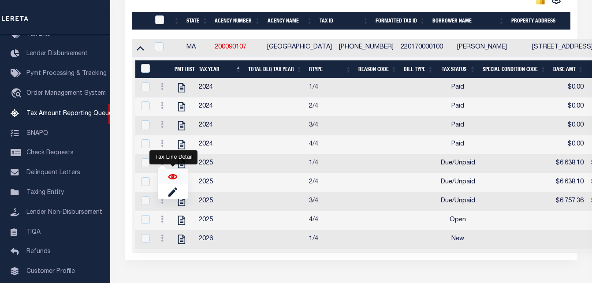
click at [171, 181] on img "" at bounding box center [172, 176] width 9 height 9
checkbox input "true"
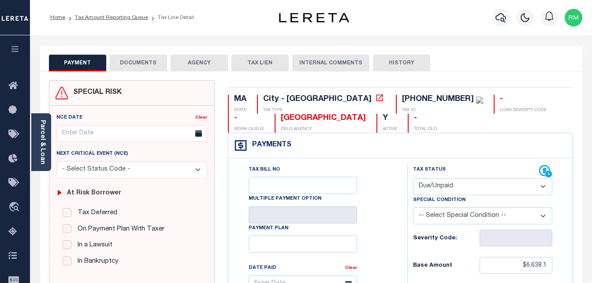
click at [450, 189] on select "- Select Status Code - Open Due/Unpaid Paid Incomplete No Tax Due Internal Refu…" at bounding box center [483, 186] width 140 height 17
select select "PYD"
click at [413, 178] on select "- Select Status Code - Open Due/Unpaid Paid Incomplete No Tax Due Internal Refu…" at bounding box center [483, 186] width 140 height 17
type input "[DATE]"
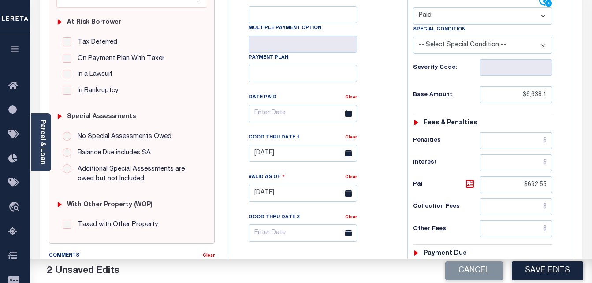
scroll to position [220, 0]
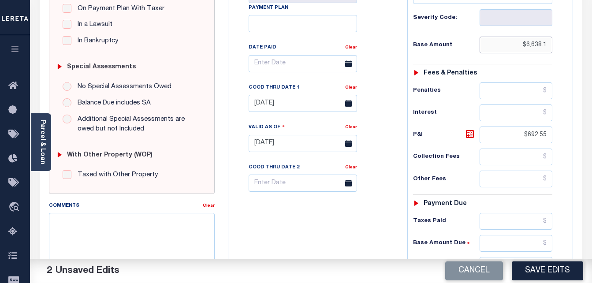
click at [532, 44] on input "$6,638.1" at bounding box center [515, 45] width 73 height 17
type input "$0.00"
click at [532, 136] on input "$692.55" at bounding box center [515, 134] width 73 height 17
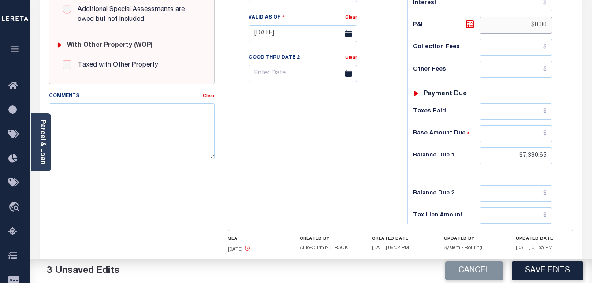
scroll to position [386, 0]
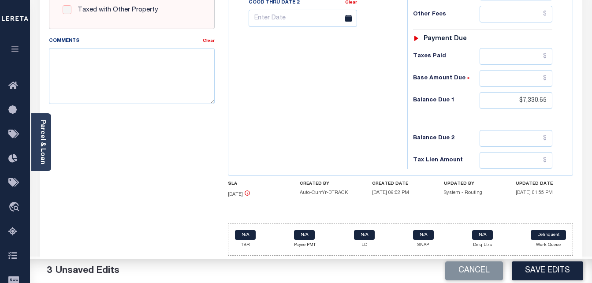
type input "$0.00"
click at [534, 96] on input "$7,330.65" at bounding box center [515, 100] width 73 height 17
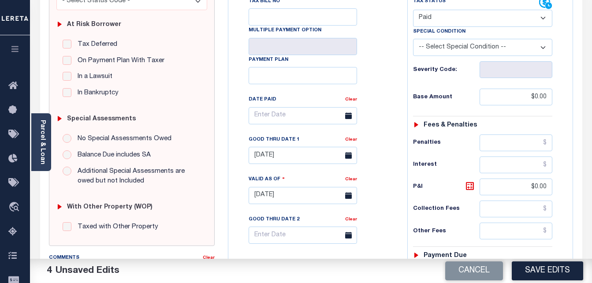
scroll to position [166, 0]
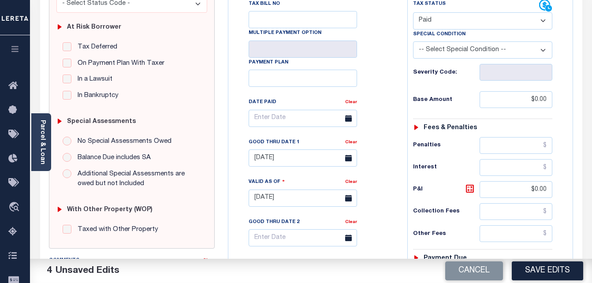
type input "$0.00"
click at [292, 159] on input "[DATE]" at bounding box center [302, 157] width 108 height 17
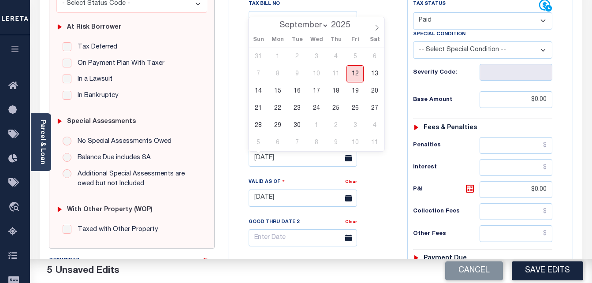
click at [352, 71] on span "12" at bounding box center [354, 73] width 17 height 17
type input "[DATE]"
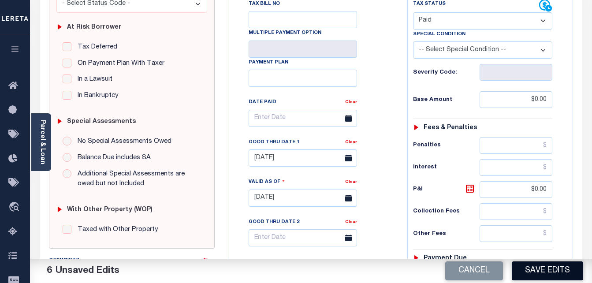
click at [550, 270] on button "Save Edits" at bounding box center [546, 270] width 71 height 19
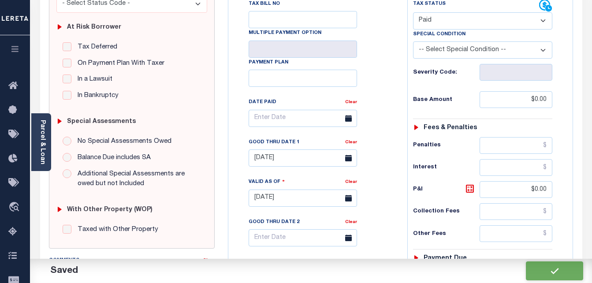
checkbox input "false"
type input "$0"
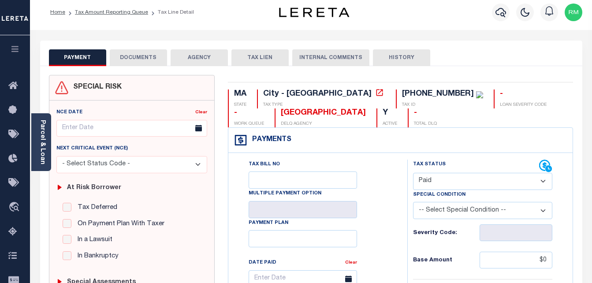
scroll to position [0, 0]
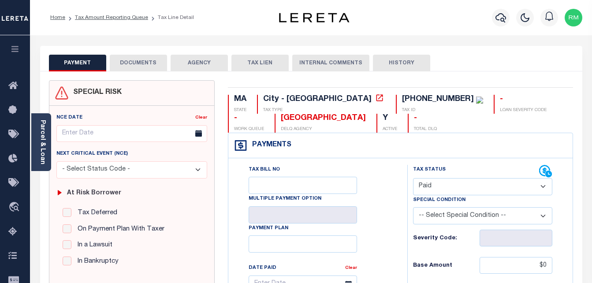
click at [143, 60] on button "DOCUMENTS" at bounding box center [138, 63] width 57 height 17
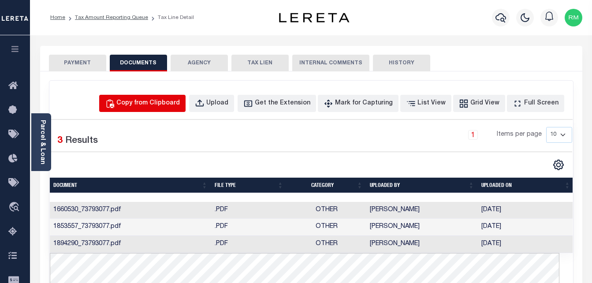
click at [156, 110] on button "Copy from Clipboard" at bounding box center [142, 103] width 86 height 17
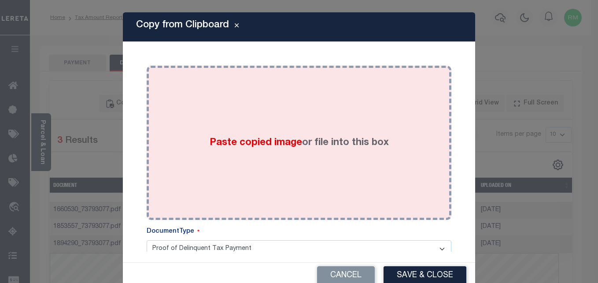
click at [282, 141] on span "Paste copied image" at bounding box center [256, 143] width 92 height 10
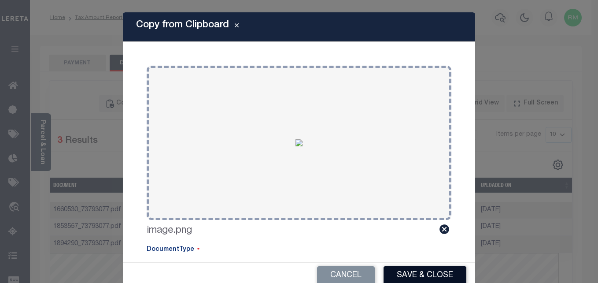
click at [432, 268] on button "Save & Close" at bounding box center [425, 275] width 83 height 19
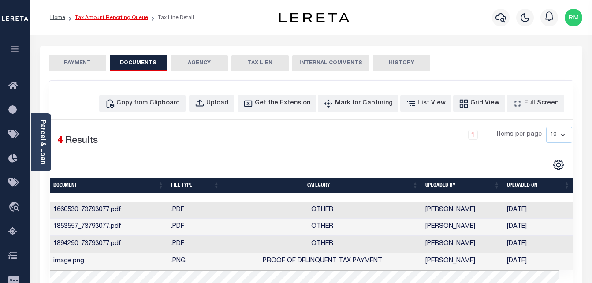
click at [117, 17] on link "Tax Amount Reporting Queue" at bounding box center [111, 17] width 73 height 5
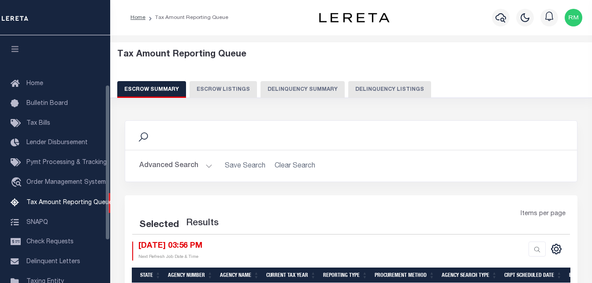
click at [363, 96] on button "Delinquency Listings" at bounding box center [389, 89] width 83 height 17
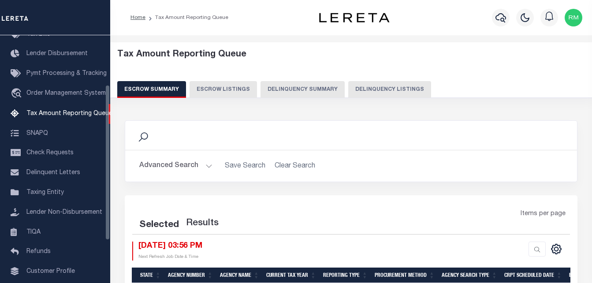
select select "100"
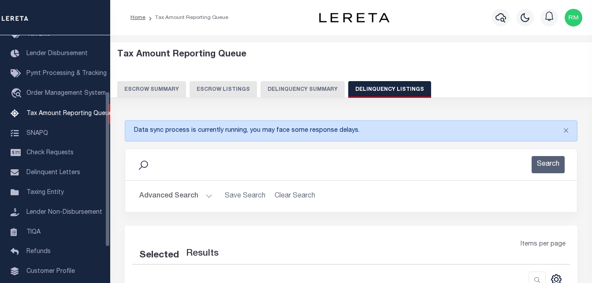
select select "100"
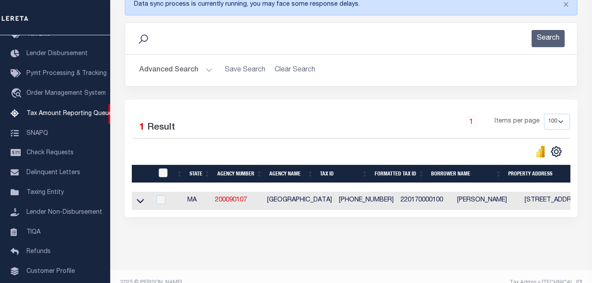
scroll to position [147, 0]
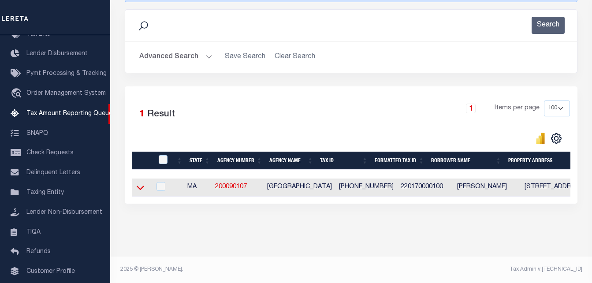
click at [142, 184] on icon at bounding box center [140, 187] width 7 height 9
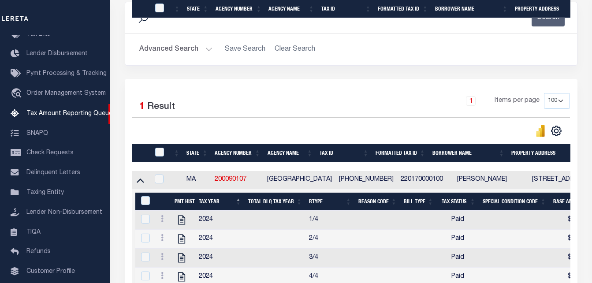
scroll to position [323, 0]
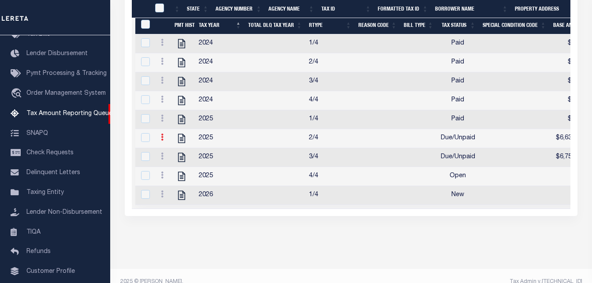
click at [162, 141] on icon at bounding box center [162, 136] width 3 height 7
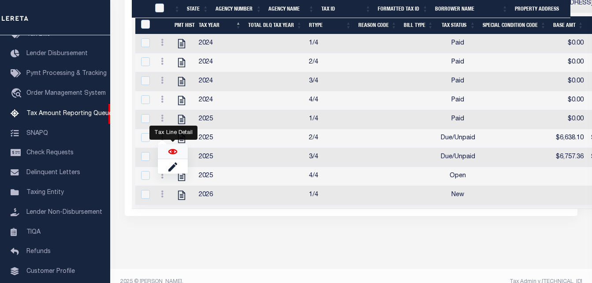
click at [170, 155] on img "" at bounding box center [172, 151] width 9 height 9
checkbox input "true"
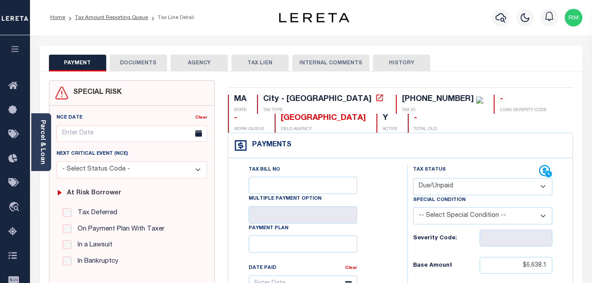
click at [448, 189] on select "- Select Status Code - Open Due/Unpaid Paid Incomplete No Tax Due Internal Refu…" at bounding box center [483, 186] width 140 height 17
select select "PYD"
click at [413, 178] on select "- Select Status Code - Open Due/Unpaid Paid Incomplete No Tax Due Internal Refu…" at bounding box center [483, 186] width 140 height 17
type input "[DATE]"
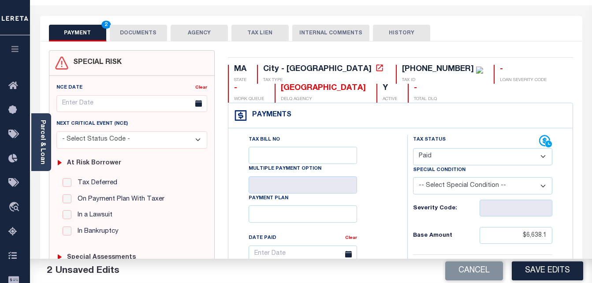
scroll to position [176, 0]
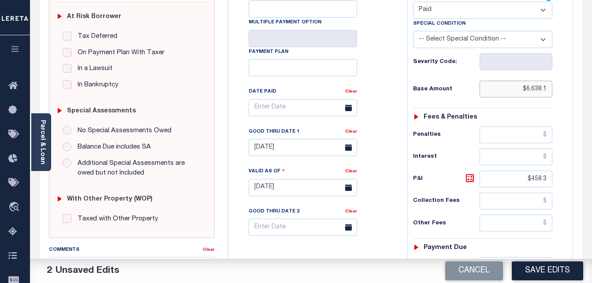
click at [531, 88] on input "$6,638.1" at bounding box center [515, 89] width 73 height 17
type input "$0.00"
click at [533, 177] on input "$458.3" at bounding box center [515, 178] width 73 height 17
click at [534, 177] on input "$458.3" at bounding box center [515, 178] width 73 height 17
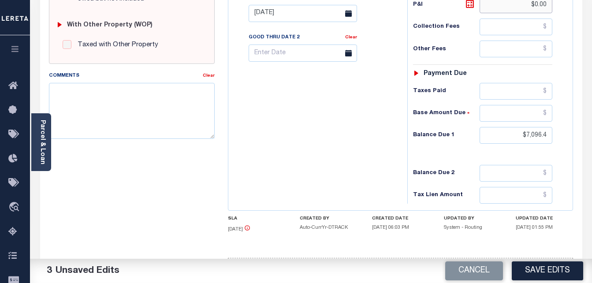
scroll to position [352, 0]
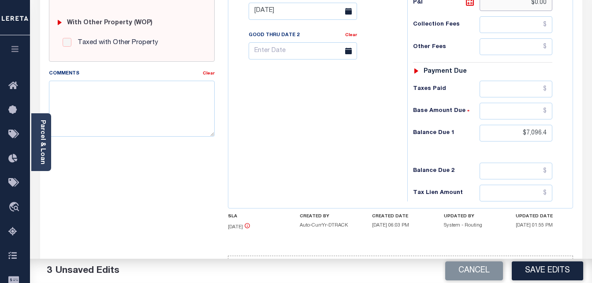
type input "$0.00"
click at [536, 136] on input "$7,096.4" at bounding box center [515, 133] width 73 height 17
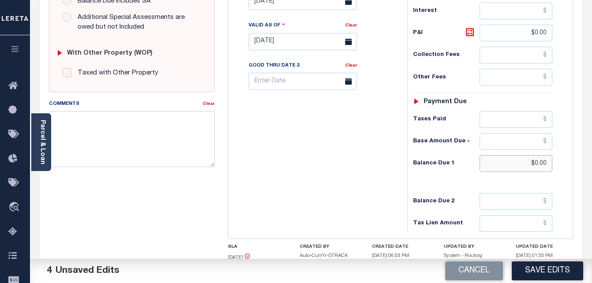
scroll to position [220, 0]
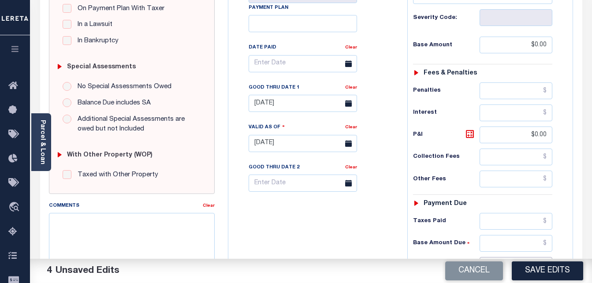
type input "$0.00"
click at [299, 107] on body "Home Tax Amount Reporting Queue Tax Line Detail" at bounding box center [296, 114] width 592 height 668
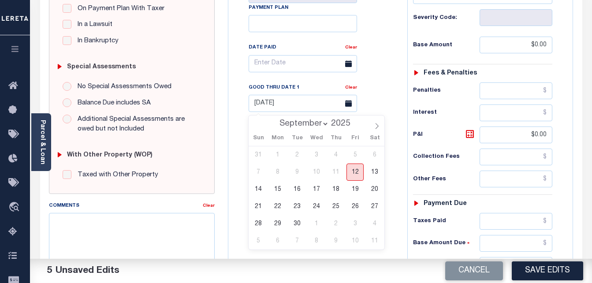
click at [356, 180] on span "12" at bounding box center [354, 171] width 17 height 17
type input "[DATE]"
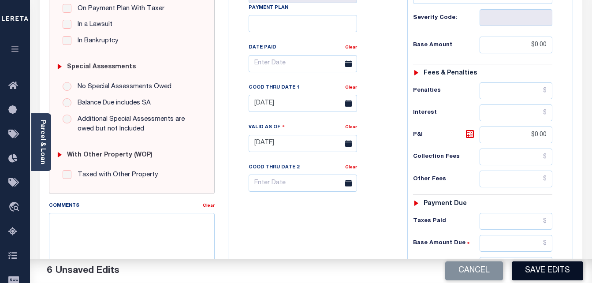
click at [557, 270] on button "Save Edits" at bounding box center [546, 270] width 71 height 19
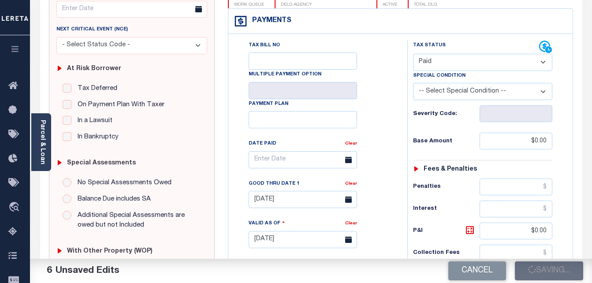
checkbox input "false"
type input "$0"
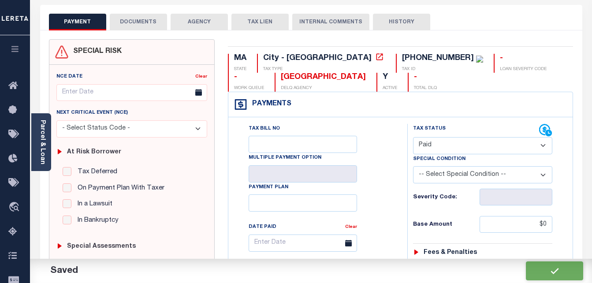
scroll to position [0, 0]
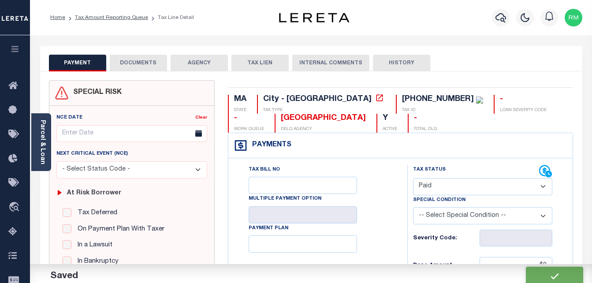
click at [146, 69] on button "DOCUMENTS" at bounding box center [138, 63] width 57 height 17
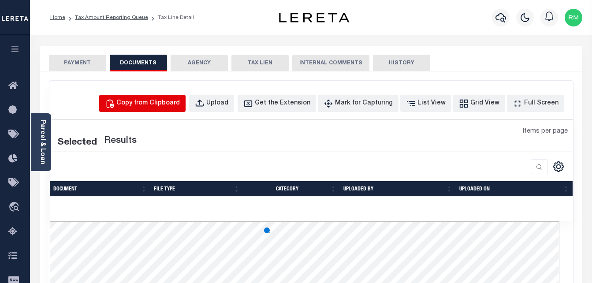
click at [173, 107] on div "Copy from Clipboard" at bounding box center [147, 104] width 63 height 10
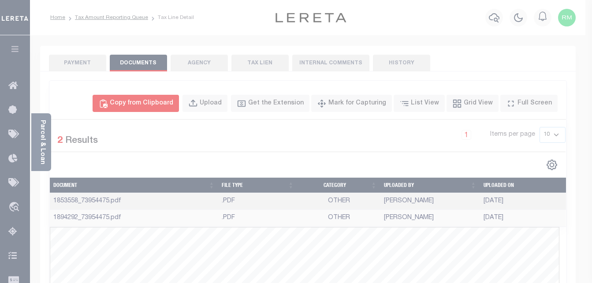
select select "POP"
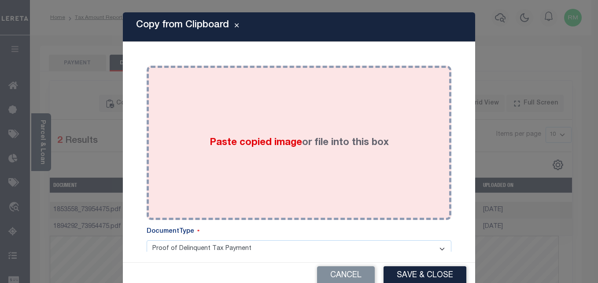
click at [238, 115] on div "Paste copied image or file into this box" at bounding box center [299, 142] width 292 height 141
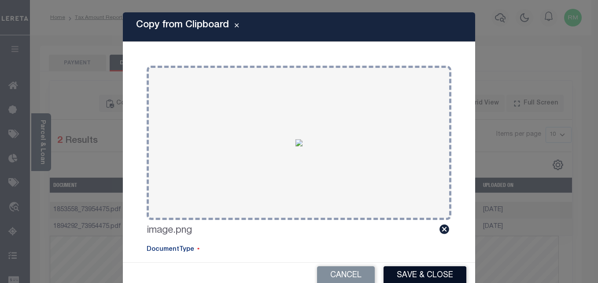
click at [441, 273] on button "Save & Close" at bounding box center [425, 275] width 83 height 19
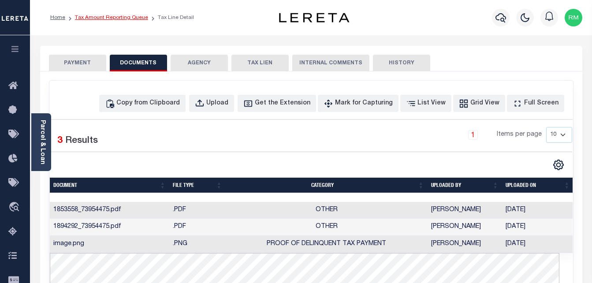
click at [115, 15] on link "Tax Amount Reporting Queue" at bounding box center [111, 17] width 73 height 5
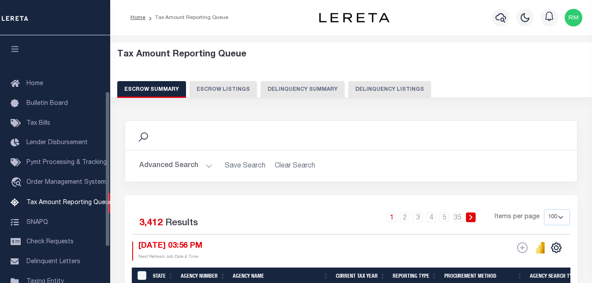
select select "100"
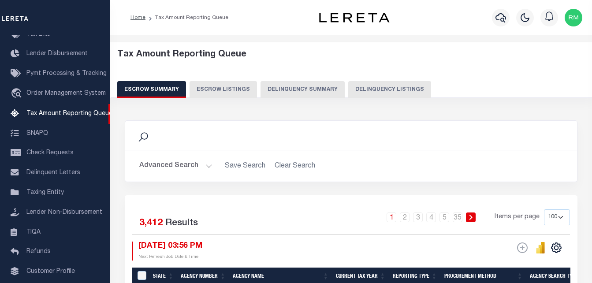
click at [404, 86] on button "Delinquency Listings" at bounding box center [389, 89] width 83 height 17
select select "100"
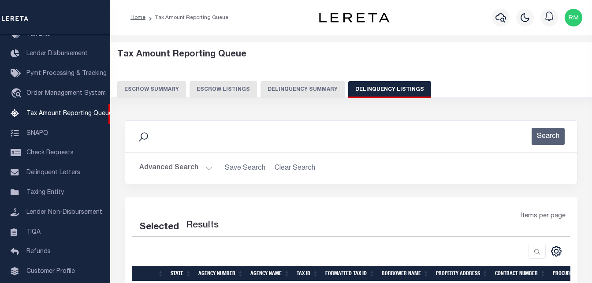
select select "100"
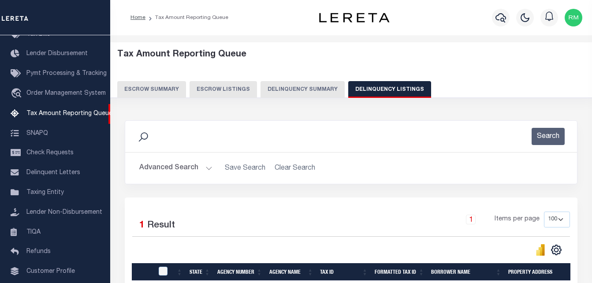
scroll to position [116, 0]
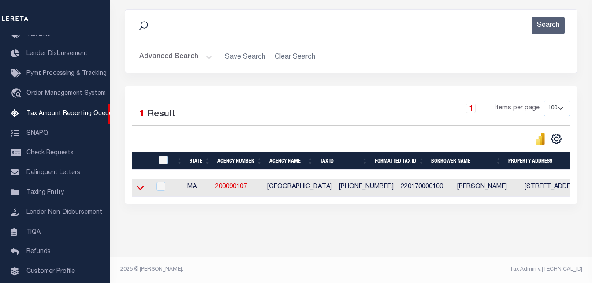
click at [138, 185] on icon at bounding box center [140, 187] width 7 height 9
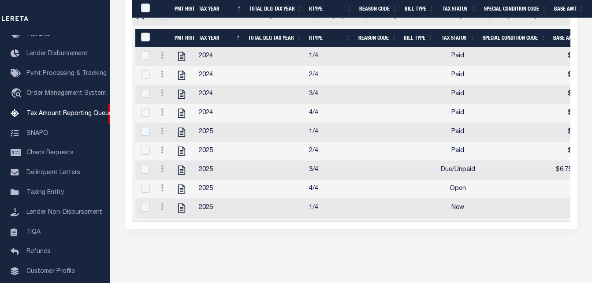
scroll to position [311, 0]
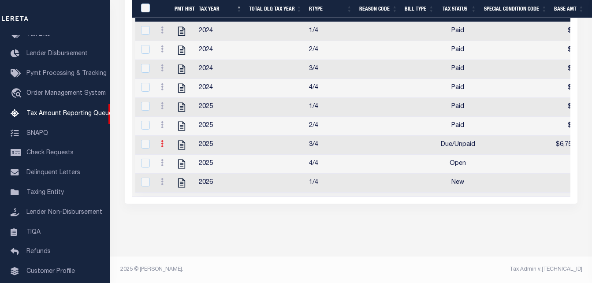
click at [163, 140] on icon at bounding box center [162, 143] width 3 height 7
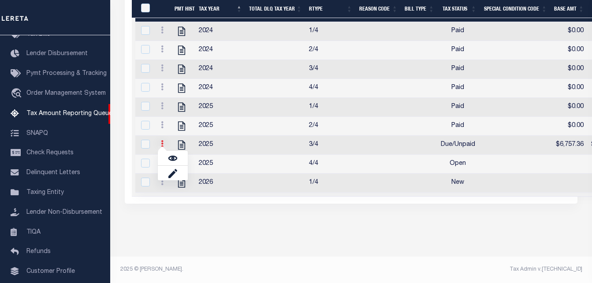
scroll to position [305, 0]
click at [171, 154] on img "" at bounding box center [172, 158] width 9 height 9
checkbox input "true"
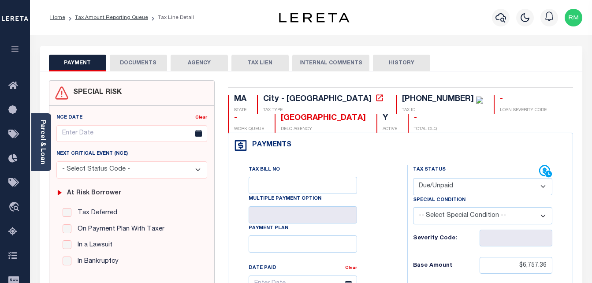
click at [440, 198] on label "Special Condition" at bounding box center [439, 199] width 52 height 7
click at [444, 196] on div "Special Condition" at bounding box center [483, 201] width 140 height 12
click at [452, 183] on select "- Select Status Code - Open Due/Unpaid Paid Incomplete No Tax Due Internal Refu…" at bounding box center [483, 186] width 140 height 17
select select "PYD"
click at [413, 178] on select "- Select Status Code - Open Due/Unpaid Paid Incomplete No Tax Due Internal Refu…" at bounding box center [483, 186] width 140 height 17
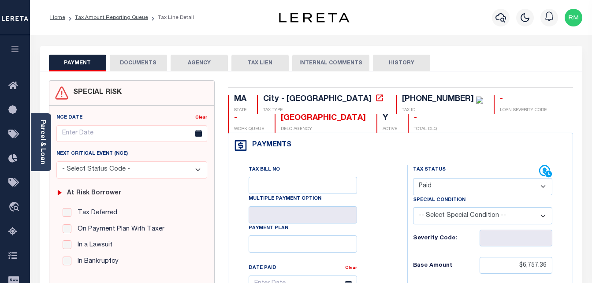
type input "[DATE]"
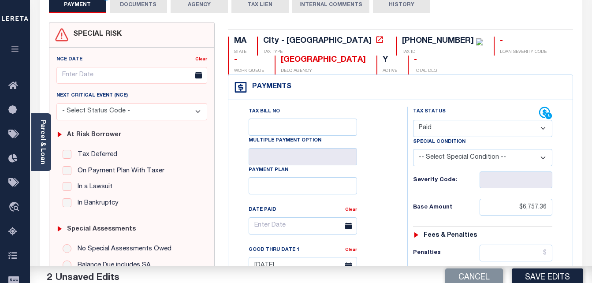
scroll to position [132, 0]
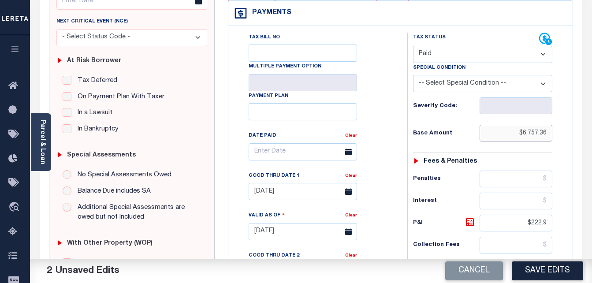
click at [536, 135] on input "$6,757.36" at bounding box center [515, 133] width 73 height 17
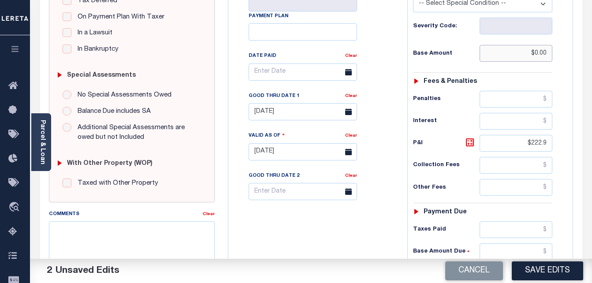
scroll to position [264, 0]
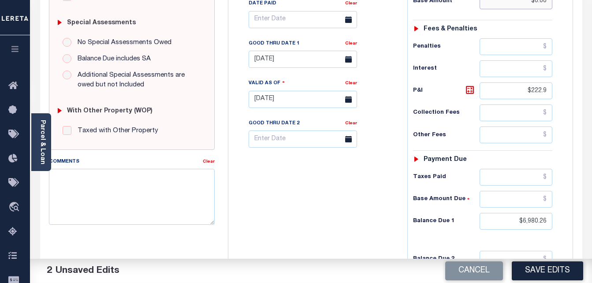
type input "$0.00"
click at [533, 91] on input "$222.9" at bounding box center [515, 90] width 73 height 17
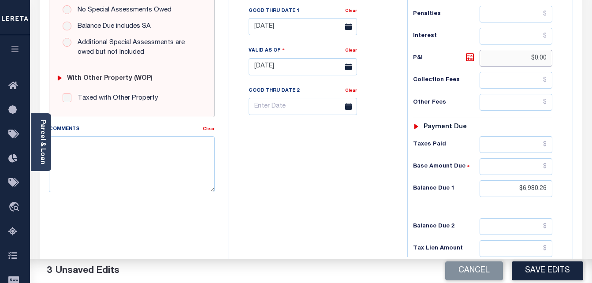
scroll to position [386, 0]
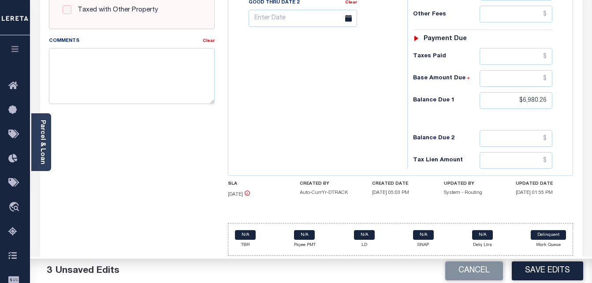
type input "$0.00"
click at [534, 97] on input "$6,980.26" at bounding box center [515, 100] width 73 height 17
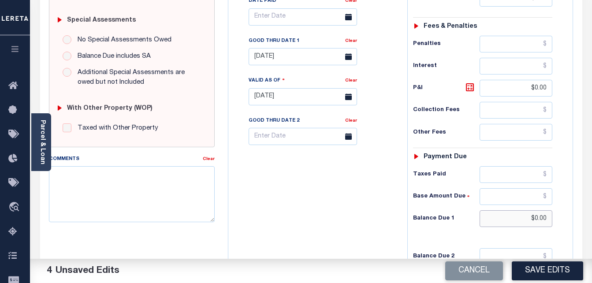
scroll to position [254, 0]
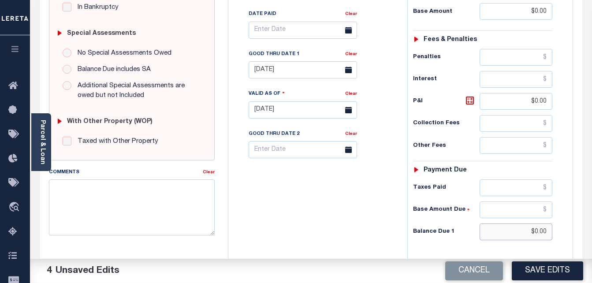
type input "$0.00"
click at [298, 69] on input "04/30/2025" at bounding box center [302, 69] width 108 height 17
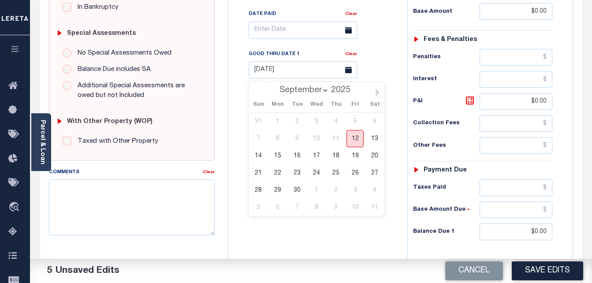
click at [355, 133] on span "12" at bounding box center [354, 138] width 17 height 17
type input "[DATE]"
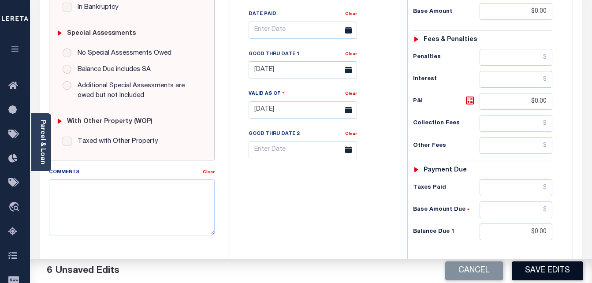
click at [542, 270] on button "Save Edits" at bounding box center [546, 270] width 71 height 19
checkbox input "false"
type input "$0"
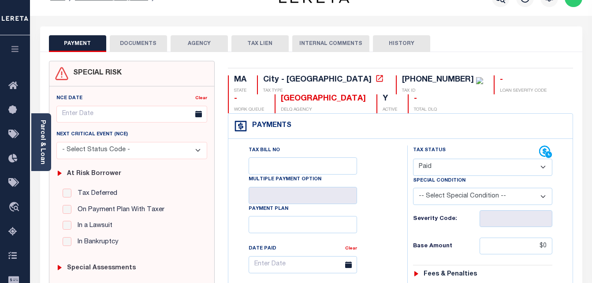
scroll to position [0, 0]
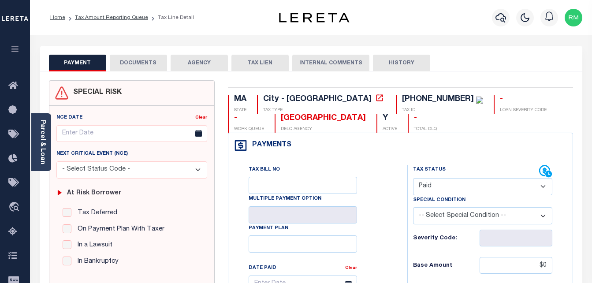
click at [144, 56] on button "DOCUMENTS" at bounding box center [138, 63] width 57 height 17
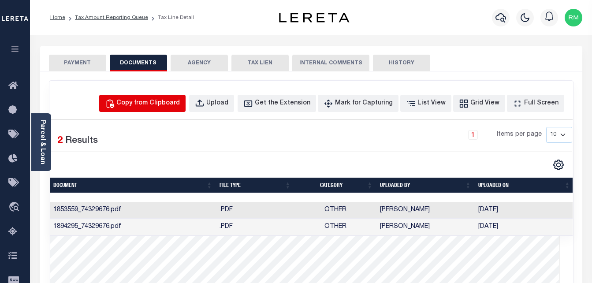
click at [180, 102] on div "Copy from Clipboard" at bounding box center [147, 104] width 63 height 10
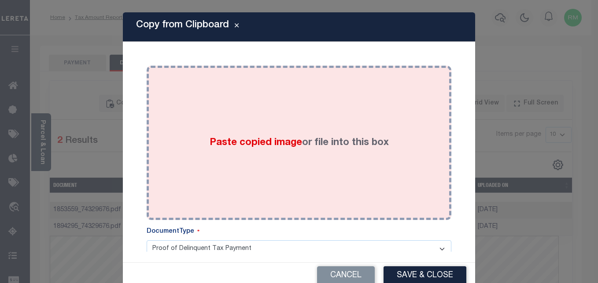
click at [273, 152] on div "Paste copied image or file into this box" at bounding box center [299, 142] width 292 height 141
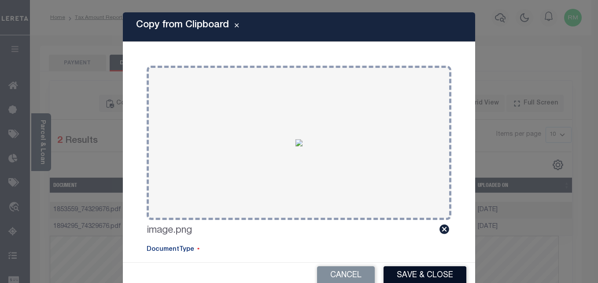
click at [414, 274] on button "Save & Close" at bounding box center [425, 275] width 83 height 19
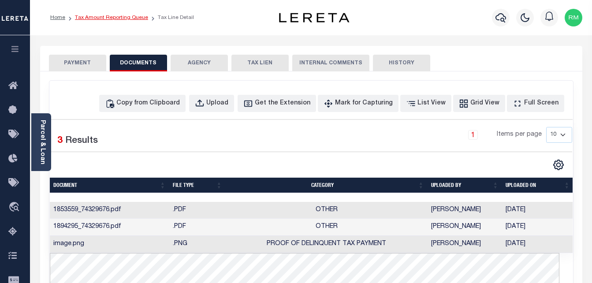
click at [111, 18] on link "Tax Amount Reporting Queue" at bounding box center [111, 17] width 73 height 5
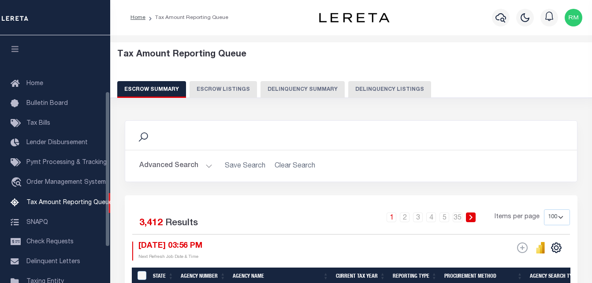
click at [367, 89] on button "Delinquency Listings" at bounding box center [389, 89] width 83 height 17
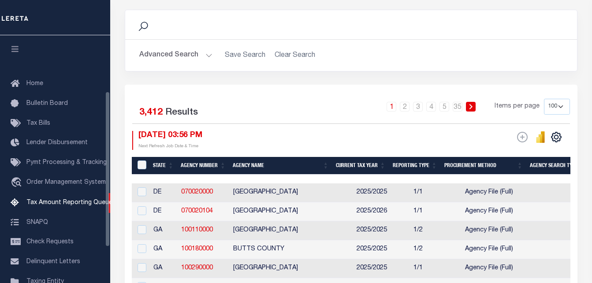
select select "100"
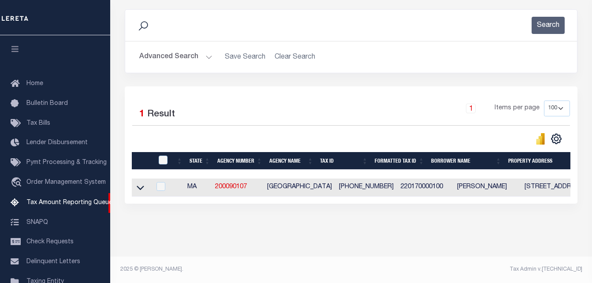
scroll to position [89, 0]
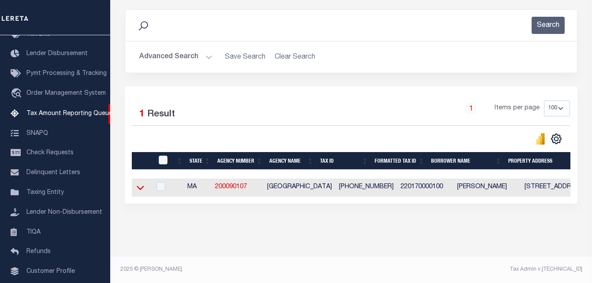
click at [142, 186] on icon at bounding box center [140, 188] width 7 height 4
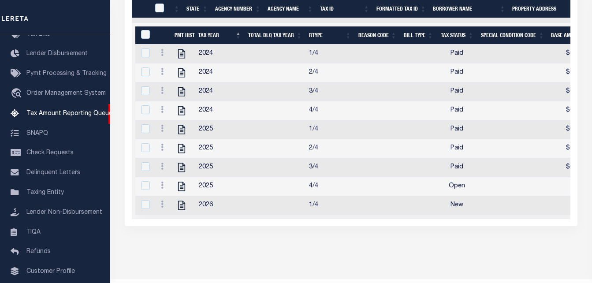
scroll to position [295, 0]
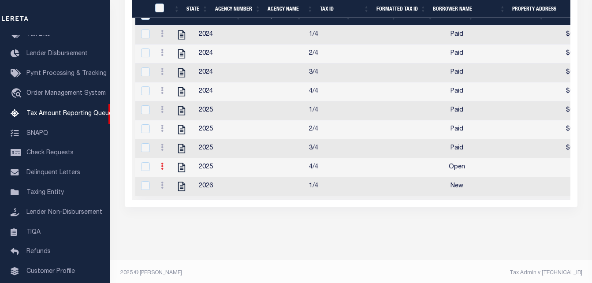
click at [160, 171] on link at bounding box center [162, 167] width 10 height 7
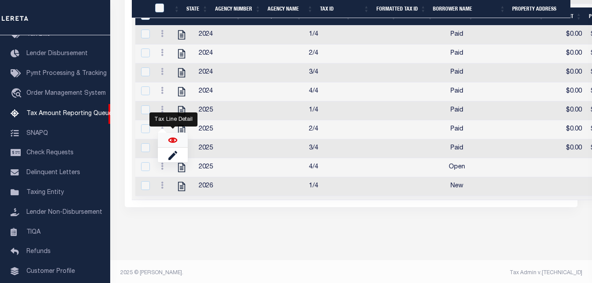
click at [172, 144] on img "" at bounding box center [172, 140] width 9 height 9
checkbox input "true"
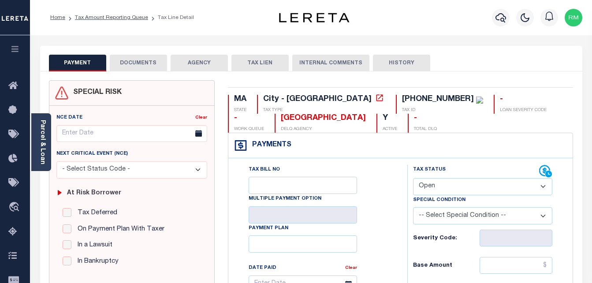
click at [477, 190] on select "- Select Status Code - Open Due/Unpaid Paid Incomplete No Tax Due Internal Refu…" at bounding box center [483, 186] width 140 height 17
select select "PYD"
click at [413, 178] on select "- Select Status Code - Open Due/Unpaid Paid Incomplete No Tax Due Internal Refu…" at bounding box center [483, 186] width 140 height 17
type input "[DATE]"
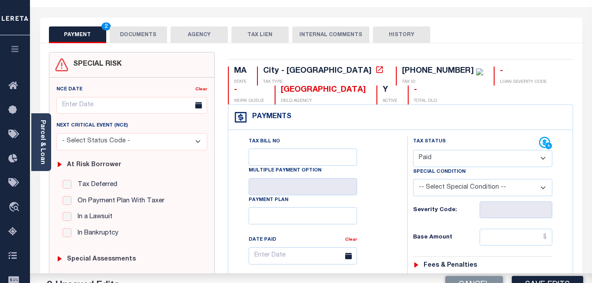
scroll to position [176, 0]
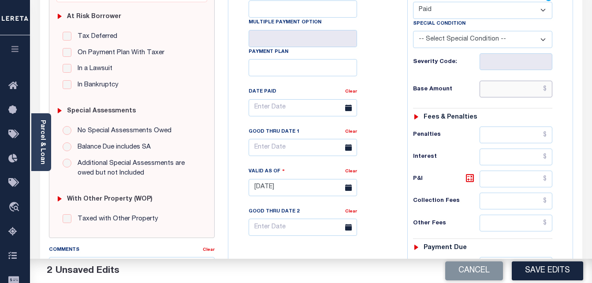
click at [521, 96] on input "text" at bounding box center [515, 89] width 73 height 17
type input "$0.00"
click at [283, 151] on input "text" at bounding box center [302, 147] width 108 height 17
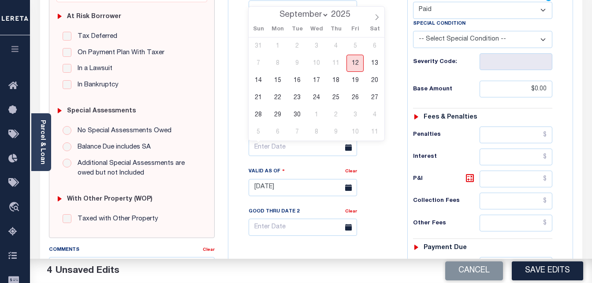
click at [351, 60] on span "12" at bounding box center [354, 63] width 17 height 17
type input "[DATE]"
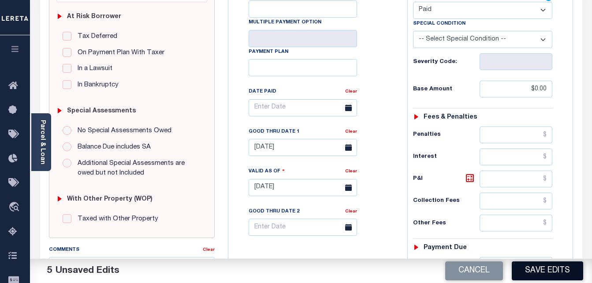
click at [533, 273] on button "Save Edits" at bounding box center [546, 270] width 71 height 19
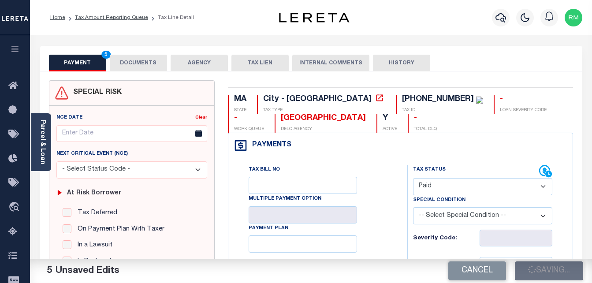
checkbox input "false"
type input "$0"
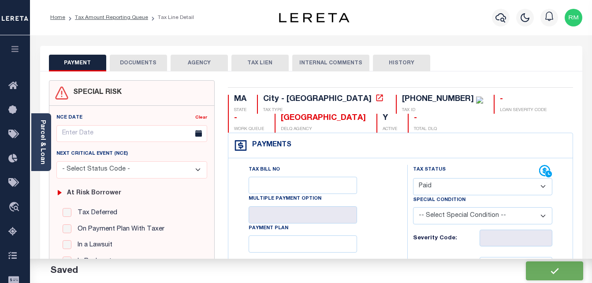
click at [141, 68] on button "DOCUMENTS" at bounding box center [138, 63] width 57 height 17
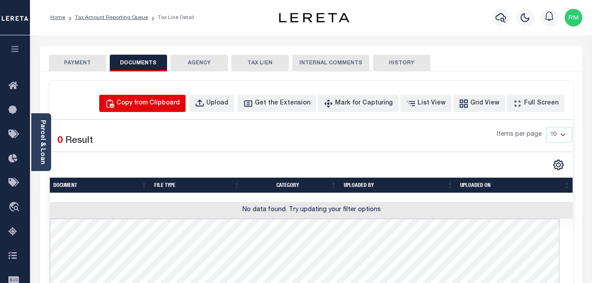
click at [155, 105] on div "Copy from Clipboard" at bounding box center [147, 104] width 63 height 10
select select "POP"
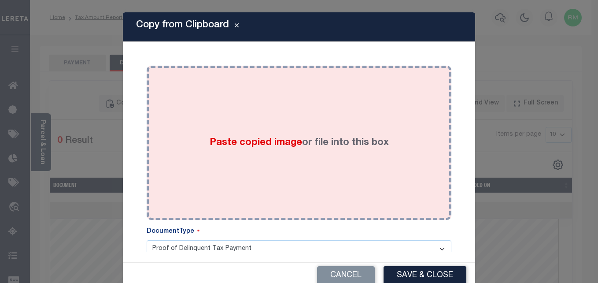
click at [278, 159] on div "Paste copied image or file into this box" at bounding box center [299, 142] width 292 height 141
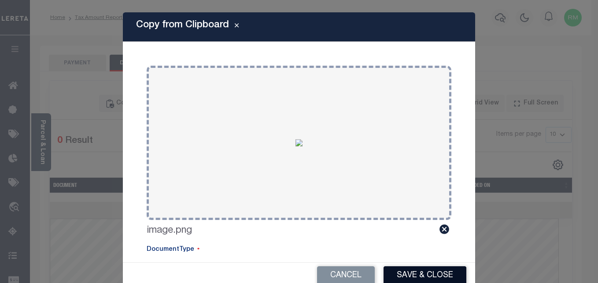
click at [424, 273] on button "Save & Close" at bounding box center [425, 275] width 83 height 19
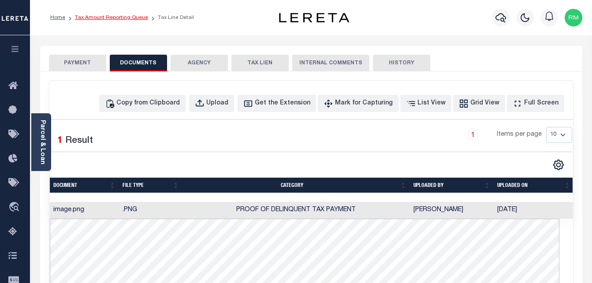
click at [107, 18] on link "Tax Amount Reporting Queue" at bounding box center [111, 17] width 73 height 5
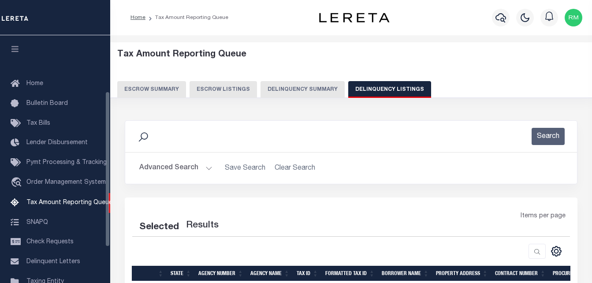
select select "100"
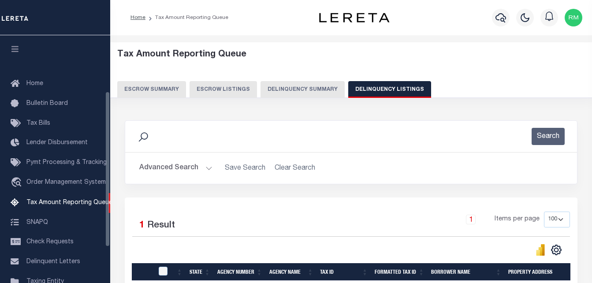
scroll to position [89, 0]
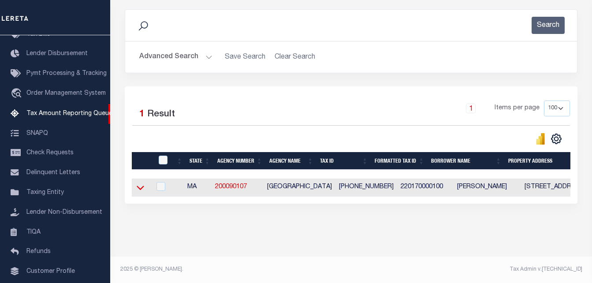
click at [141, 187] on icon at bounding box center [140, 187] width 7 height 9
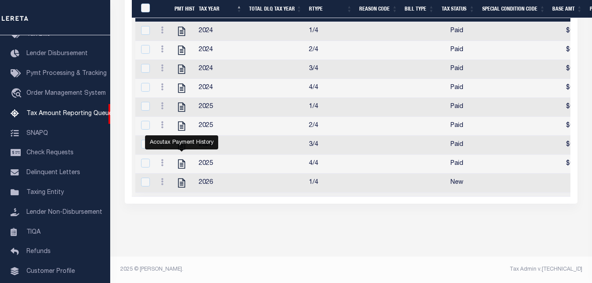
scroll to position [311, 0]
click at [162, 178] on icon at bounding box center [162, 181] width 3 height 7
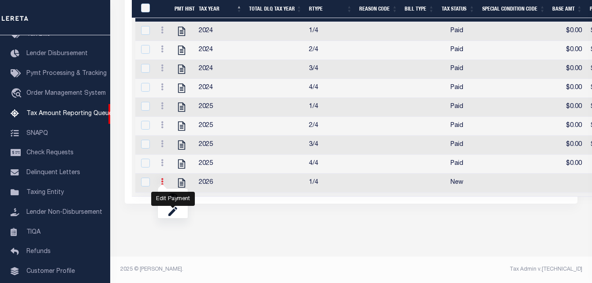
scroll to position [305, 0]
click at [173, 197] on img "" at bounding box center [172, 196] width 9 height 9
checkbox input "true"
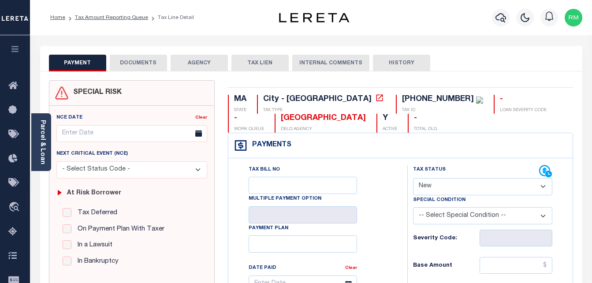
click at [440, 192] on select "- Select Status Code - Open Due/Unpaid Paid Incomplete No Tax Due Internal Refu…" at bounding box center [483, 186] width 140 height 17
select select "PYD"
click at [413, 178] on select "- Select Status Code - Open Due/Unpaid Paid Incomplete No Tax Due Internal Refu…" at bounding box center [483, 186] width 140 height 17
type input "[DATE]"
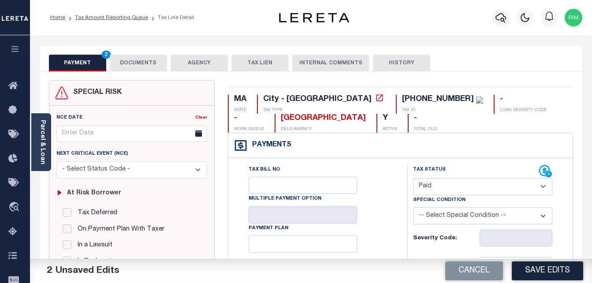
click at [438, 186] on select "- Select Status Code - Open Due/Unpaid Paid Incomplete No Tax Due Internal Refu…" at bounding box center [483, 186] width 140 height 17
select select "DUE"
click at [413, 178] on select "- Select Status Code - Open Due/Unpaid Paid Incomplete No Tax Due Internal Refu…" at bounding box center [483, 186] width 140 height 17
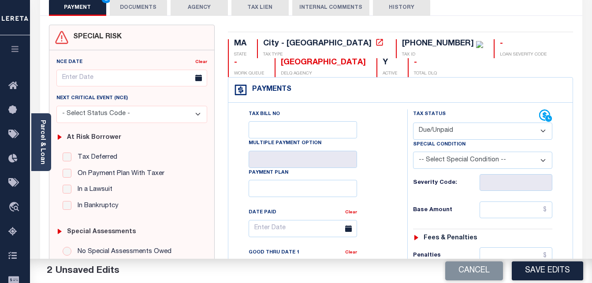
scroll to position [132, 0]
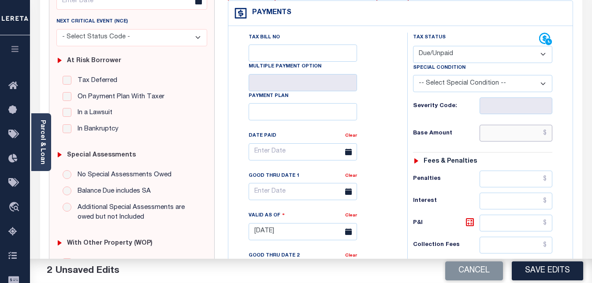
click at [498, 128] on input "text" at bounding box center [515, 133] width 73 height 17
paste input "29,549.33"
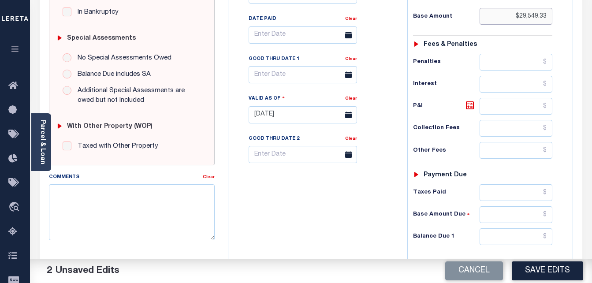
scroll to position [308, 0]
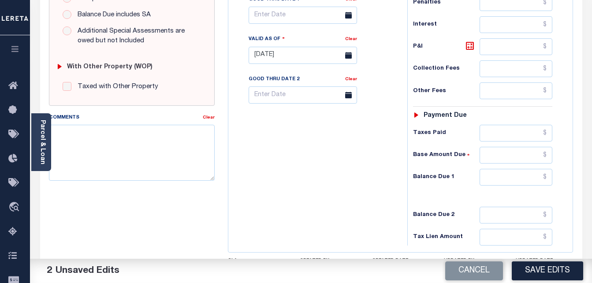
type input "$29,549.33"
click at [510, 180] on input "text" at bounding box center [515, 177] width 73 height 17
paste input "29,549.33"
type input "$29,549.33"
click at [529, 265] on button "Save Edits" at bounding box center [546, 270] width 71 height 19
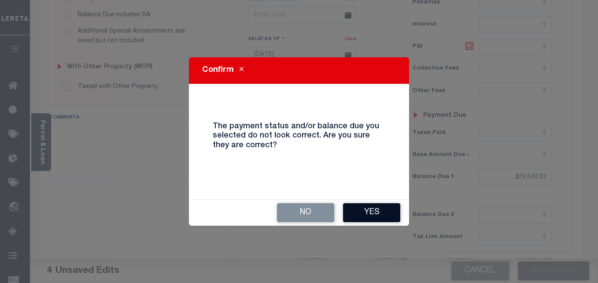
click at [354, 206] on button "Yes" at bounding box center [371, 212] width 57 height 19
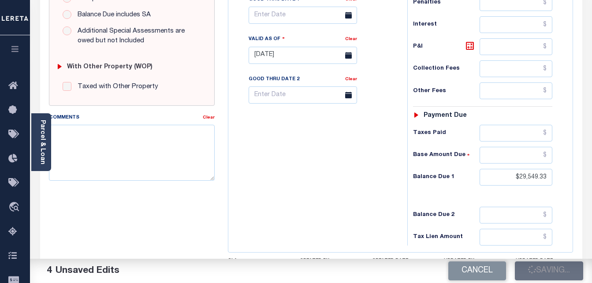
checkbox input "false"
type input "$29,549.33"
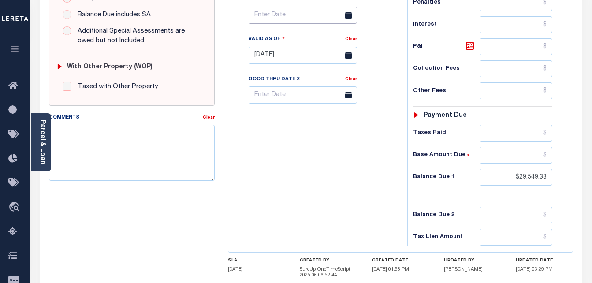
click at [300, 22] on input "text" at bounding box center [302, 15] width 108 height 17
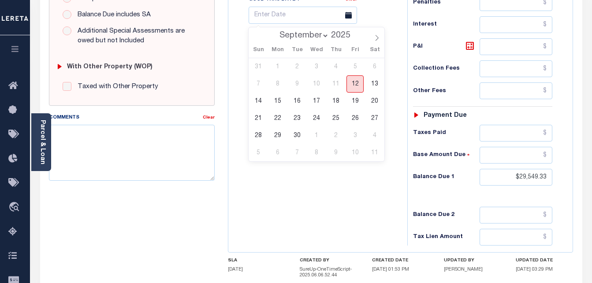
click at [357, 80] on span "12" at bounding box center [354, 83] width 17 height 17
type input "[DATE]"
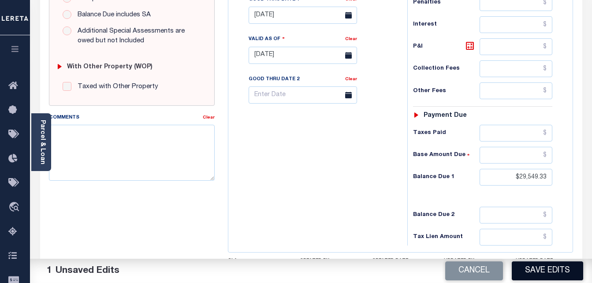
click at [536, 269] on button "Save Edits" at bounding box center [546, 270] width 71 height 19
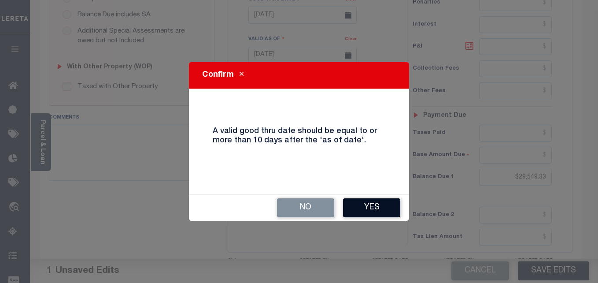
click at [370, 201] on button "Yes" at bounding box center [371, 207] width 57 height 19
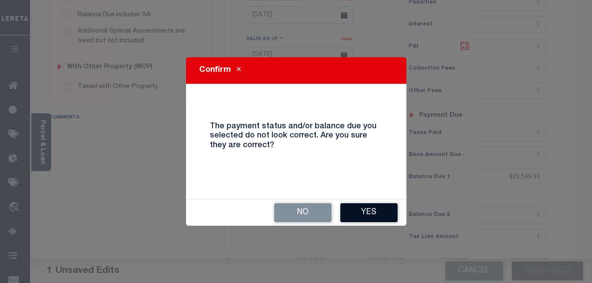
click at [365, 203] on button "Yes" at bounding box center [368, 212] width 57 height 19
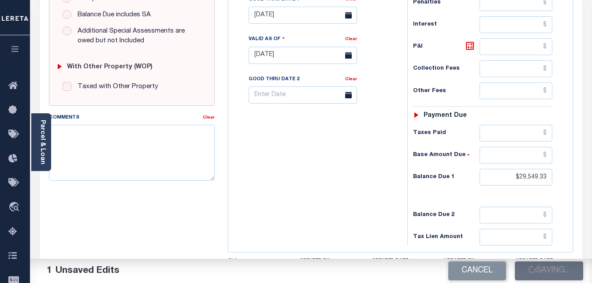
checkbox input "false"
type input "$29,549.33"
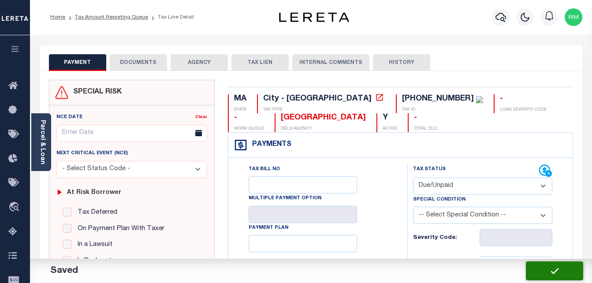
scroll to position [0, 0]
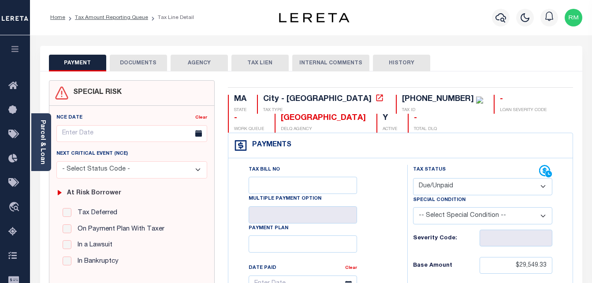
click at [136, 66] on button "DOCUMENTS" at bounding box center [138, 63] width 57 height 17
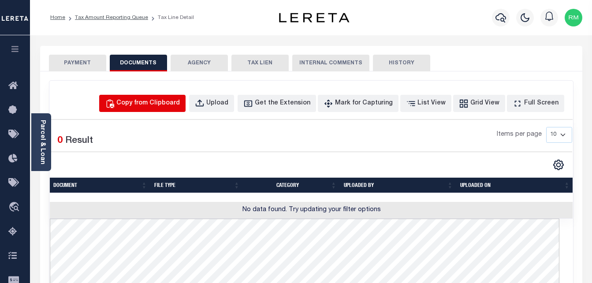
click at [168, 101] on div "Copy from Clipboard" at bounding box center [147, 104] width 63 height 10
select select "POP"
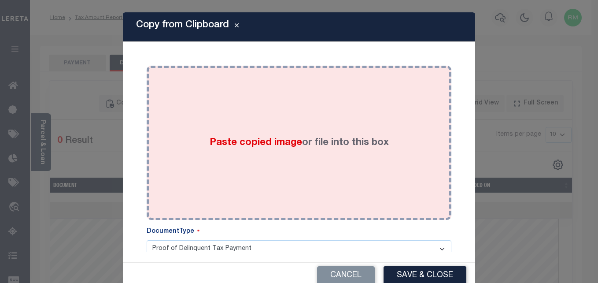
click at [271, 144] on span "Paste copied image" at bounding box center [256, 143] width 92 height 10
click at [303, 171] on div "Paste copied image or file into this box" at bounding box center [299, 142] width 292 height 141
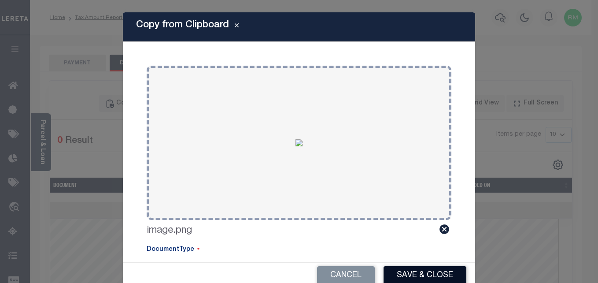
click at [403, 273] on button "Save & Close" at bounding box center [425, 275] width 83 height 19
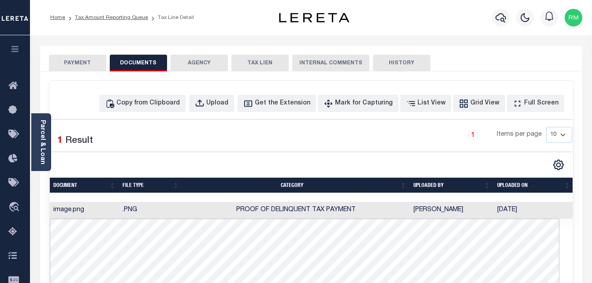
click at [117, 14] on li "Tax Amount Reporting Queue" at bounding box center [106, 18] width 83 height 8
click at [117, 15] on link "Tax Amount Reporting Queue" at bounding box center [111, 17] width 73 height 5
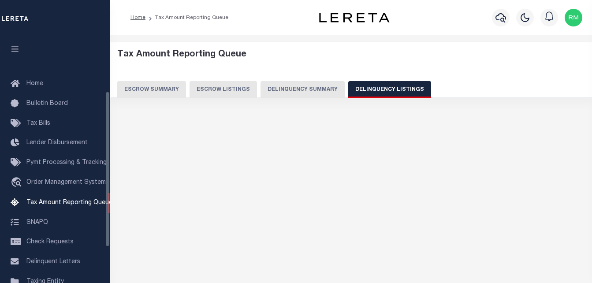
select select "100"
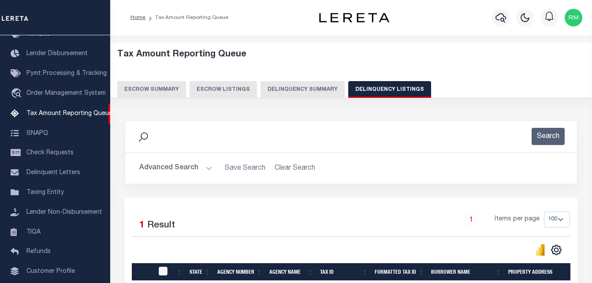
scroll to position [118, 0]
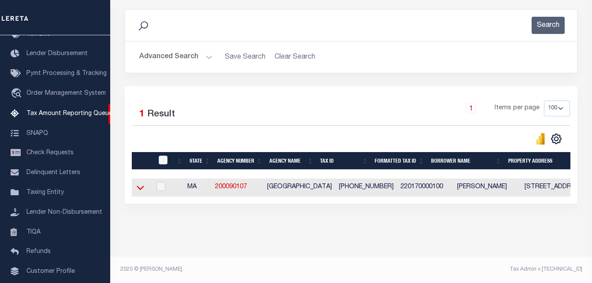
click at [139, 184] on icon at bounding box center [140, 187] width 7 height 9
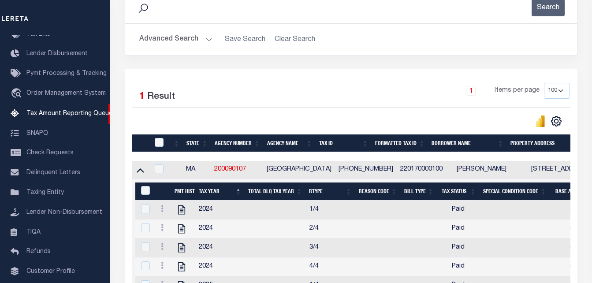
scroll to position [163, 0]
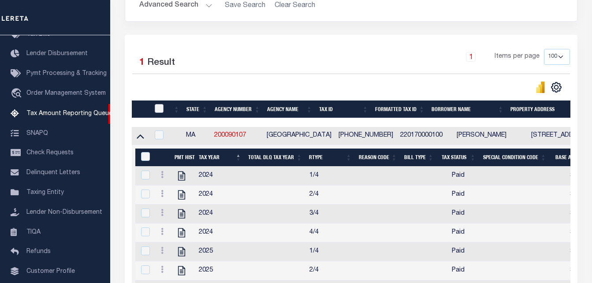
drag, startPoint x: 162, startPoint y: 109, endPoint x: 185, endPoint y: 92, distance: 28.3
click at [162, 108] on input "checkbox" at bounding box center [159, 108] width 9 height 9
checkbox input "true"
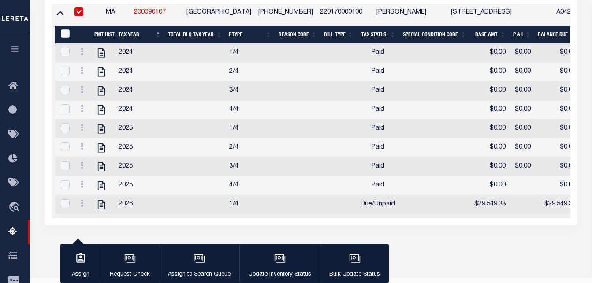
scroll to position [159, 0]
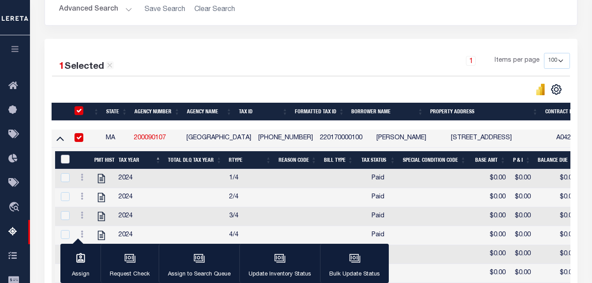
click at [64, 162] on input "&nbsp;" at bounding box center [65, 159] width 9 height 9
checkbox input "true"
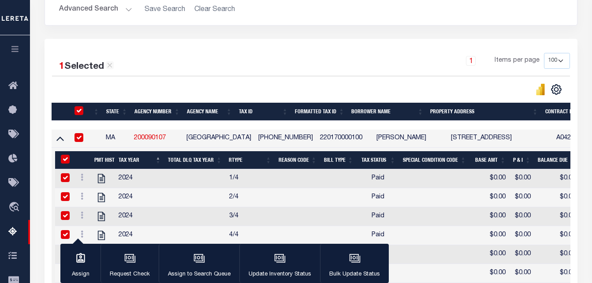
checkbox input "true"
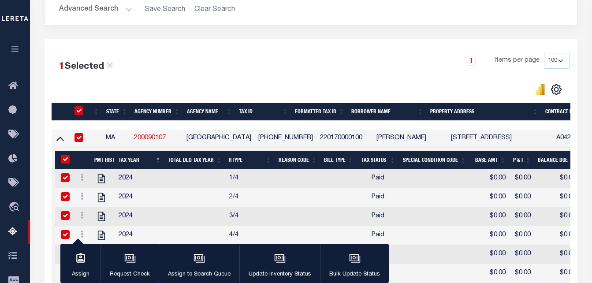
checkbox input "true"
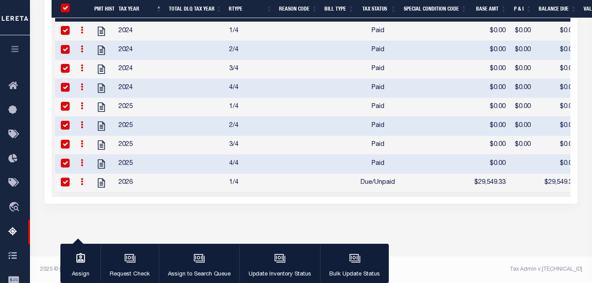
scroll to position [309, 0]
click at [274, 261] on icon "button" at bounding box center [279, 257] width 11 height 11
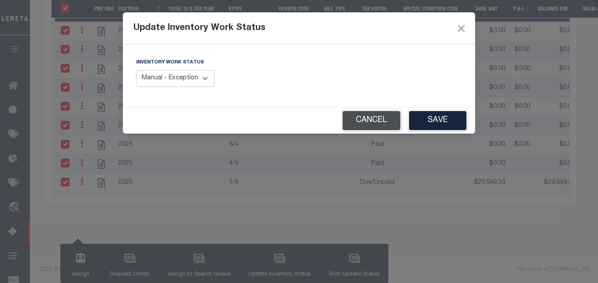
click at [361, 121] on button "Cancel" at bounding box center [372, 120] width 58 height 19
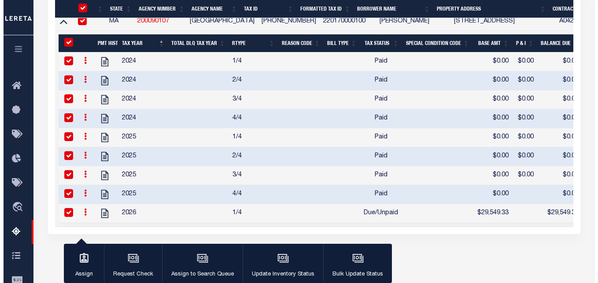
scroll to position [265, 0]
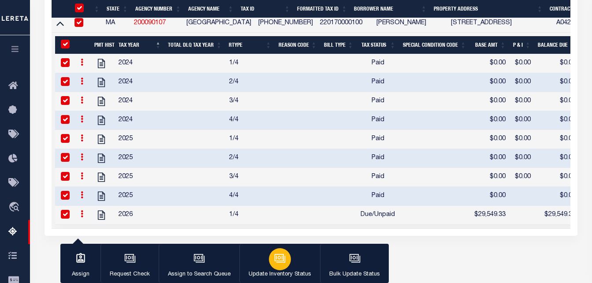
click at [277, 258] on icon "button" at bounding box center [279, 257] width 11 height 11
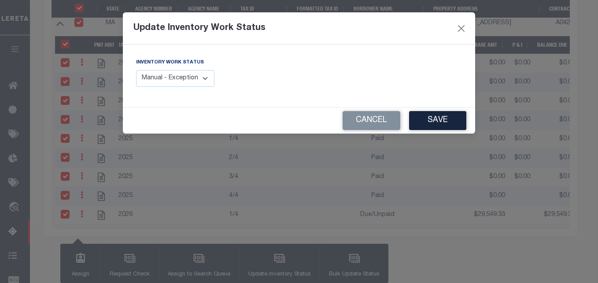
click at [194, 79] on select "Manual - Exception Pended - Awaiting Search Late Add Exception Completed" at bounding box center [175, 78] width 78 height 17
select select "4"
click at [136, 70] on select "Manual - Exception Pended - Awaiting Search Late Add Exception Completed" at bounding box center [175, 78] width 78 height 17
click at [436, 117] on button "Save" at bounding box center [437, 120] width 57 height 19
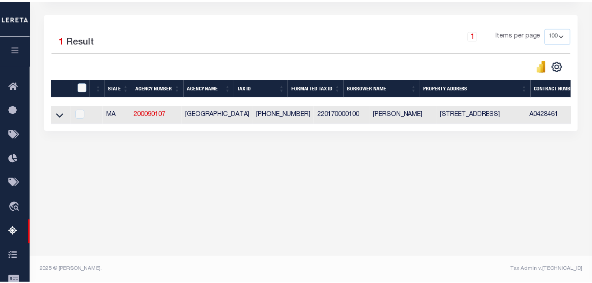
scroll to position [184, 0]
